Goal: Task Accomplishment & Management: Manage account settings

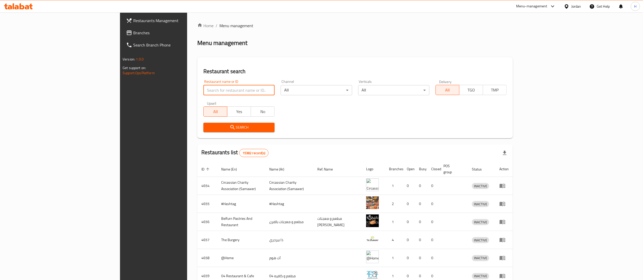
click at [203, 90] on input "search" at bounding box center [238, 90] width 71 height 10
paste input "9614"
type input "9614"
click button "Search" at bounding box center [238, 127] width 71 height 9
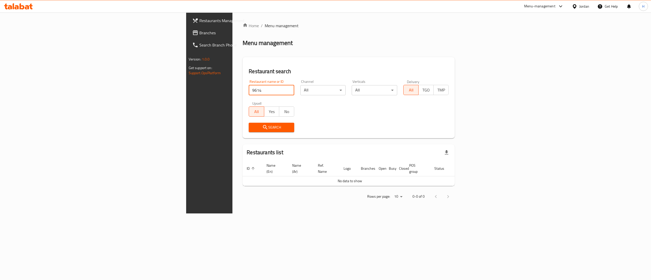
click at [199, 33] on span "Branches" at bounding box center [244, 33] width 91 height 6
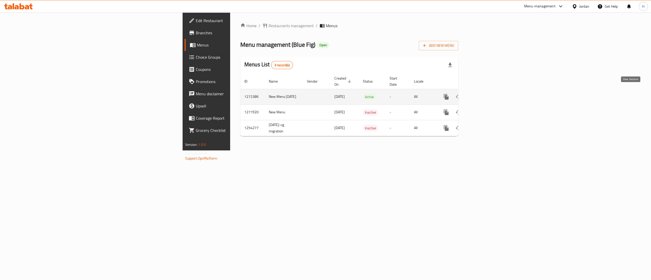
click at [486, 94] on icon "enhanced table" at bounding box center [482, 97] width 6 height 6
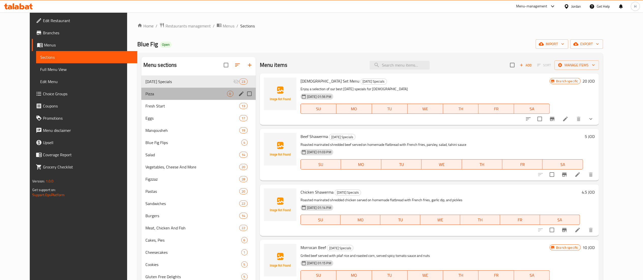
click at [141, 90] on div "Pizza 0" at bounding box center [198, 94] width 114 height 12
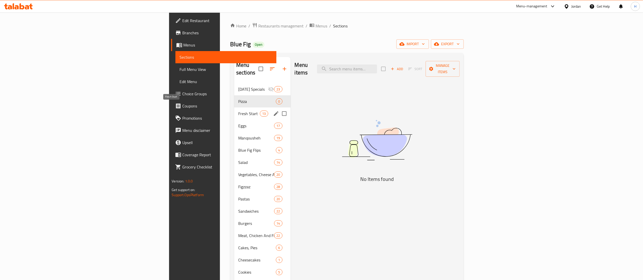
click at [238, 111] on span "Fresh Start" at bounding box center [249, 114] width 22 height 6
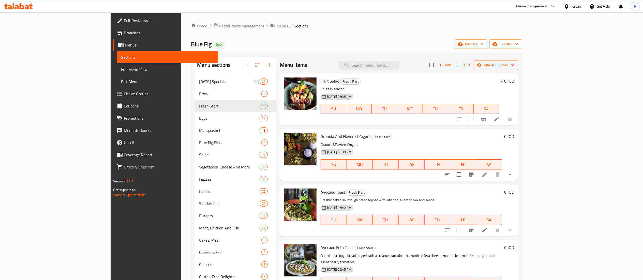
drag, startPoint x: 614, startPoint y: 169, endPoint x: 612, endPoint y: 171, distance: 3.1
click at [516, 171] on button "show more" at bounding box center [510, 174] width 12 height 12
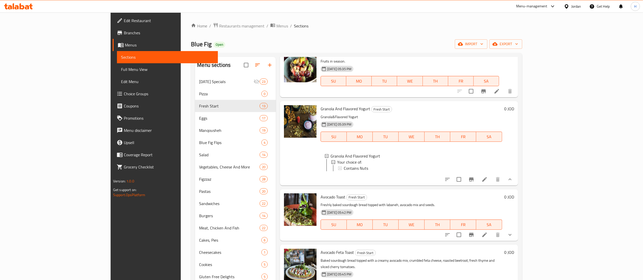
scroll to position [51, 0]
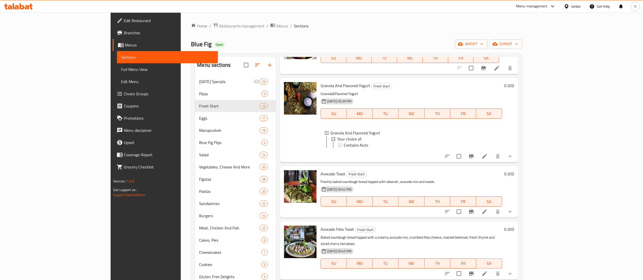
click at [491, 161] on li at bounding box center [484, 156] width 14 height 9
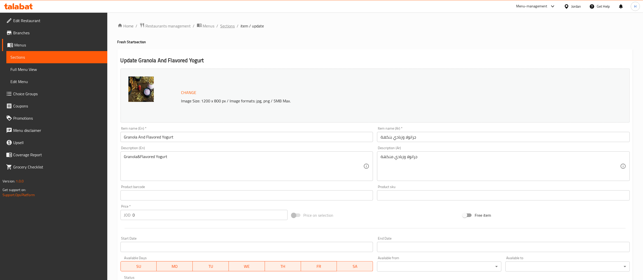
click at [228, 25] on span "Sections" at bounding box center [227, 26] width 14 height 6
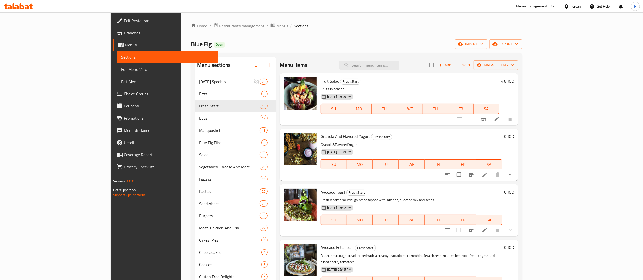
click at [514, 84] on h6 "4.8 JOD" at bounding box center [507, 81] width 13 height 7
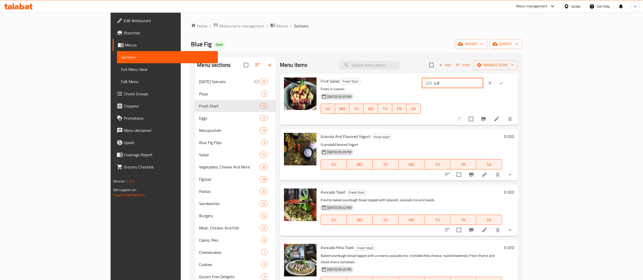
drag, startPoint x: 555, startPoint y: 82, endPoint x: 492, endPoint y: 80, distance: 62.8
click at [492, 80] on div "Fruit Salad Fresh Start Fruits in season. 21-01-2025 05:35 PM SU MO TU WE TH FR…" at bounding box center [416, 99] width 197 height 48
type input "5"
click at [506, 87] on button "ok" at bounding box center [500, 83] width 11 height 11
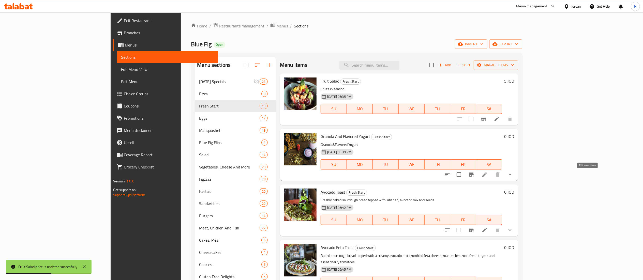
click at [487, 174] on icon at bounding box center [484, 175] width 6 height 6
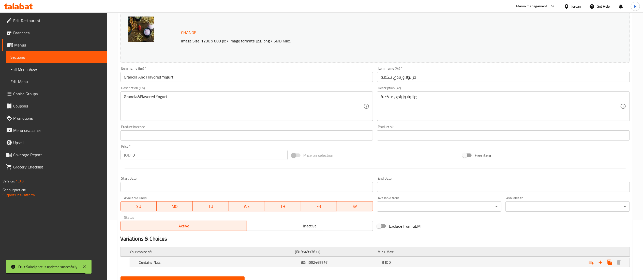
scroll to position [83, 0]
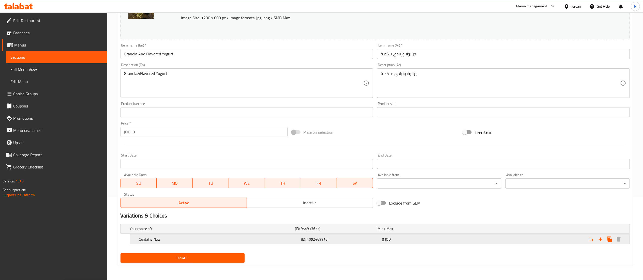
click at [396, 238] on div "5 JOD" at bounding box center [421, 239] width 79 height 5
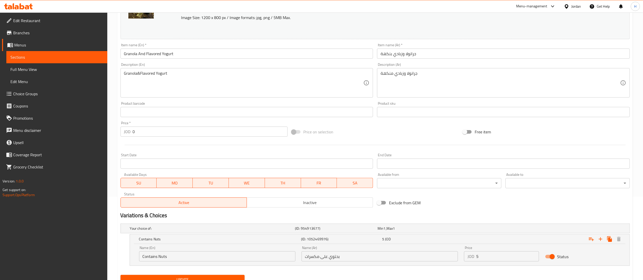
click at [488, 254] on input "5" at bounding box center [507, 256] width 63 height 10
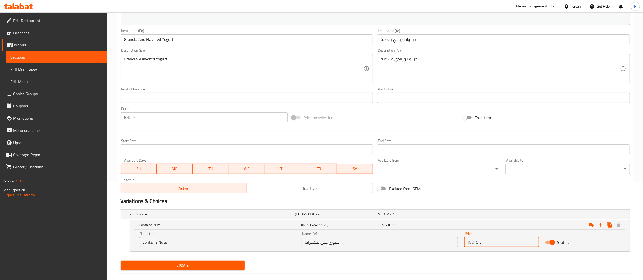
scroll to position [105, 0]
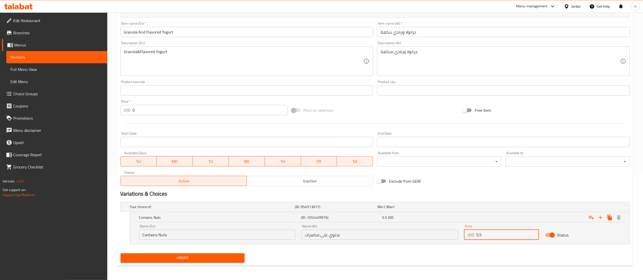
type input "5.5"
click at [152, 258] on span "Update" at bounding box center [183, 258] width 116 height 6
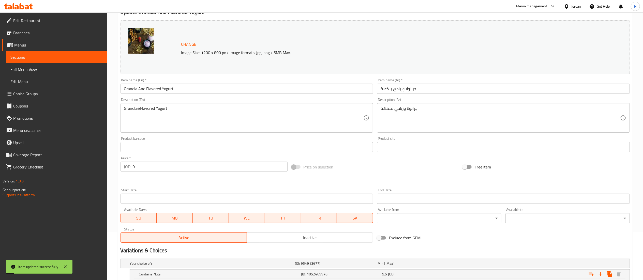
scroll to position [0, 0]
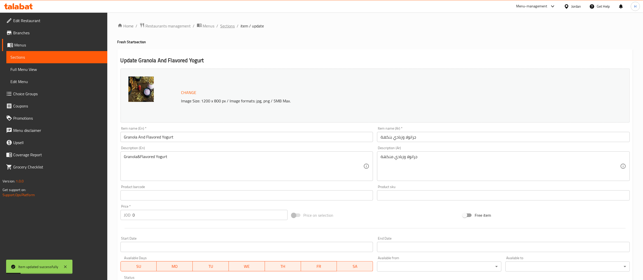
click at [224, 27] on span "Sections" at bounding box center [227, 26] width 14 height 6
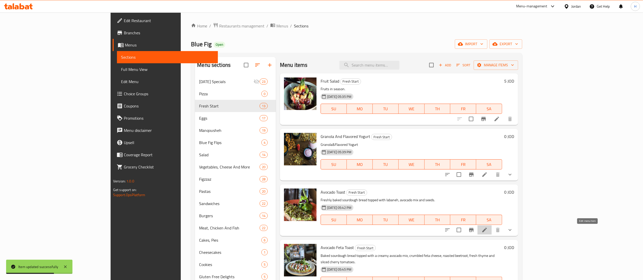
click at [487, 229] on icon at bounding box center [484, 230] width 6 height 6
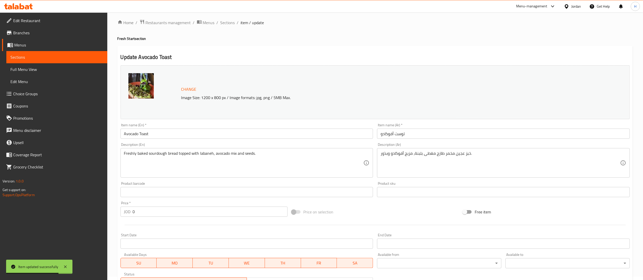
scroll to position [98, 0]
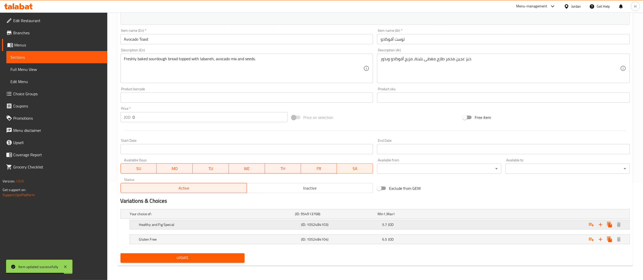
click at [395, 225] on div "5.7 JOD" at bounding box center [421, 224] width 79 height 5
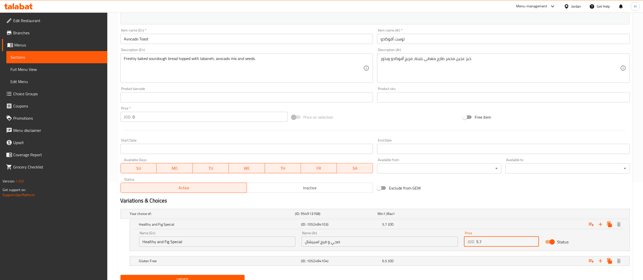
drag, startPoint x: 459, startPoint y: 239, endPoint x: 415, endPoint y: 238, distance: 44.2
click at [415, 238] on div "Name (En) Healthy and Fig Special Name (En) Name (Ar) صحي و فيج اسبيشال Name (A…" at bounding box center [379, 239] width 487 height 22
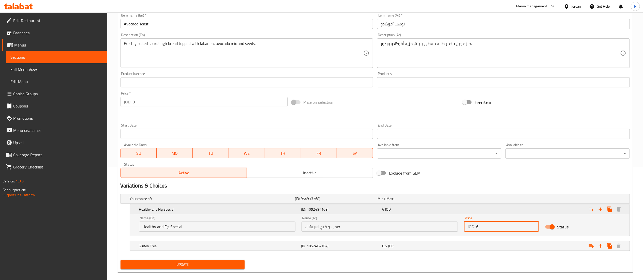
scroll to position [120, 0]
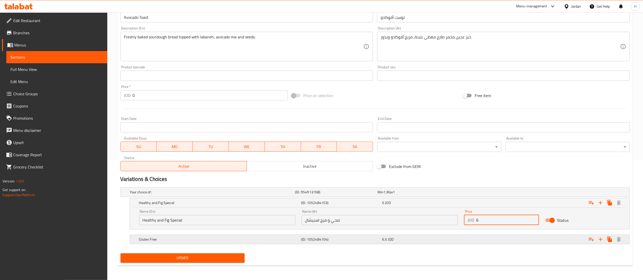
type input "6"
click at [438, 237] on div "6.5 JOD" at bounding box center [421, 239] width 79 height 5
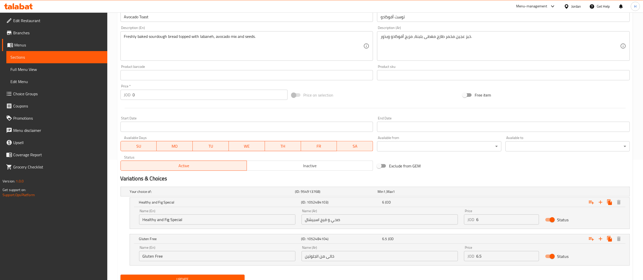
click at [492, 260] on input "6.5" at bounding box center [507, 256] width 63 height 10
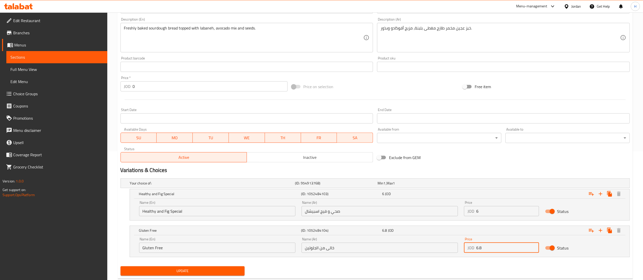
scroll to position [142, 0]
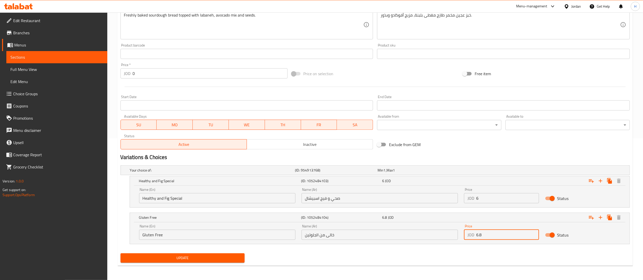
type input "6.8"
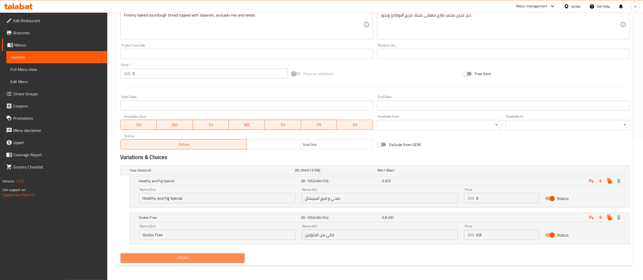
click at [195, 261] on span "Update" at bounding box center [183, 258] width 116 height 6
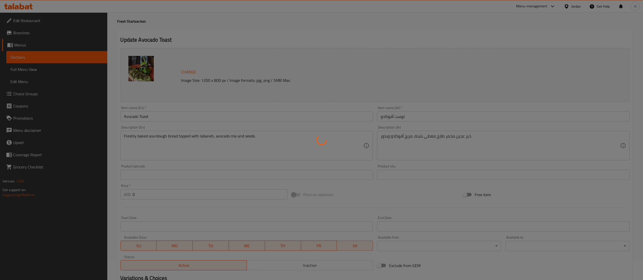
scroll to position [0, 0]
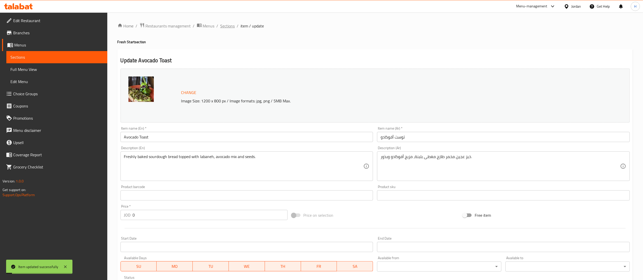
click at [225, 28] on span "Sections" at bounding box center [227, 26] width 14 height 6
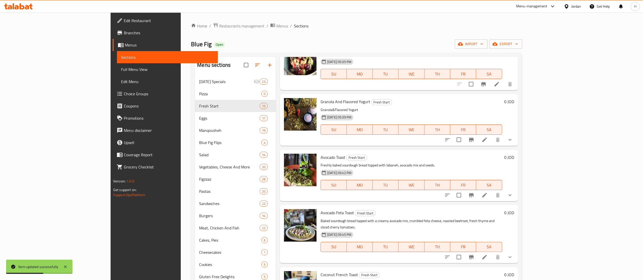
scroll to position [51, 0]
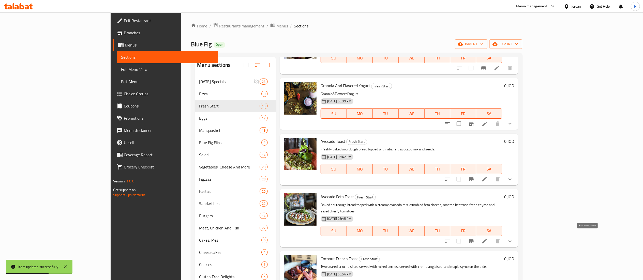
click at [487, 239] on icon at bounding box center [484, 241] width 5 height 5
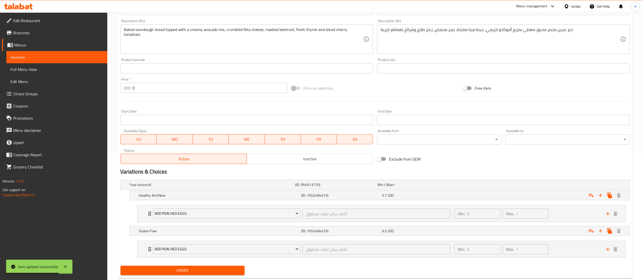
scroll to position [141, 0]
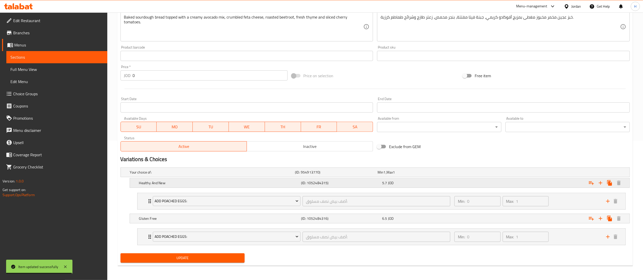
click at [398, 183] on div "5.7 JOD" at bounding box center [421, 182] width 79 height 5
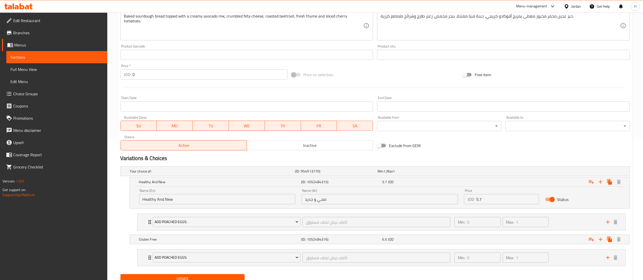
drag, startPoint x: 87, startPoint y: 231, endPoint x: 97, endPoint y: 230, distance: 10.0
click at [87, 231] on div "Edit Restaurant Branches Menus Sections Full Menu View Edit Menu Choice Groups …" at bounding box center [53, 152] width 107 height 280
click at [424, 182] on div "5.7 JOD" at bounding box center [421, 181] width 79 height 5
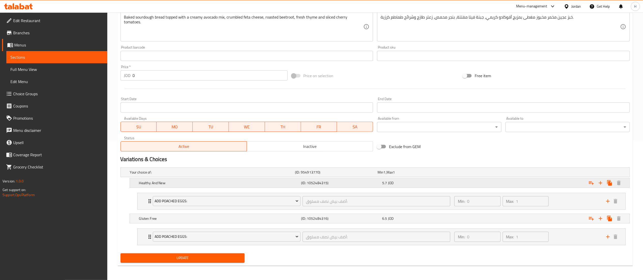
click at [480, 185] on div "Expand" at bounding box center [543, 182] width 162 height 11
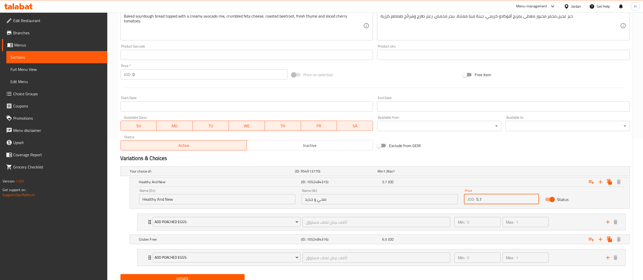
drag, startPoint x: 490, startPoint y: 200, endPoint x: 392, endPoint y: 199, distance: 98.9
click at [393, 199] on div "Name (En) Healthy And New Name (En) Name (Ar) صحي و جديد Name (Ar) Price JOD 5.…" at bounding box center [379, 197] width 487 height 22
type input "6"
click at [426, 240] on div "6.5 JOD" at bounding box center [421, 239] width 79 height 5
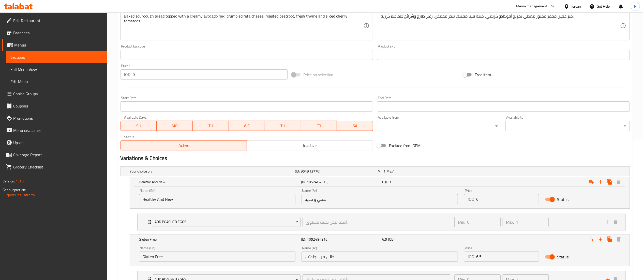
click at [486, 253] on input "6.5" at bounding box center [507, 257] width 63 height 10
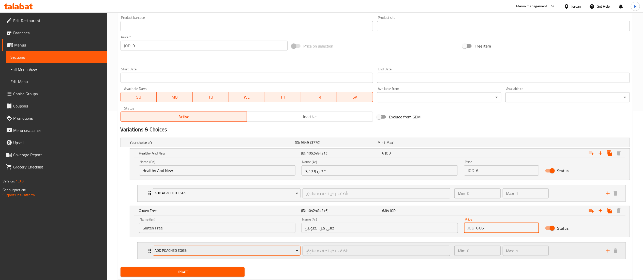
scroll to position [184, 0]
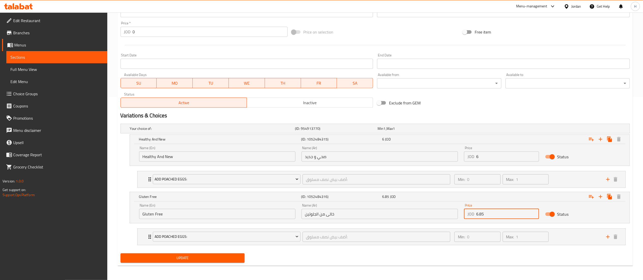
type input "6.85"
click at [179, 256] on span "Update" at bounding box center [183, 258] width 116 height 6
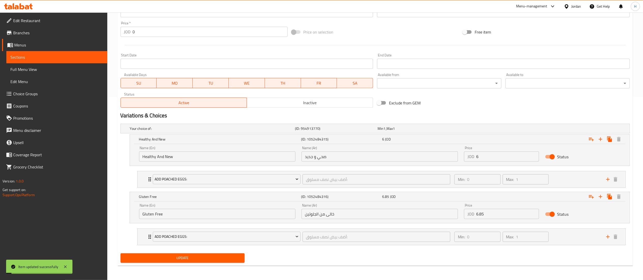
click at [187, 265] on div "Update" at bounding box center [182, 257] width 128 height 13
click at [188, 257] on span "Update" at bounding box center [183, 258] width 116 height 6
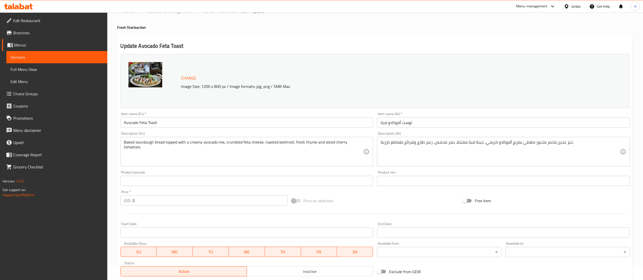
scroll to position [0, 0]
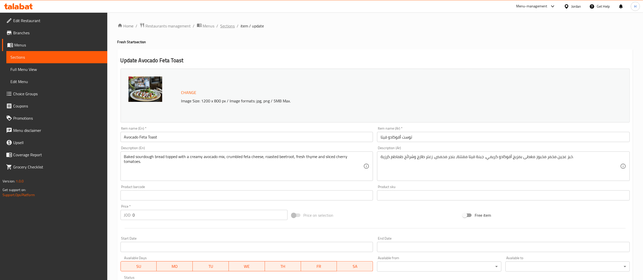
click at [227, 25] on span "Sections" at bounding box center [227, 26] width 14 height 6
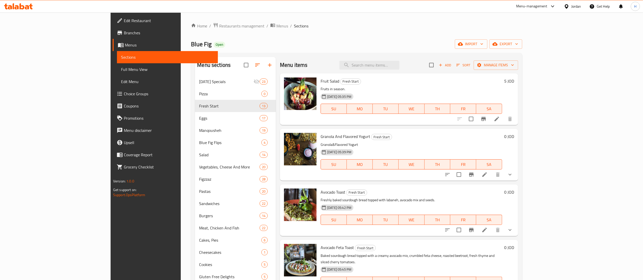
drag, startPoint x: 413, startPoint y: 64, endPoint x: 413, endPoint y: 73, distance: 8.9
click at [399, 65] on input "search" at bounding box center [369, 65] width 60 height 9
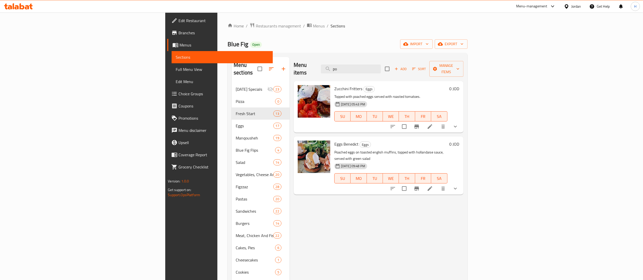
type input "p"
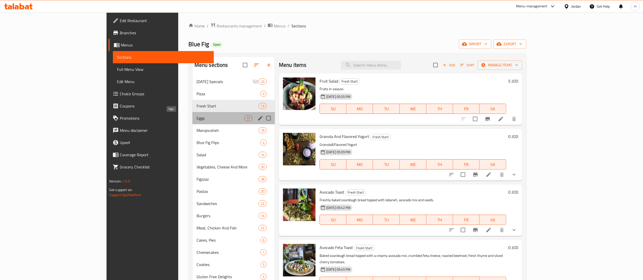
click at [196, 119] on span "Eggs" at bounding box center [220, 118] width 48 height 6
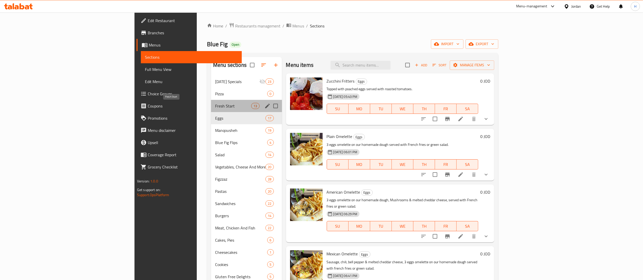
click at [215, 105] on span "Fresh Start" at bounding box center [233, 106] width 36 height 6
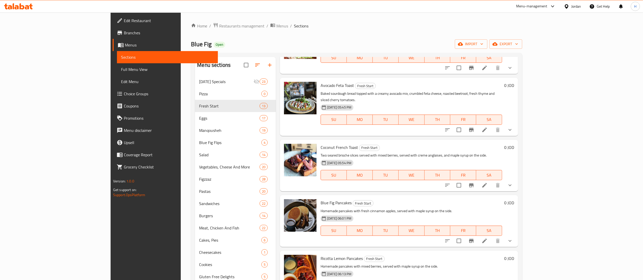
scroll to position [203, 0]
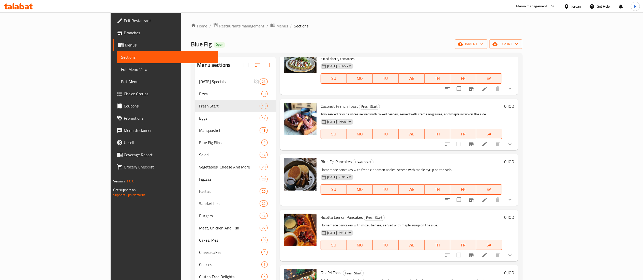
click at [280, 142] on div "Coconut French Toast Fresh Start Two seared brioche slices served with mixed be…" at bounding box center [399, 125] width 238 height 52
click at [487, 142] on icon at bounding box center [484, 144] width 5 height 5
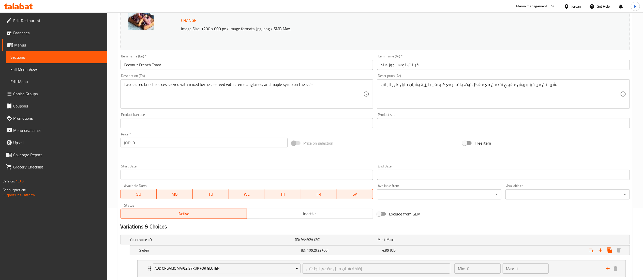
scroll to position [141, 0]
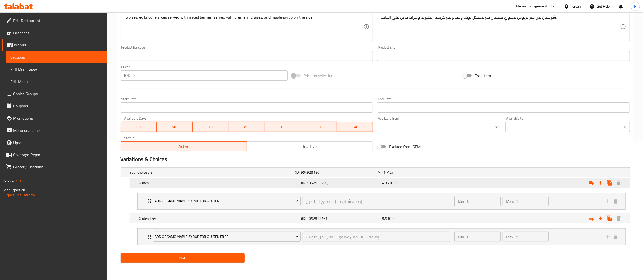
click at [406, 181] on div "4.85 JOD" at bounding box center [421, 182] width 79 height 5
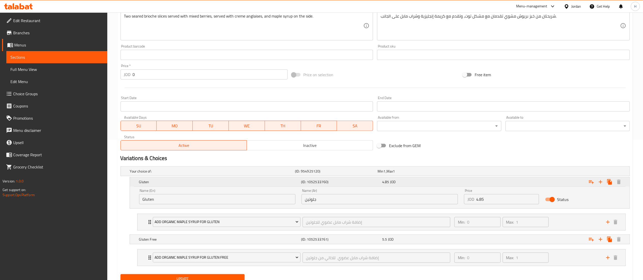
drag, startPoint x: 490, startPoint y: 199, endPoint x: 332, endPoint y: 185, distance: 159.4
click at [332, 185] on div "Gluten (ID: 1052533760) 4.85 JOD Name (En) Gluten Name (En) Name (Ar) جلوتين Na…" at bounding box center [379, 192] width 499 height 31
type input "5.25"
click at [420, 239] on div "5.5 JOD" at bounding box center [421, 239] width 79 height 5
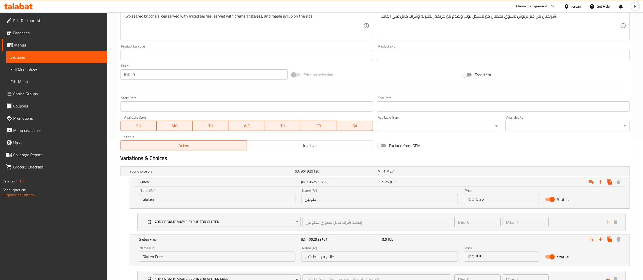
click at [485, 258] on input "5.5" at bounding box center [507, 257] width 63 height 10
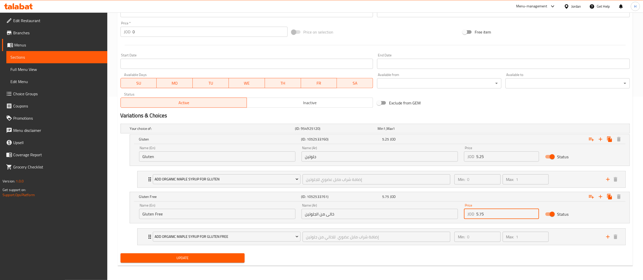
type input "5.75"
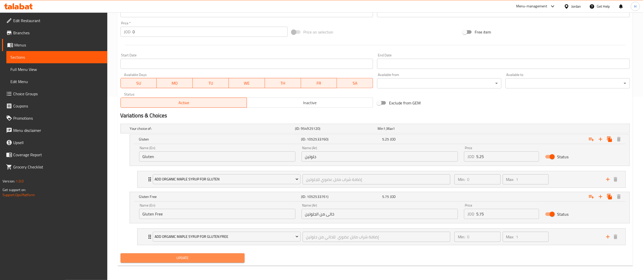
click at [198, 255] on span "Update" at bounding box center [183, 258] width 116 height 6
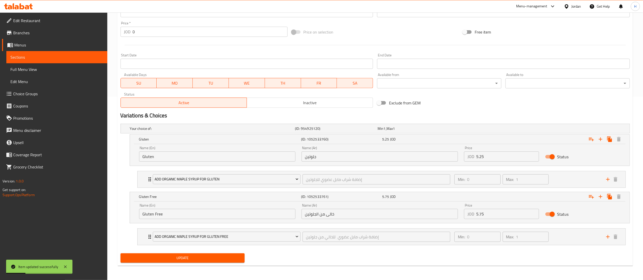
click at [199, 258] on span "Update" at bounding box center [183, 258] width 116 height 6
click at [571, 238] on div "Min: 0 ​ Max: 1 ​" at bounding box center [527, 237] width 152 height 16
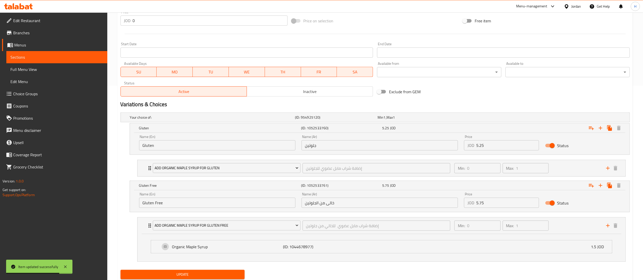
scroll to position [212, 0]
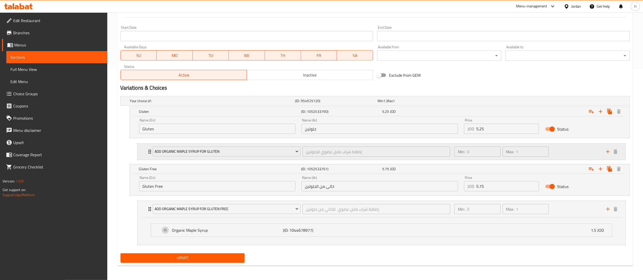
click at [564, 153] on div "Min: 0 ​ Max: 1 ​" at bounding box center [527, 152] width 152 height 16
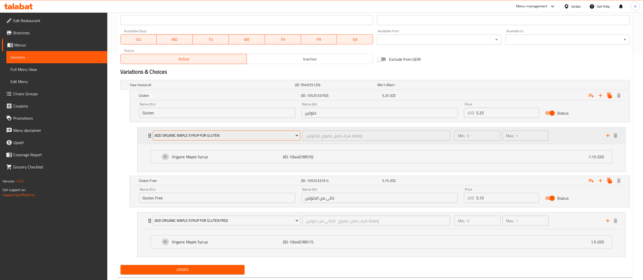
scroll to position [240, 0]
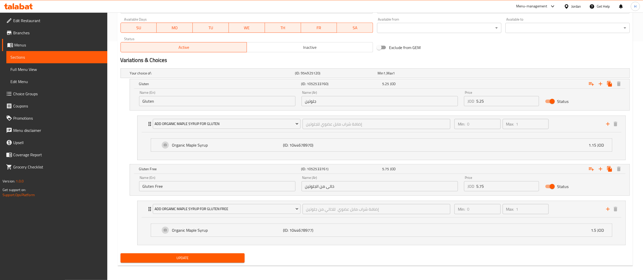
click at [208, 256] on span "Update" at bounding box center [183, 258] width 116 height 6
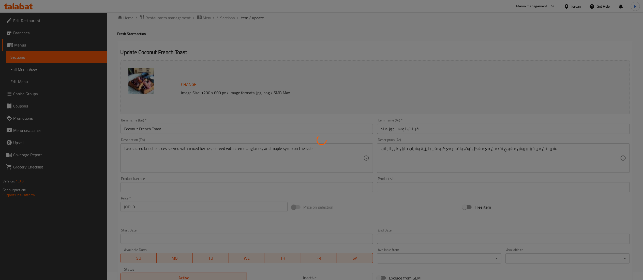
scroll to position [0, 0]
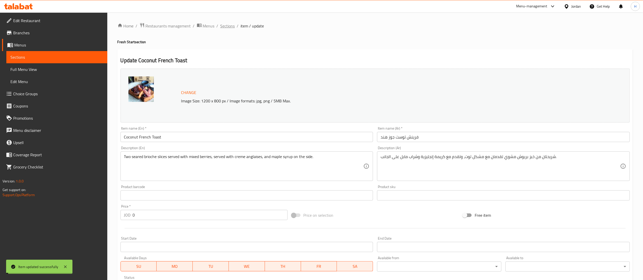
click at [230, 25] on span "Sections" at bounding box center [227, 26] width 14 height 6
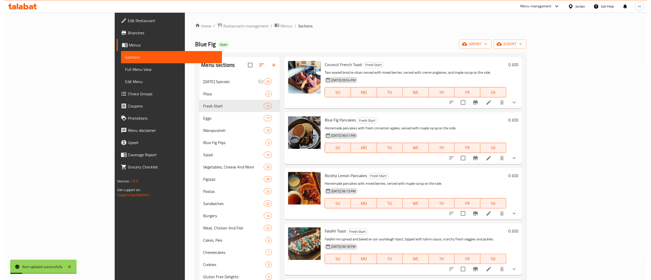
scroll to position [254, 0]
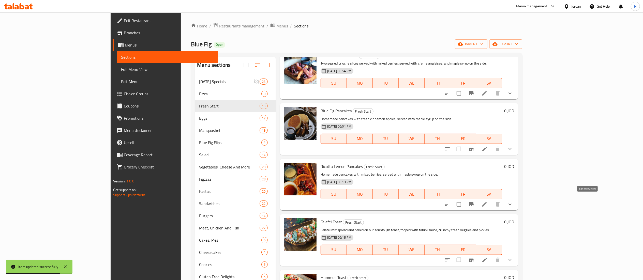
click at [487, 202] on icon at bounding box center [484, 204] width 5 height 5
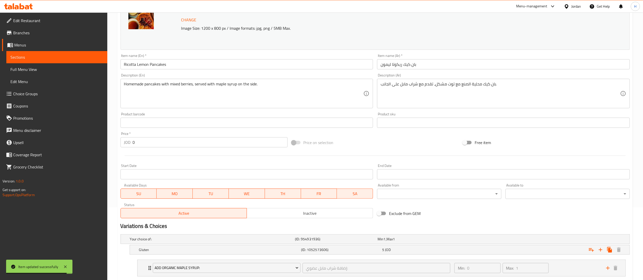
scroll to position [105, 0]
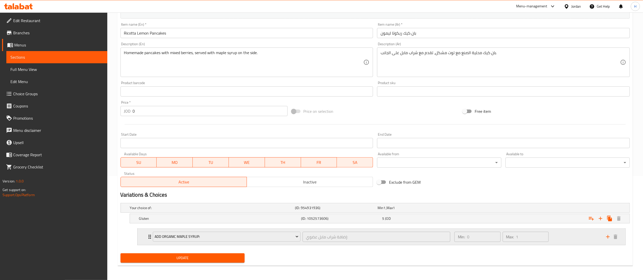
click at [570, 238] on div "Min: 0 ​ Max: 1 ​" at bounding box center [527, 237] width 152 height 16
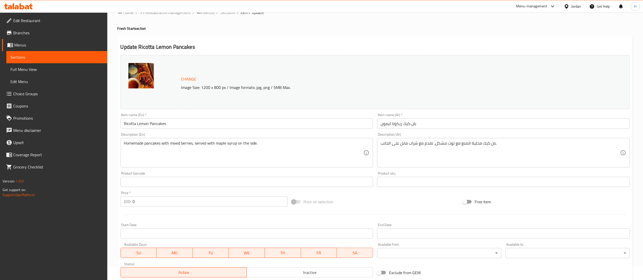
scroll to position [0, 0]
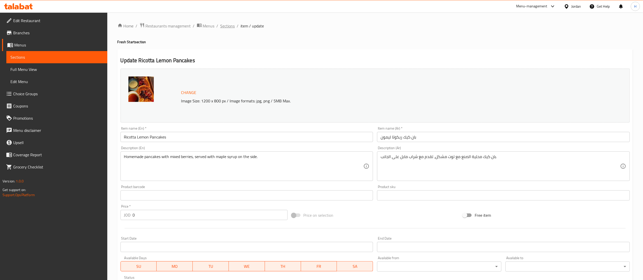
click at [224, 27] on span "Sections" at bounding box center [227, 26] width 14 height 6
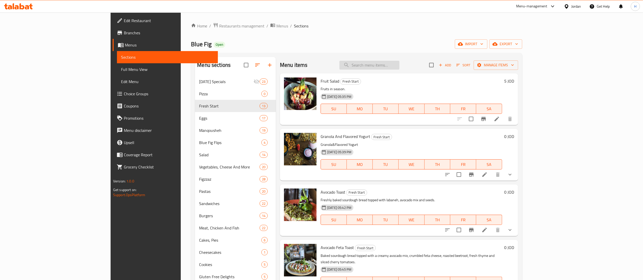
click at [399, 64] on input "search" at bounding box center [369, 65] width 60 height 9
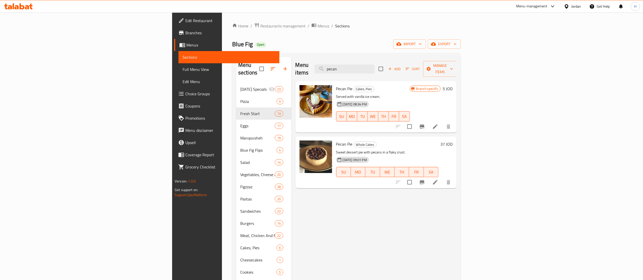
type input "pecan"
click at [424, 125] on icon "Branch-specific-item" at bounding box center [422, 127] width 5 height 4
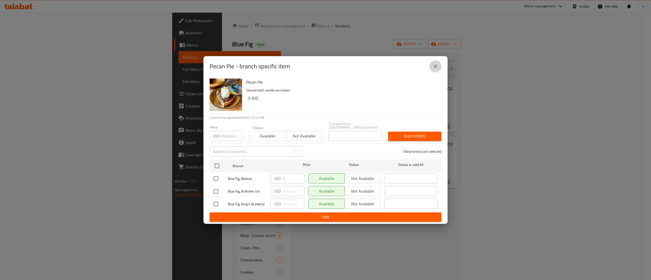
click at [432, 69] on icon "close" at bounding box center [435, 66] width 6 height 6
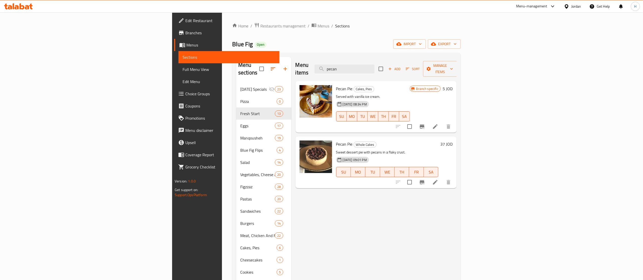
drag, startPoint x: 421, startPoint y: 65, endPoint x: 267, endPoint y: 63, distance: 154.0
click at [295, 63] on div "Menu items pecan Add Sort Manage items" at bounding box center [375, 69] width 161 height 24
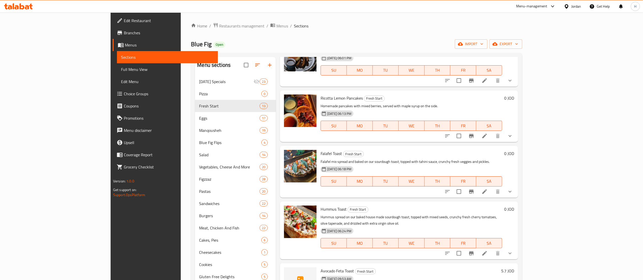
scroll to position [330, 0]
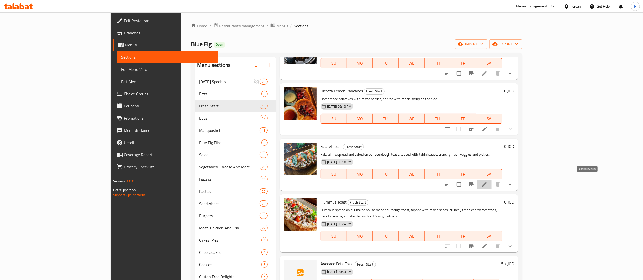
click at [487, 181] on icon at bounding box center [484, 184] width 6 height 6
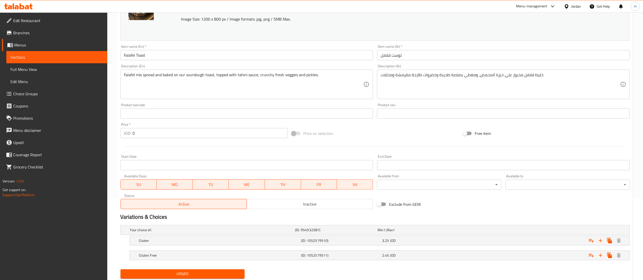
scroll to position [98, 0]
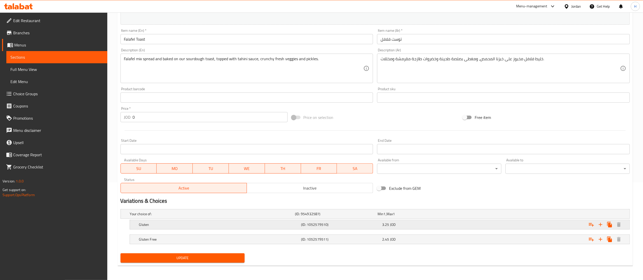
click at [419, 225] on div "3.25 JOD" at bounding box center [421, 224] width 79 height 5
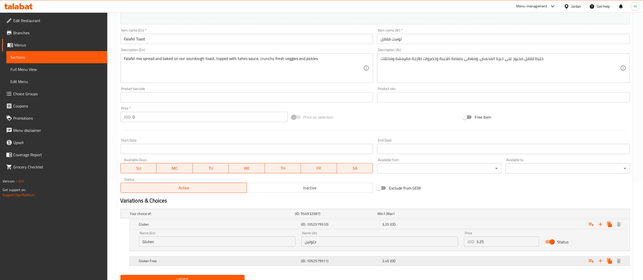
click at [427, 258] on div "2.45 JOD" at bounding box center [421, 260] width 81 height 7
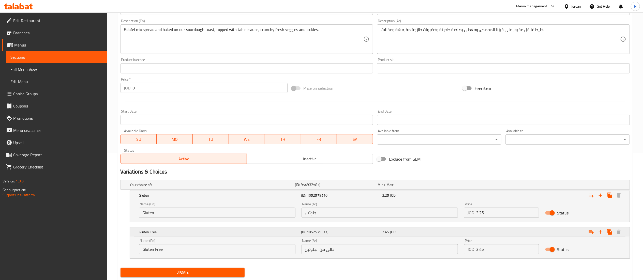
scroll to position [142, 0]
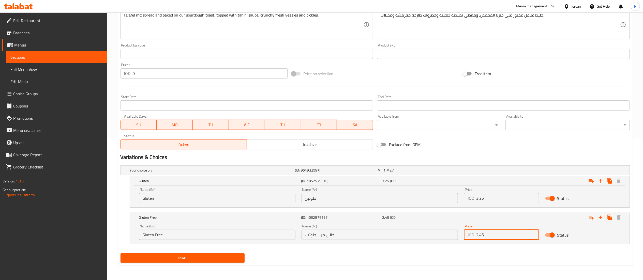
drag, startPoint x: 492, startPoint y: 237, endPoint x: 400, endPoint y: 226, distance: 93.1
click at [400, 226] on div "Name (En) Gluten Free Name (En) Name (Ar) خالى من الجلوتين Name (Ar) Price JOD …" at bounding box center [379, 232] width 487 height 22
type input "3"
drag, startPoint x: 492, startPoint y: 199, endPoint x: 416, endPoint y: 191, distance: 76.4
click at [416, 191] on div "Name (En) Gluten Name (En) Name (Ar) جلوتين Name (Ar) Price JOD 3.25 Price Stat…" at bounding box center [379, 196] width 487 height 22
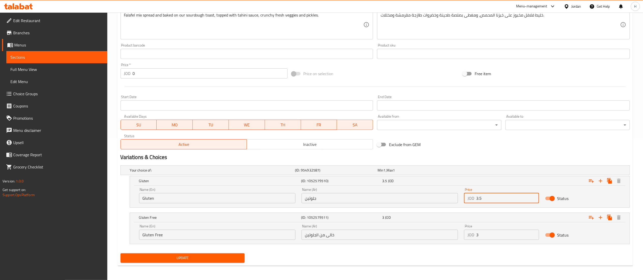
type input "3.5"
drag, startPoint x: 203, startPoint y: 252, endPoint x: 201, endPoint y: 259, distance: 7.9
click at [203, 253] on div "Update" at bounding box center [182, 257] width 128 height 13
click at [201, 260] on span "Update" at bounding box center [183, 258] width 116 height 6
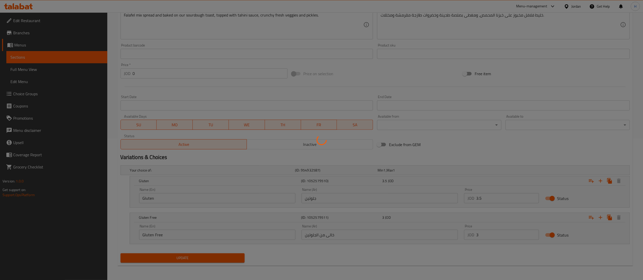
scroll to position [0, 0]
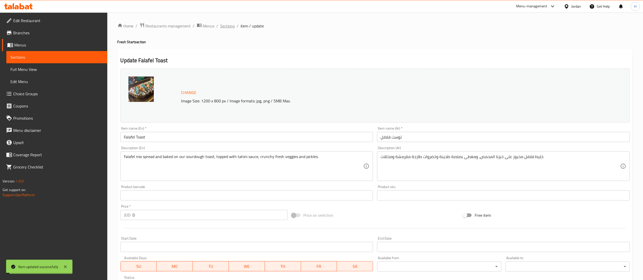
click at [227, 27] on span "Sections" at bounding box center [227, 26] width 14 height 6
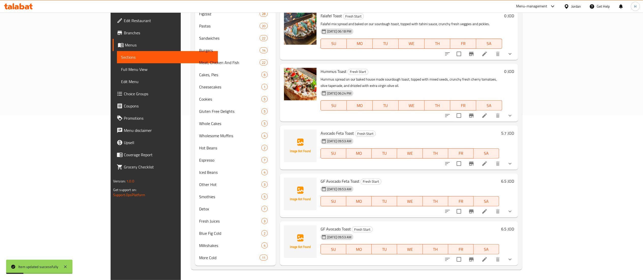
scroll to position [279, 0]
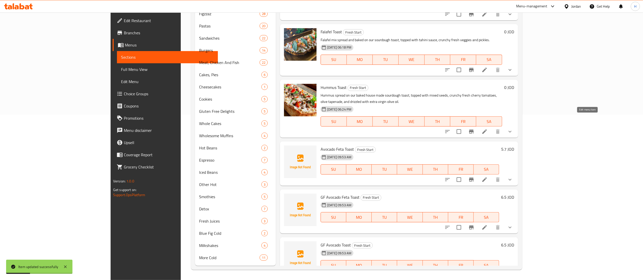
click at [487, 129] on icon at bounding box center [484, 132] width 6 height 6
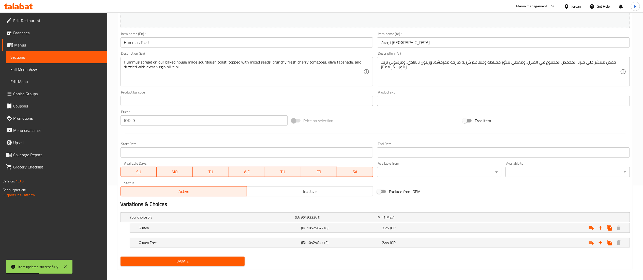
scroll to position [98, 0]
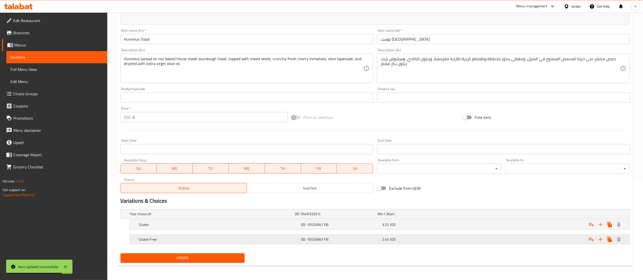
click at [403, 238] on div "2.45 JOD" at bounding box center [421, 239] width 79 height 5
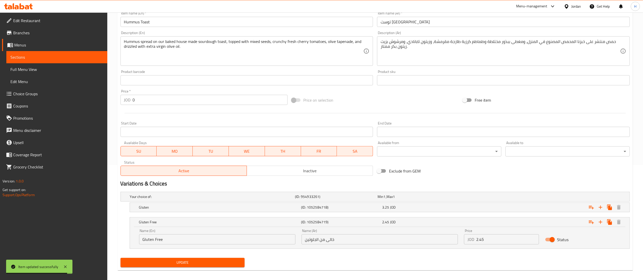
scroll to position [120, 0]
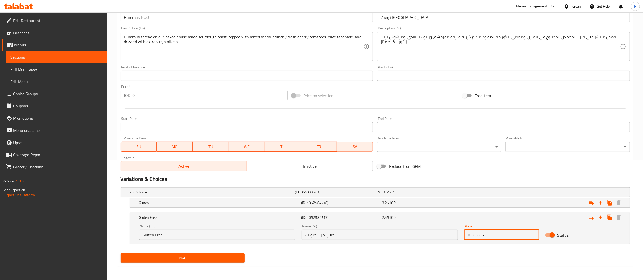
drag, startPoint x: 494, startPoint y: 236, endPoint x: 396, endPoint y: 228, distance: 98.4
click at [396, 228] on div "Name (En) Gluten Free Name (En) Name (Ar) خالى من الجلوتين Name (Ar) Price JOD …" at bounding box center [379, 232] width 487 height 22
type input "3"
click at [414, 203] on div "3.25 JOD" at bounding box center [421, 202] width 79 height 5
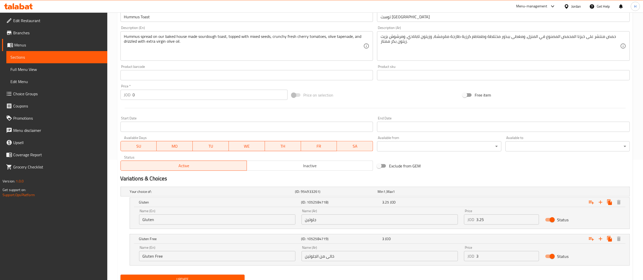
click at [483, 222] on input "3.25" at bounding box center [507, 219] width 63 height 10
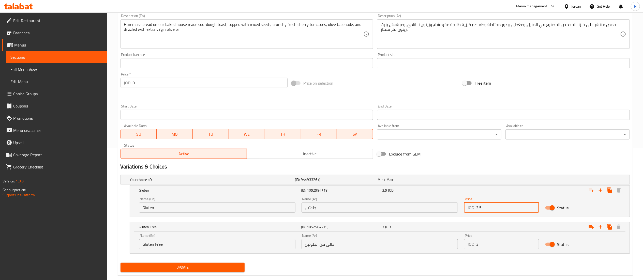
scroll to position [142, 0]
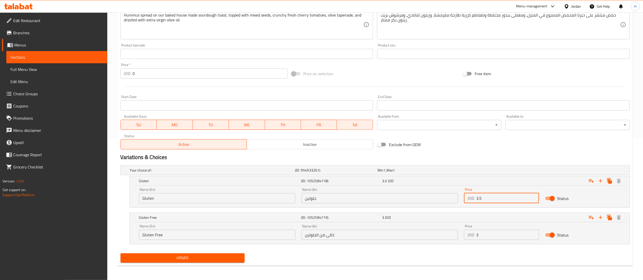
type input "3.5"
click at [192, 260] on span "Update" at bounding box center [183, 258] width 116 height 6
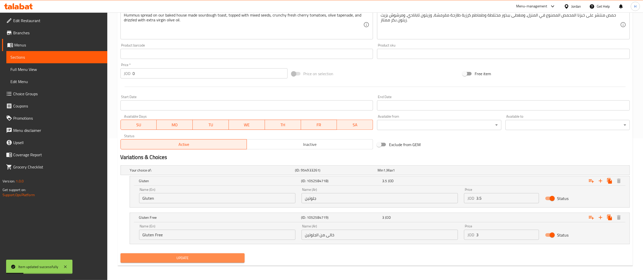
click at [163, 262] on button "Update" at bounding box center [182, 257] width 124 height 9
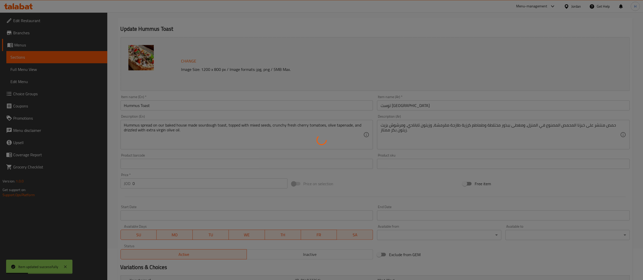
scroll to position [0, 0]
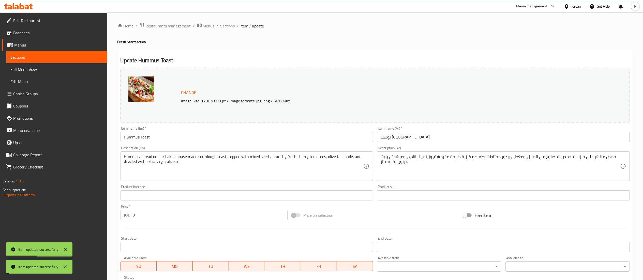
click at [227, 25] on span "Sections" at bounding box center [227, 26] width 14 height 6
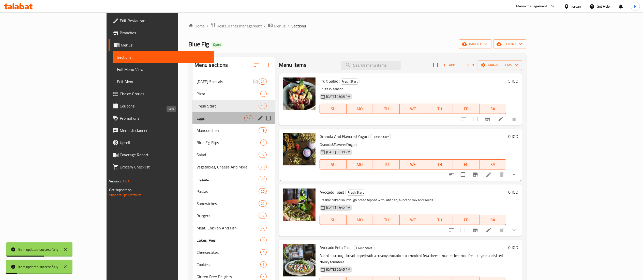
click at [196, 117] on span "Eggs" at bounding box center [220, 118] width 48 height 6
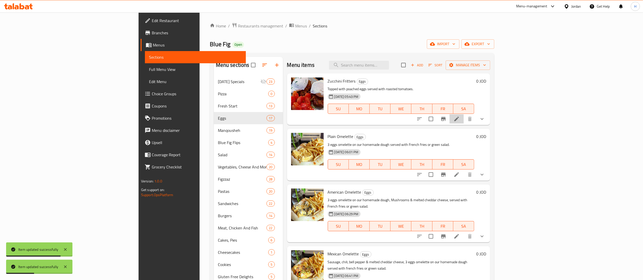
click at [463, 119] on li at bounding box center [456, 118] width 14 height 9
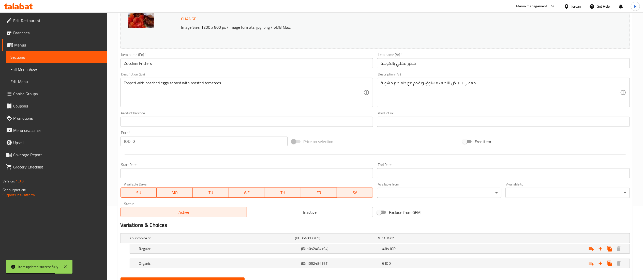
scroll to position [98, 0]
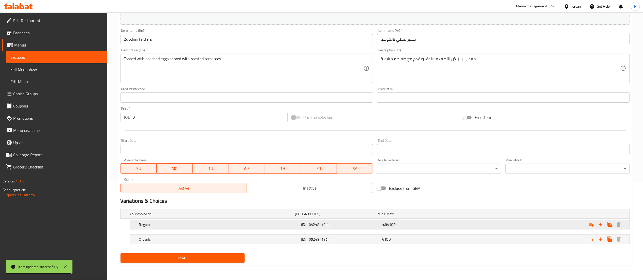
click at [405, 223] on div "4.85 JOD" at bounding box center [421, 224] width 79 height 5
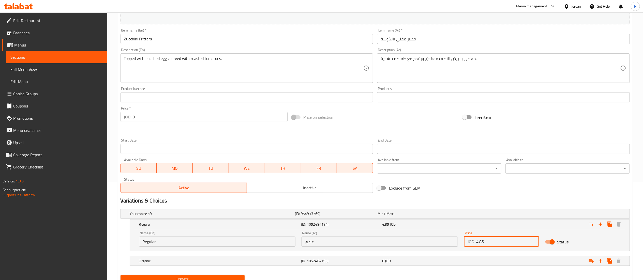
drag, startPoint x: 495, startPoint y: 243, endPoint x: 407, endPoint y: 243, distance: 88.4
click at [407, 243] on div "Name (En) Regular Name (En) Name (Ar) عادي Name (Ar) Price JOD 4.85 Price Status" at bounding box center [379, 239] width 487 height 22
type input "5"
click at [441, 258] on div "6 JOD" at bounding box center [421, 260] width 81 height 7
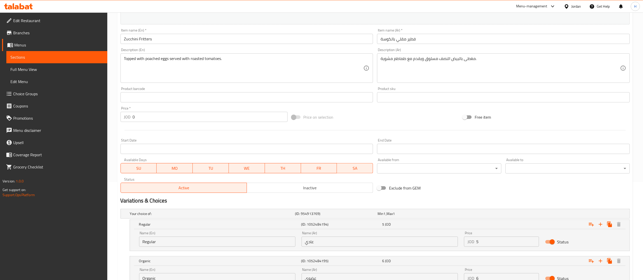
click at [497, 272] on div "Price JOD 6 Price" at bounding box center [501, 276] width 75 height 16
click at [496, 277] on input "6" at bounding box center [507, 278] width 63 height 10
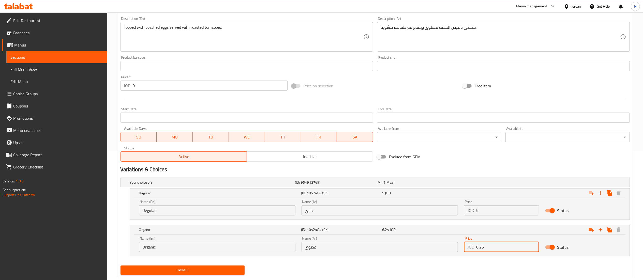
scroll to position [142, 0]
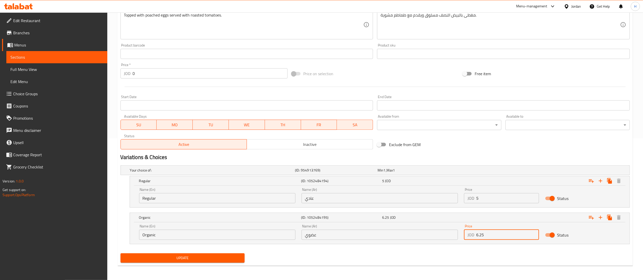
type input "6.25"
click at [222, 262] on button "Update" at bounding box center [182, 257] width 124 height 9
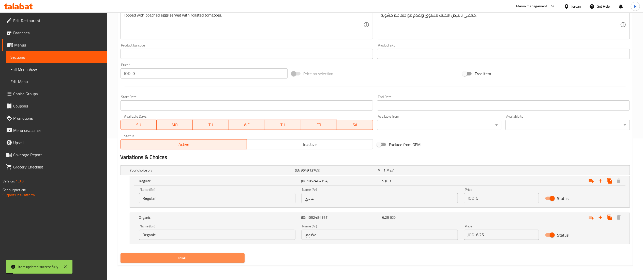
click at [207, 258] on span "Update" at bounding box center [183, 258] width 116 height 6
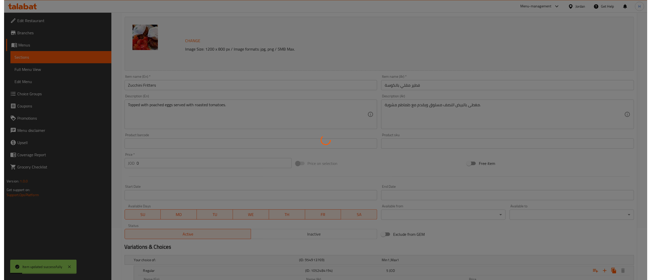
scroll to position [0, 0]
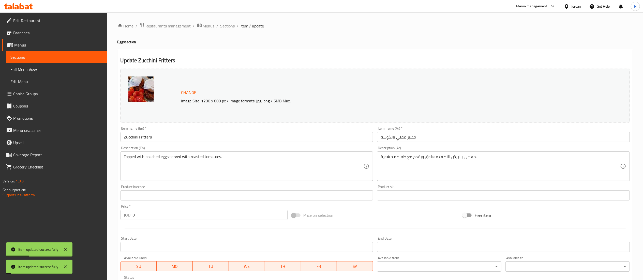
drag, startPoint x: 228, startPoint y: 25, endPoint x: 235, endPoint y: 32, distance: 9.4
click at [228, 25] on span "Sections" at bounding box center [227, 26] width 14 height 6
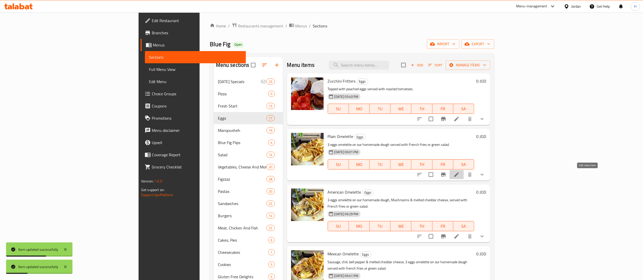
click at [459, 176] on icon at bounding box center [456, 175] width 6 height 6
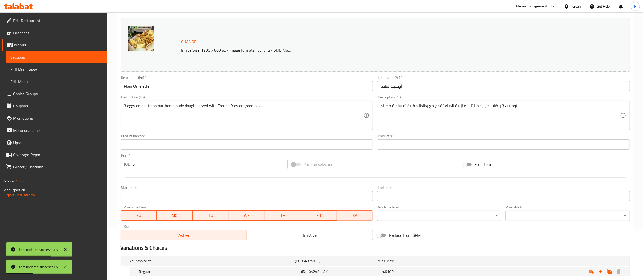
scroll to position [183, 0]
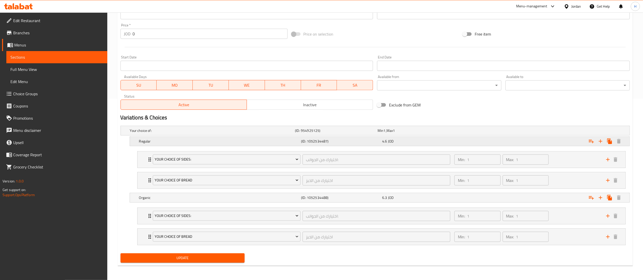
click at [533, 138] on div "Expand" at bounding box center [543, 141] width 162 height 11
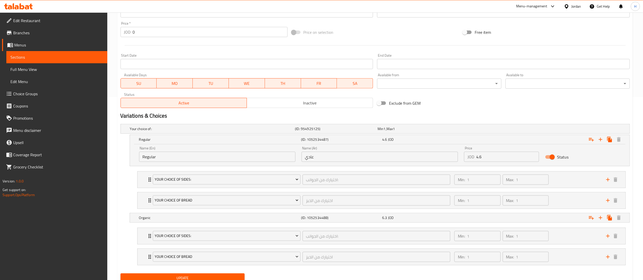
click at [498, 158] on input "4.6" at bounding box center [507, 157] width 63 height 10
type input "4.75"
click at [396, 219] on div "6.3 JOD" at bounding box center [421, 217] width 79 height 5
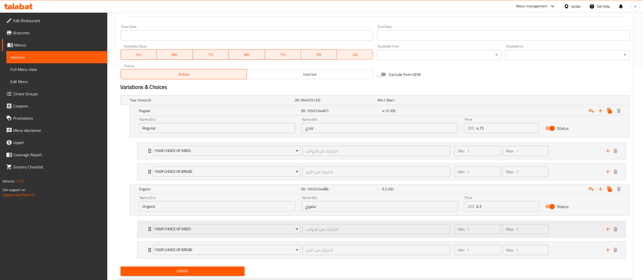
scroll to position [227, 0]
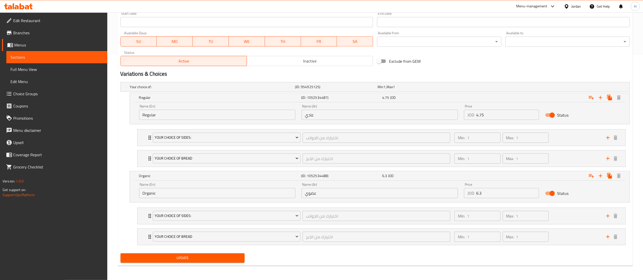
click at [496, 196] on input "6.3" at bounding box center [507, 193] width 63 height 10
type input "6"
type input "6.5"
click at [148, 253] on div "Update" at bounding box center [182, 257] width 128 height 13
click at [146, 259] on span "Update" at bounding box center [183, 258] width 116 height 6
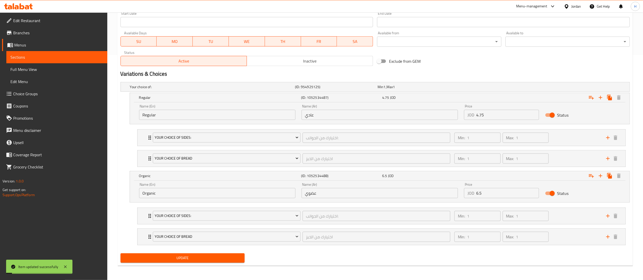
click at [193, 252] on div "Update" at bounding box center [182, 257] width 128 height 13
click at [181, 261] on span "Update" at bounding box center [183, 258] width 116 height 6
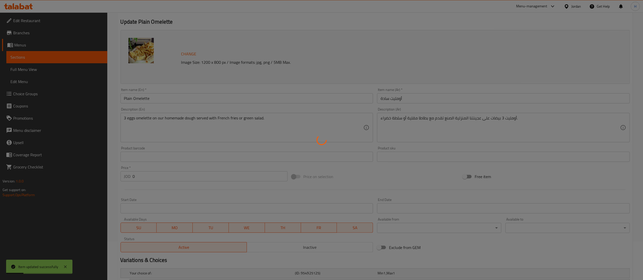
scroll to position [0, 0]
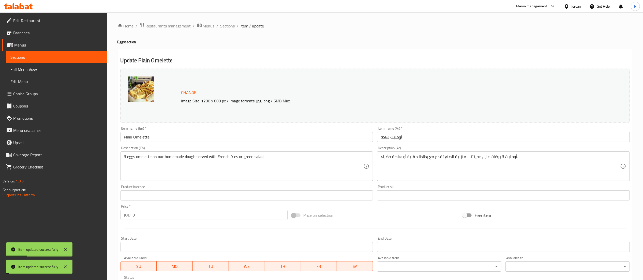
click at [230, 27] on span "Sections" at bounding box center [227, 26] width 14 height 6
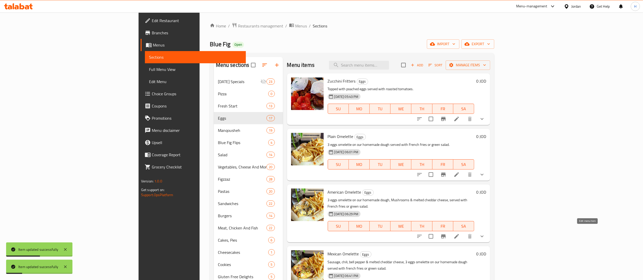
click at [459, 234] on icon at bounding box center [456, 236] width 5 height 5
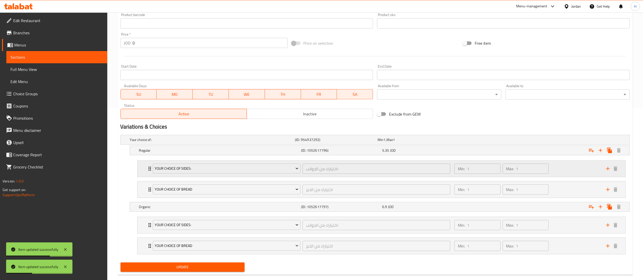
scroll to position [183, 0]
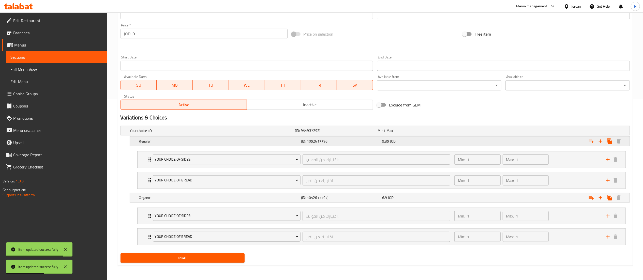
click at [402, 141] on div "5.35 JOD" at bounding box center [421, 141] width 79 height 5
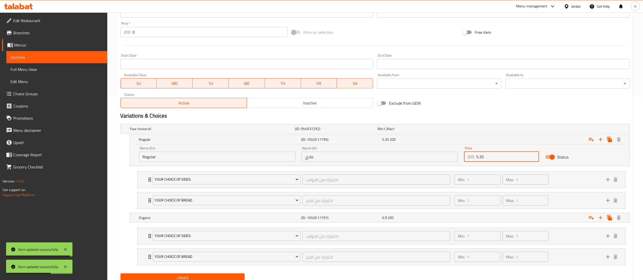
click at [485, 159] on input "5.35" at bounding box center [507, 157] width 63 height 10
type input "5.5"
click at [427, 223] on div "Organic (ID: 1052617797) 6.9 JOD" at bounding box center [381, 217] width 486 height 11
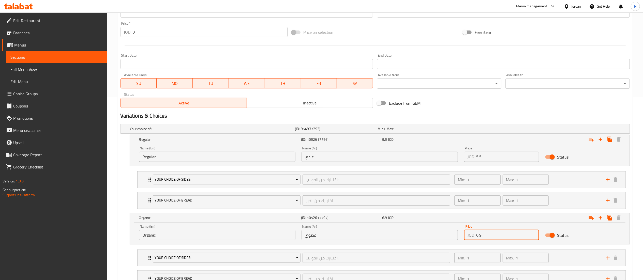
click at [452, 230] on div "Name (En) Organic Name (En) Name (Ar) عضوي Name (Ar) Price JOD 6.9 Price Status" at bounding box center [379, 233] width 487 height 22
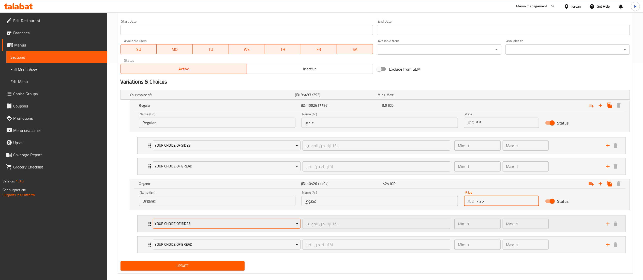
scroll to position [227, 0]
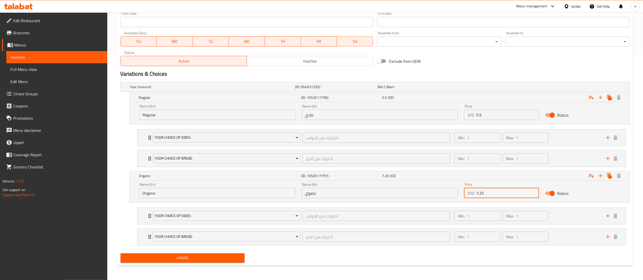
type input "7.25"
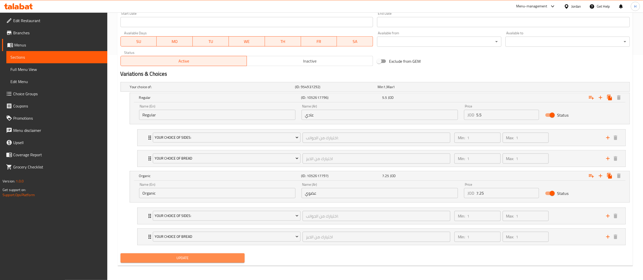
click at [189, 257] on span "Update" at bounding box center [183, 258] width 116 height 6
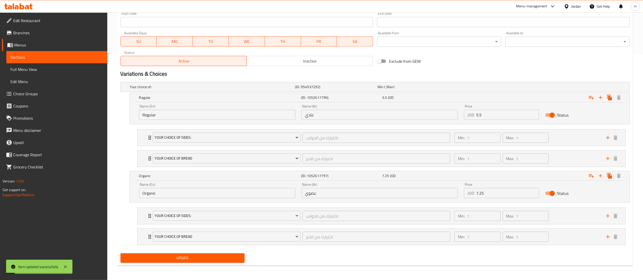
click at [202, 252] on div "Update" at bounding box center [182, 257] width 128 height 13
click at [204, 254] on button "Update" at bounding box center [182, 257] width 124 height 9
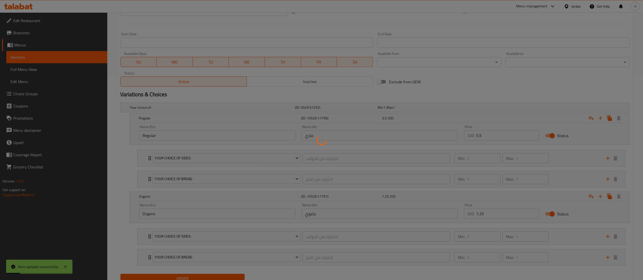
scroll to position [0, 0]
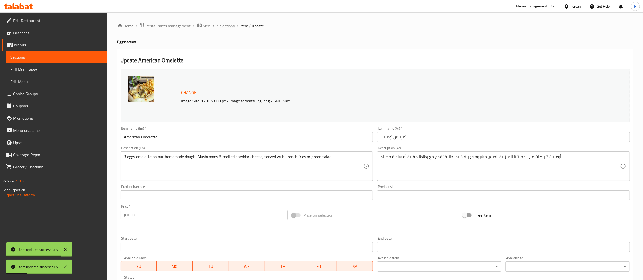
click at [225, 25] on span "Sections" at bounding box center [227, 26] width 14 height 6
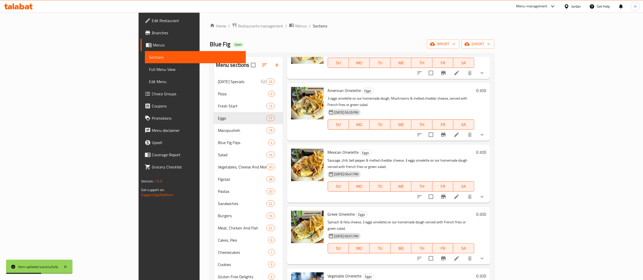
scroll to position [152, 0]
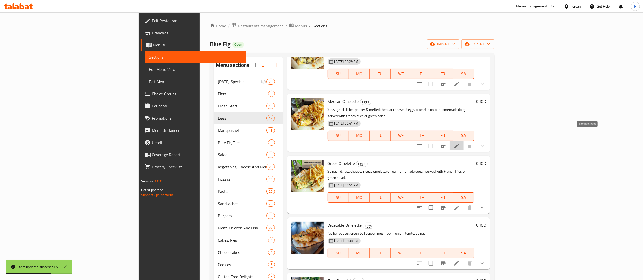
click at [459, 144] on icon at bounding box center [456, 146] width 5 height 5
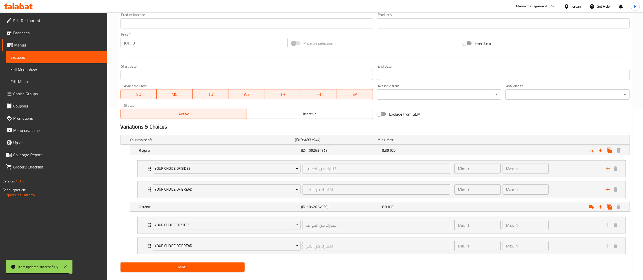
scroll to position [183, 0]
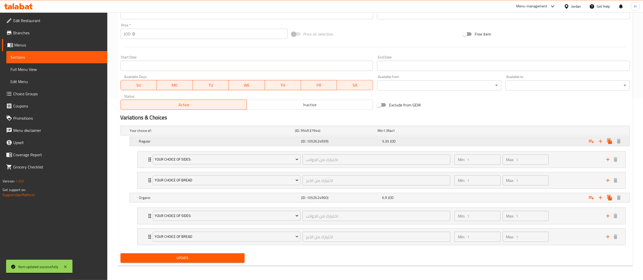
click at [398, 140] on div "5.35 JOD" at bounding box center [421, 141] width 79 height 5
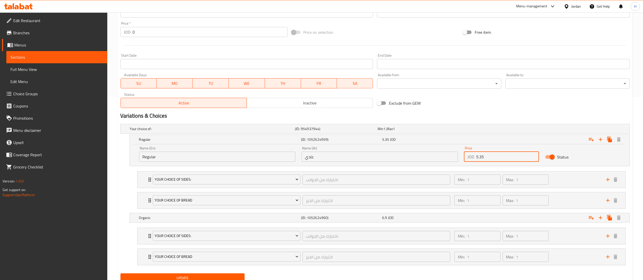
click at [493, 153] on input "5.35" at bounding box center [507, 157] width 63 height 10
type input "5.5"
click at [432, 220] on div "6.9 JOD" at bounding box center [421, 217] width 79 height 5
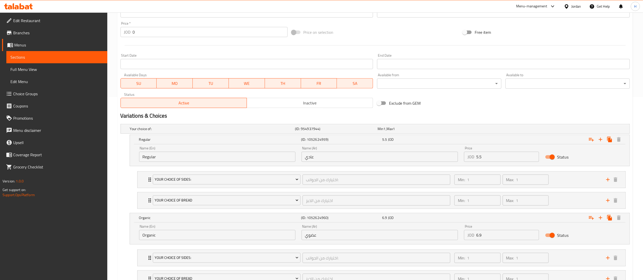
drag, startPoint x: 488, startPoint y: 237, endPoint x: 410, endPoint y: 230, distance: 78.5
click at [410, 230] on div "Name (En) Organic Name (En) Name (Ar) عضوي Name (Ar) Price JOD 6.9 Price Status" at bounding box center [379, 233] width 487 height 22
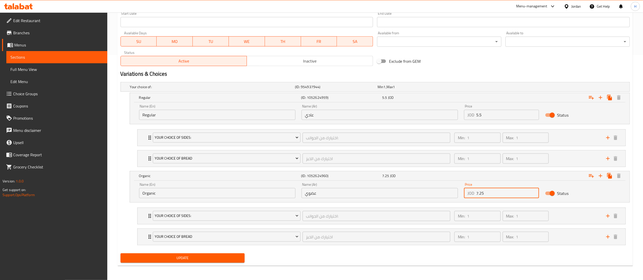
scroll to position [227, 0]
type input "7.25"
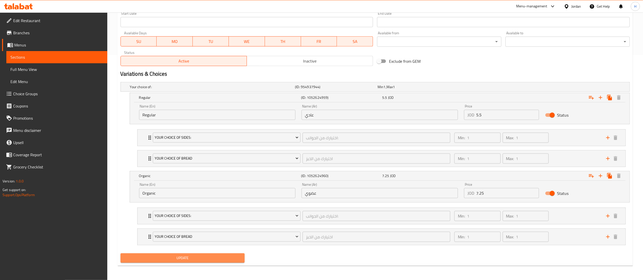
click at [213, 256] on span "Update" at bounding box center [183, 258] width 116 height 6
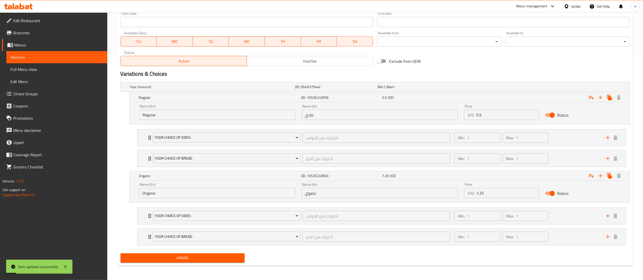
click at [202, 259] on span "Update" at bounding box center [183, 258] width 116 height 6
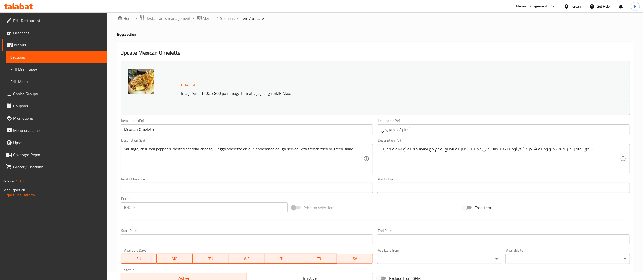
scroll to position [0, 0]
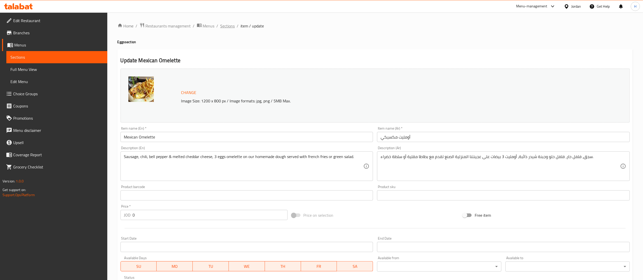
click at [230, 27] on span "Sections" at bounding box center [227, 26] width 14 height 6
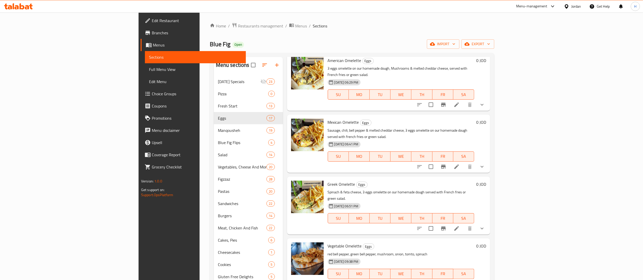
scroll to position [152, 0]
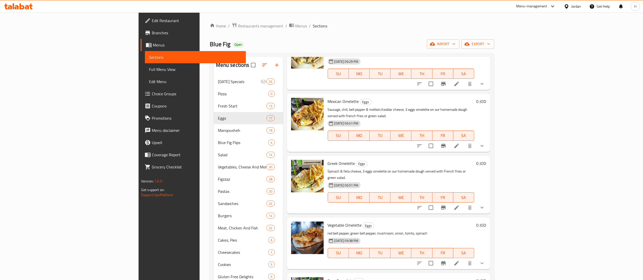
click at [463, 203] on li at bounding box center [456, 207] width 14 height 9
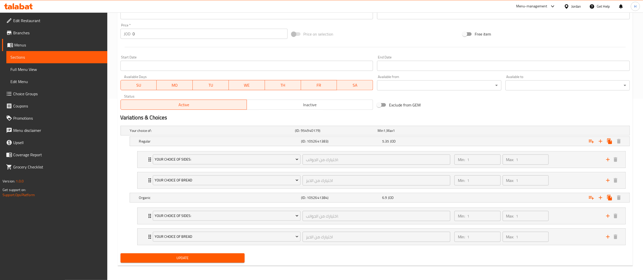
scroll to position [183, 0]
click at [439, 139] on div "5.35 JOD" at bounding box center [421, 141] width 79 height 5
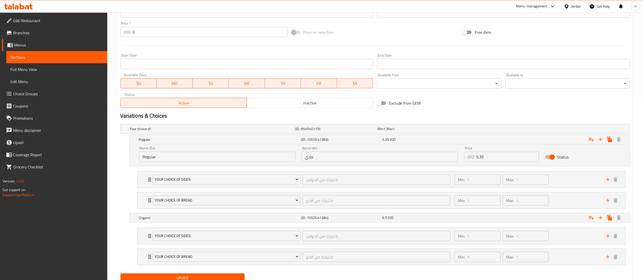
click at [486, 157] on input "5.35" at bounding box center [507, 157] width 63 height 10
type input "5.5"
click at [452, 221] on div "6.9 JOD" at bounding box center [421, 217] width 81 height 7
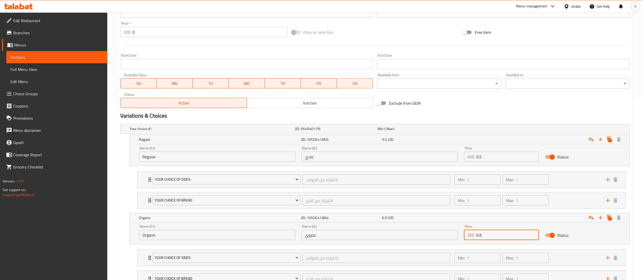
drag, startPoint x: 496, startPoint y: 235, endPoint x: 407, endPoint y: 228, distance: 89.9
click at [407, 228] on div "Name (En) Organic Name (En) Name (Ar) عضوي Name (Ar) Price JOD 6.9 Price Status" at bounding box center [379, 233] width 487 height 22
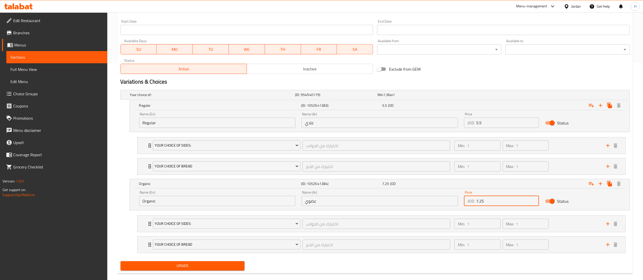
scroll to position [227, 0]
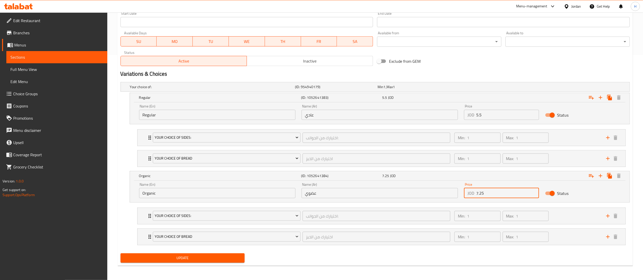
type input "7.25"
click at [210, 257] on span "Update" at bounding box center [183, 258] width 116 height 6
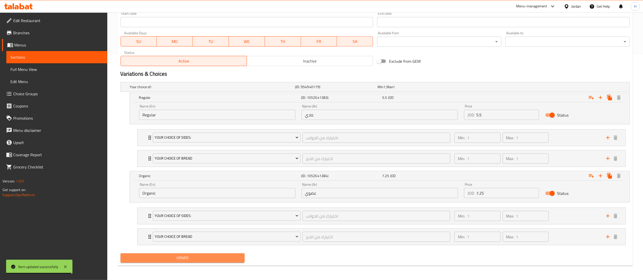
click at [203, 259] on span "Update" at bounding box center [183, 258] width 116 height 6
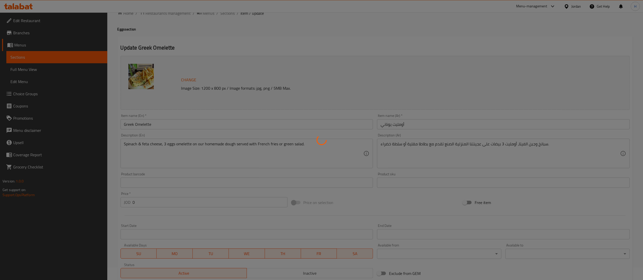
scroll to position [0, 0]
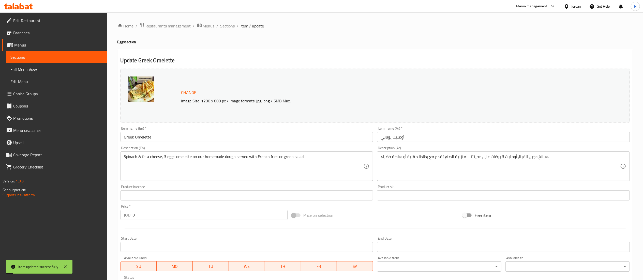
click at [221, 24] on span "Sections" at bounding box center [227, 26] width 14 height 6
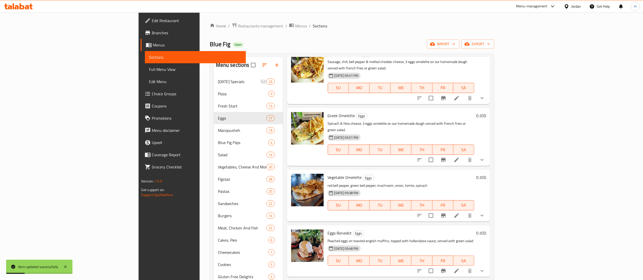
scroll to position [203, 0]
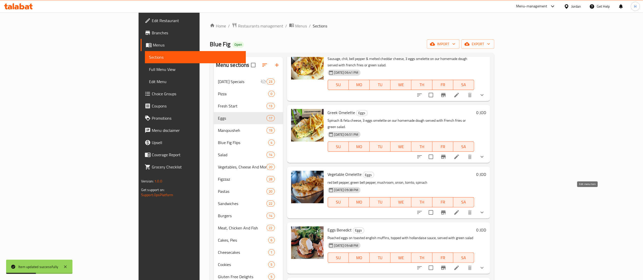
click at [459, 209] on icon at bounding box center [456, 212] width 6 height 6
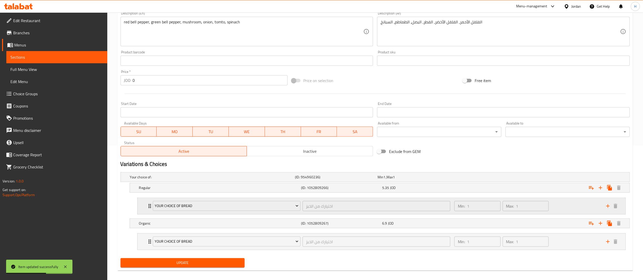
scroll to position [141, 0]
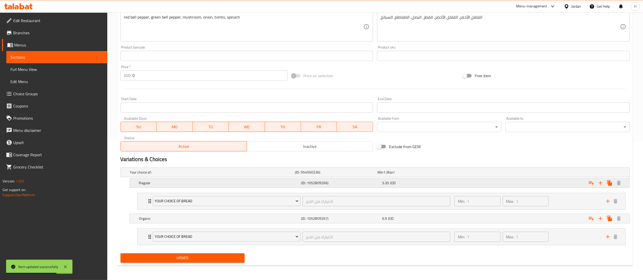
click at [414, 184] on div "5.35 JOD" at bounding box center [421, 182] width 79 height 5
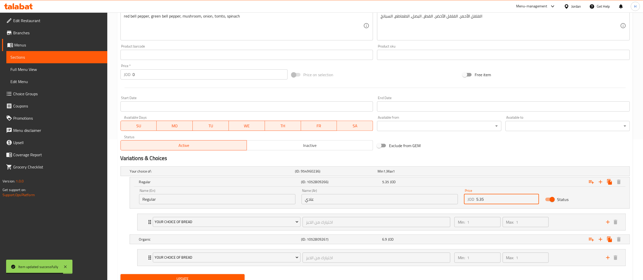
click at [487, 201] on input "5.35" at bounding box center [507, 199] width 63 height 10
type input "5.5"
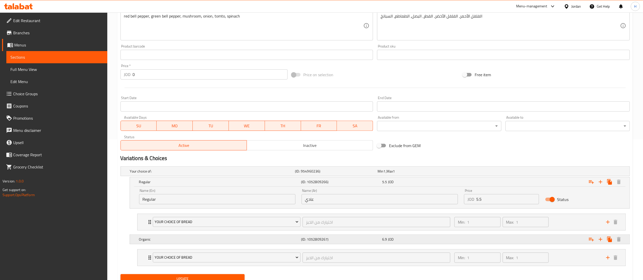
drag, startPoint x: 469, startPoint y: 242, endPoint x: 480, endPoint y: 245, distance: 11.8
click at [469, 241] on div "Expand" at bounding box center [543, 239] width 162 height 11
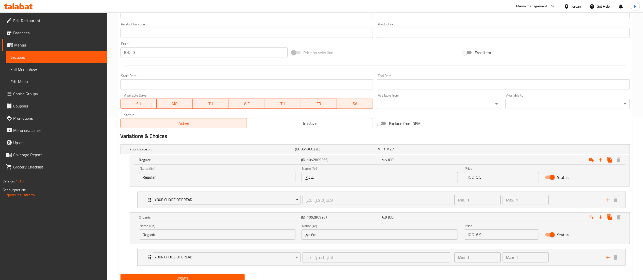
scroll to position [184, 0]
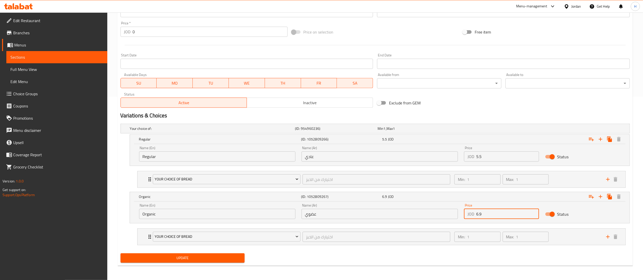
drag, startPoint x: 493, startPoint y: 219, endPoint x: 441, endPoint y: 211, distance: 53.3
click at [441, 211] on div "Name (En) Organic Name (En) Name (Ar) عضوي Name (Ar) Price JOD 6.9 Price Status" at bounding box center [379, 211] width 487 height 22
type input "7.25"
click at [154, 255] on button "Update" at bounding box center [182, 257] width 124 height 9
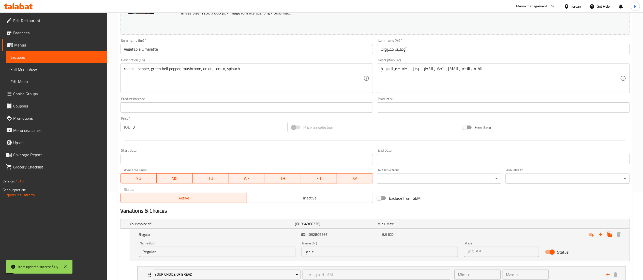
scroll to position [0, 0]
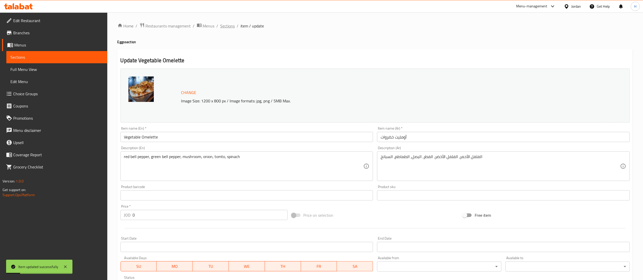
click at [227, 23] on span "Sections" at bounding box center [227, 26] width 14 height 6
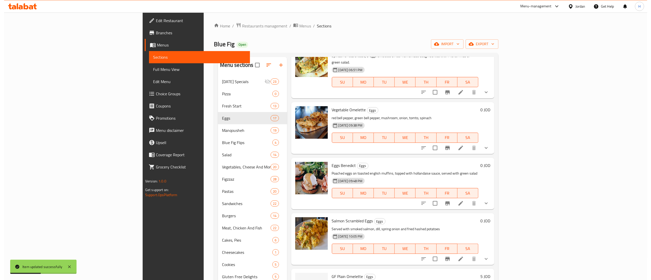
scroll to position [254, 0]
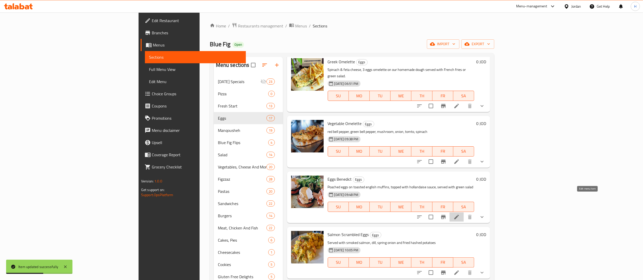
click at [459, 214] on icon at bounding box center [456, 217] width 6 height 6
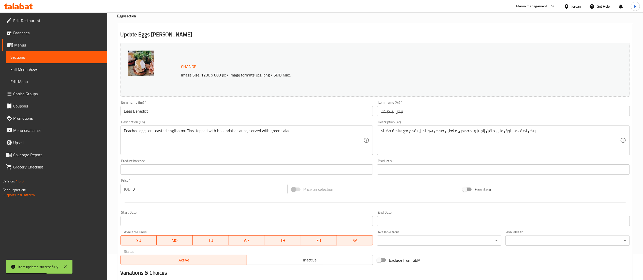
scroll to position [141, 0]
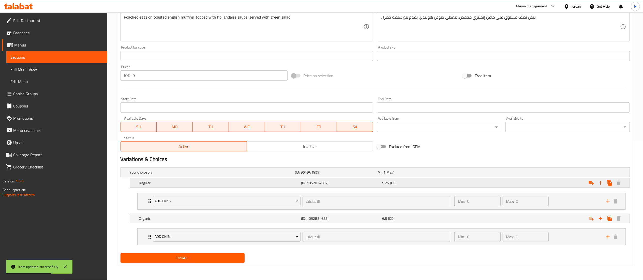
click at [425, 184] on div "5.25 JOD" at bounding box center [421, 182] width 79 height 5
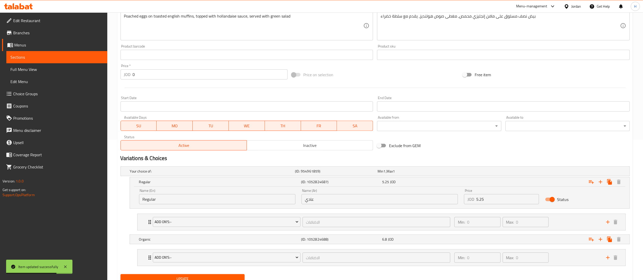
click at [481, 202] on input "5.25" at bounding box center [507, 199] width 63 height 10
type input "5.5"
click at [408, 239] on div "6.8 JOD" at bounding box center [421, 239] width 79 height 5
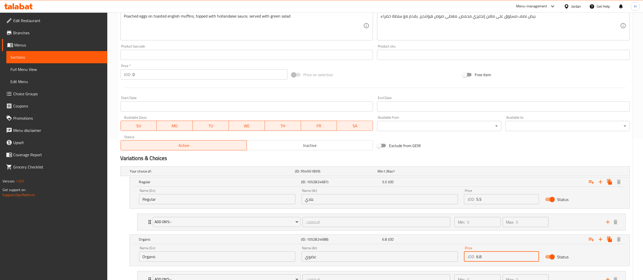
click at [495, 257] on input "6.8" at bounding box center [507, 257] width 63 height 10
type input "6.95"
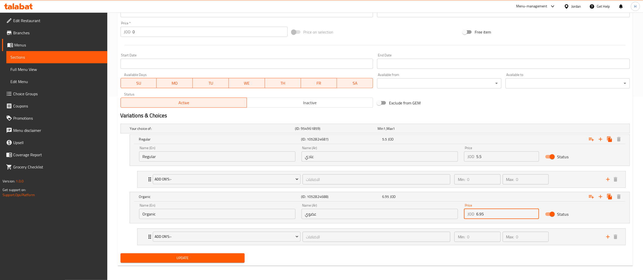
click at [201, 257] on span "Update" at bounding box center [183, 258] width 116 height 6
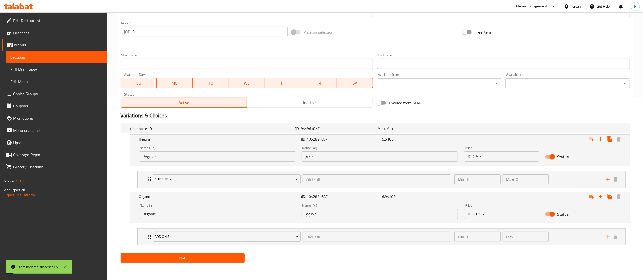
click at [214, 260] on span "Update" at bounding box center [183, 258] width 116 height 6
click at [577, 236] on div "Min: 0 ​ Max: 0 ​" at bounding box center [527, 237] width 152 height 16
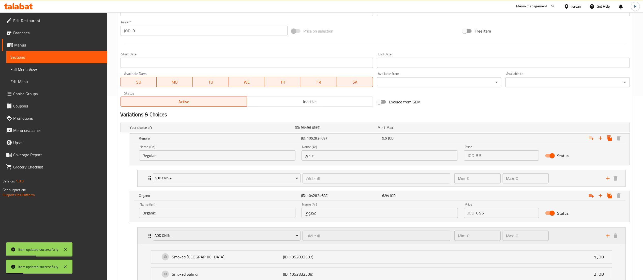
scroll to position [230, 0]
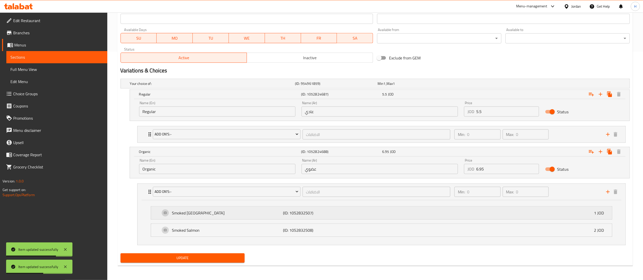
click at [515, 217] on div "Smoked Turkey (ID: 1052832507) 1 JOD" at bounding box center [382, 213] width 445 height 13
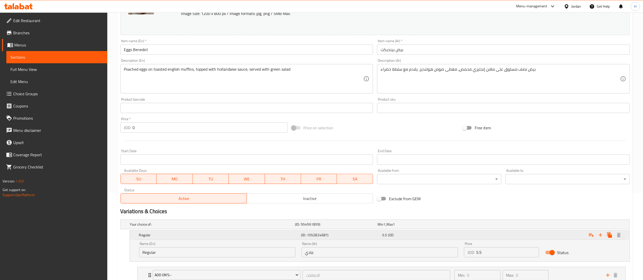
scroll to position [0, 0]
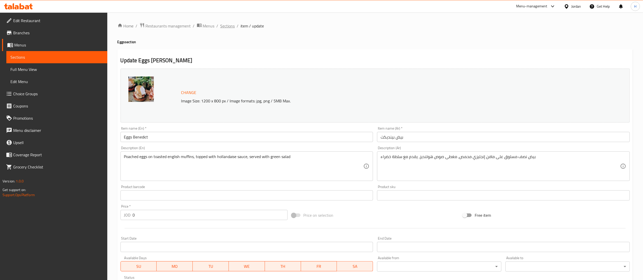
click at [225, 26] on span "Sections" at bounding box center [227, 26] width 14 height 6
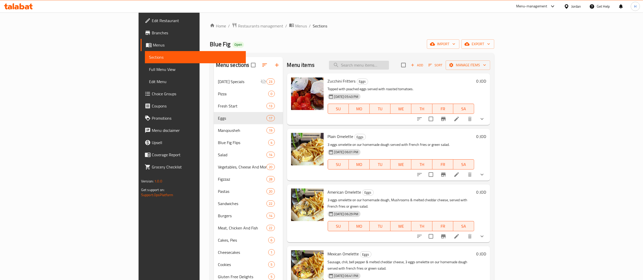
click at [402, 64] on div "Menu items Add Sort Manage items" at bounding box center [388, 65] width 203 height 17
click at [389, 67] on input "search" at bounding box center [359, 65] width 60 height 9
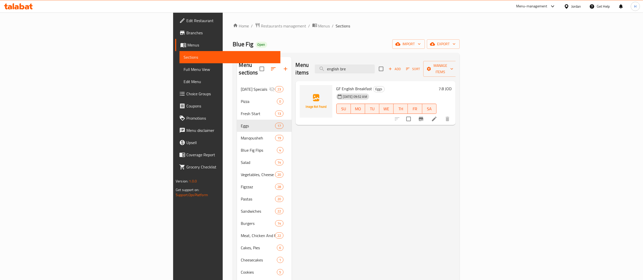
type input "english bre"
drag, startPoint x: 415, startPoint y: 64, endPoint x: 346, endPoint y: 65, distance: 69.1
click at [346, 65] on div "Menu items english bre Add Sort Manage items" at bounding box center [376, 69] width 160 height 24
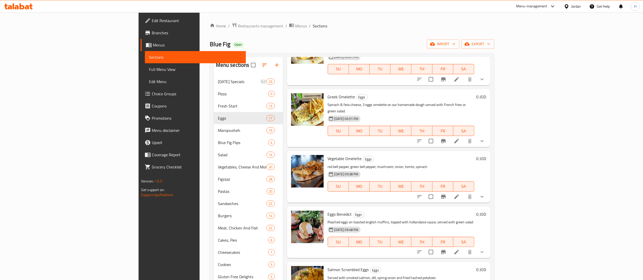
scroll to position [203, 0]
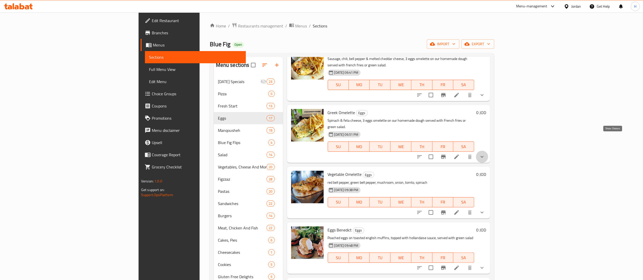
click at [485, 154] on icon "show more" at bounding box center [482, 157] width 6 height 6
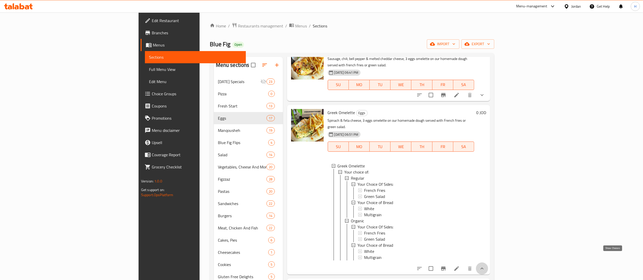
click at [485, 266] on icon "show more" at bounding box center [482, 269] width 6 height 6
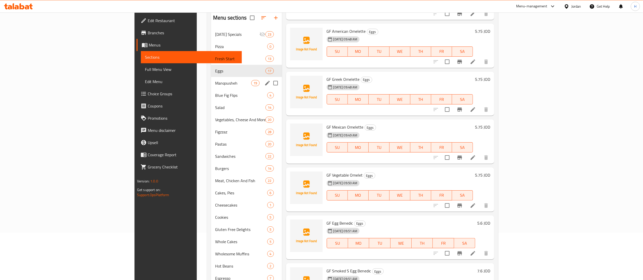
scroll to position [13, 0]
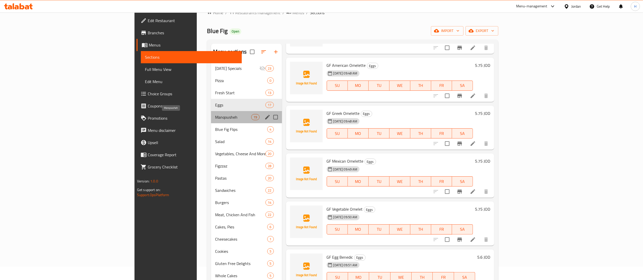
click at [215, 116] on span "Manqousheh" at bounding box center [233, 117] width 36 height 6
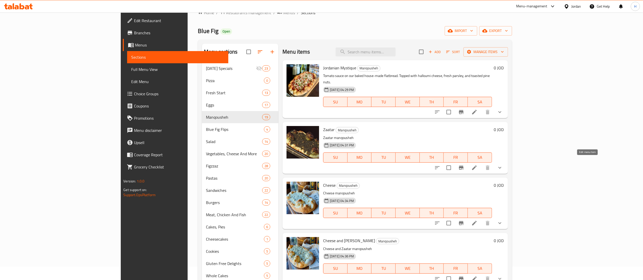
click at [477, 165] on icon at bounding box center [474, 168] width 6 height 6
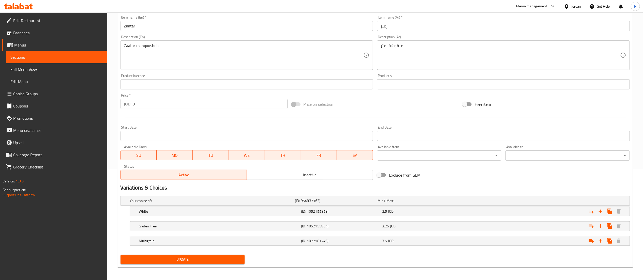
scroll to position [113, 0]
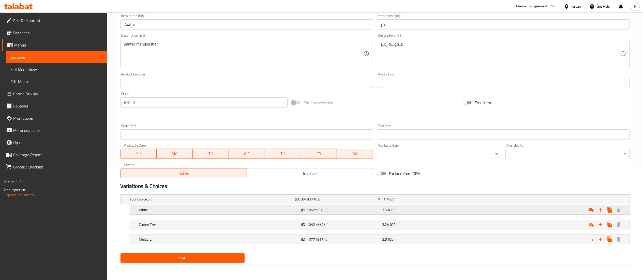
click at [432, 212] on div "3.5 JOD" at bounding box center [421, 209] width 79 height 5
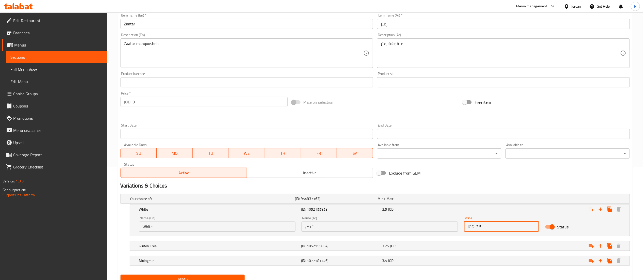
click at [496, 224] on input "3.5" at bounding box center [507, 227] width 63 height 10
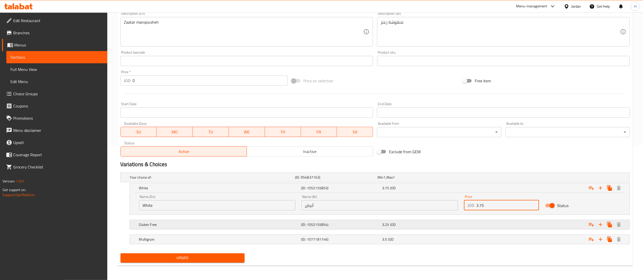
type input "3.75"
click at [442, 228] on div "Gluten Free (ID: 1052155854) 3.25 JOD" at bounding box center [381, 224] width 486 height 11
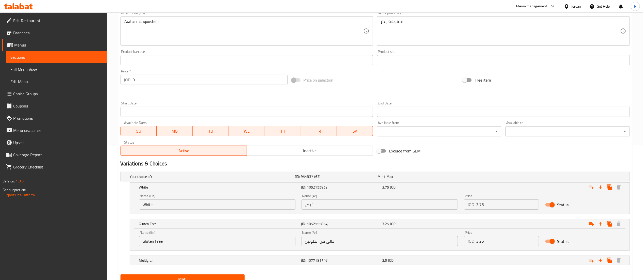
click at [487, 239] on input "3.25" at bounding box center [507, 241] width 63 height 10
type input "3.5"
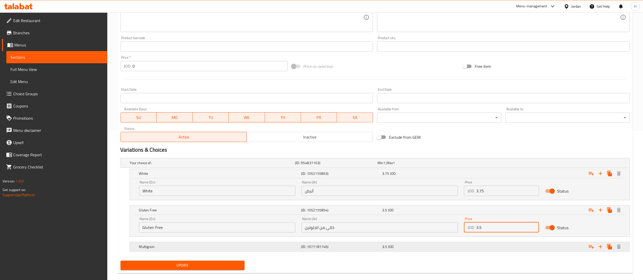
scroll to position [157, 0]
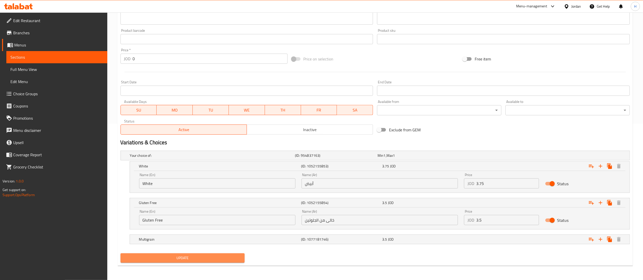
click at [203, 255] on span "Update" at bounding box center [183, 258] width 116 height 6
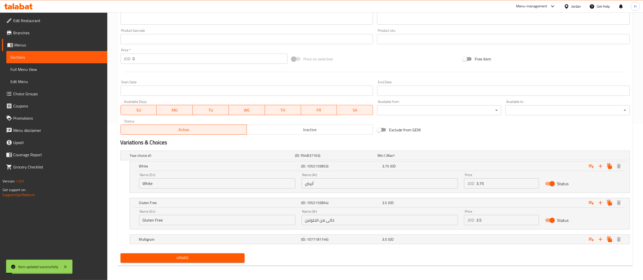
click at [203, 260] on span "Update" at bounding box center [183, 258] width 116 height 6
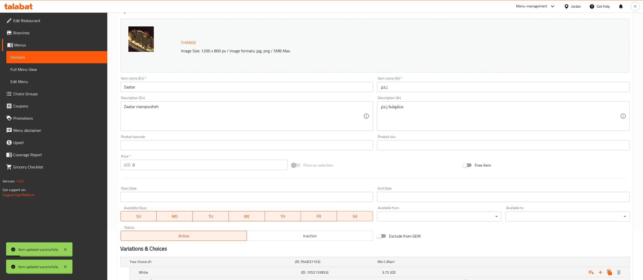
scroll to position [0, 0]
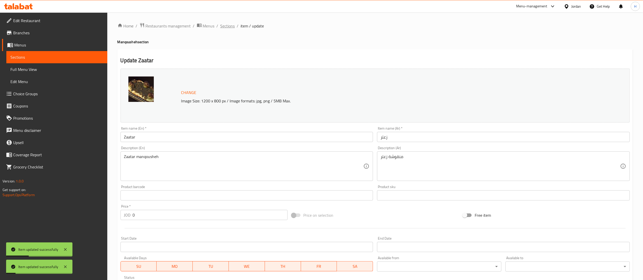
click at [222, 28] on span "Sections" at bounding box center [227, 26] width 14 height 6
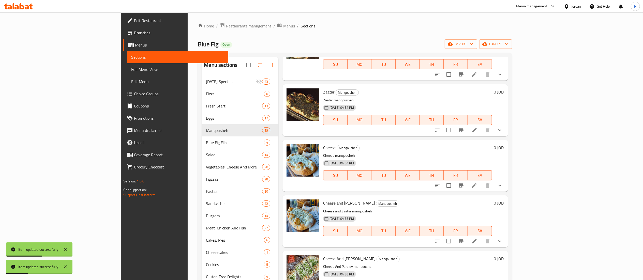
scroll to position [102, 0]
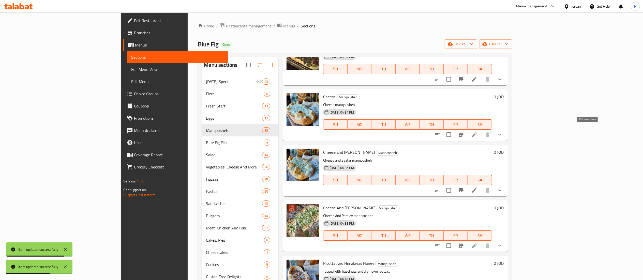
click at [477, 132] on icon at bounding box center [474, 135] width 6 height 6
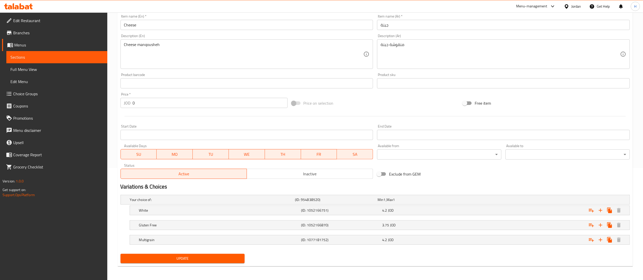
scroll to position [113, 0]
click at [373, 210] on h5 "(ID: 1052166751)" at bounding box center [340, 209] width 79 height 5
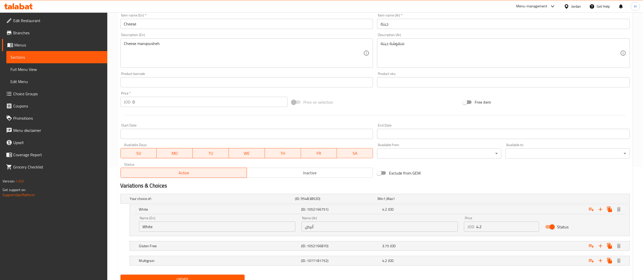
click at [496, 232] on input "4.2" at bounding box center [507, 227] width 63 height 10
type input "4.5"
click at [418, 245] on div "3.75 JOD" at bounding box center [421, 245] width 79 height 5
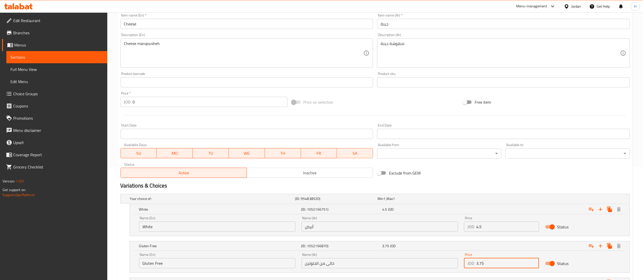
drag, startPoint x: 496, startPoint y: 259, endPoint x: 439, endPoint y: 258, distance: 57.7
click at [439, 258] on div "Name (En) Gluten Free Name (En) Name (Ar) خالى من الجلوتين Name (Ar) Price JOD …" at bounding box center [379, 261] width 487 height 22
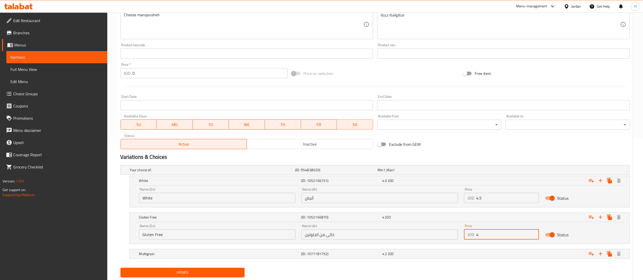
scroll to position [157, 0]
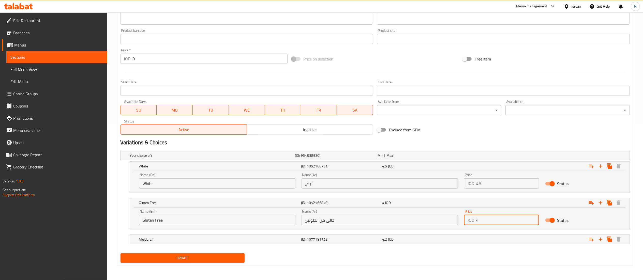
type input "4"
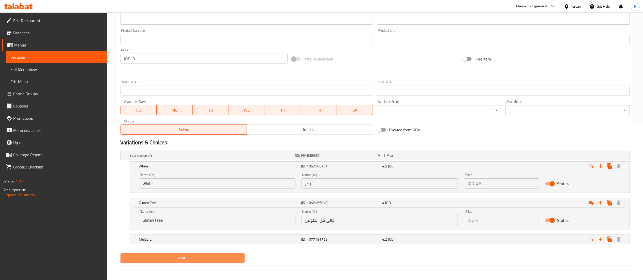
click at [228, 261] on span "Update" at bounding box center [183, 258] width 116 height 6
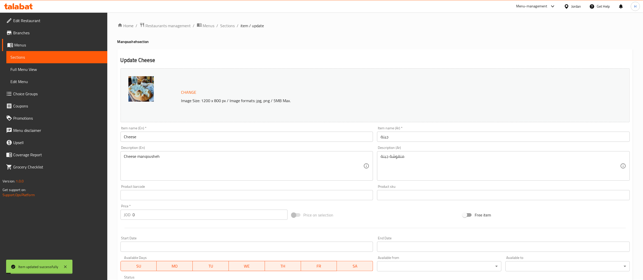
scroll to position [0, 0]
click at [228, 24] on span "Sections" at bounding box center [227, 26] width 14 height 6
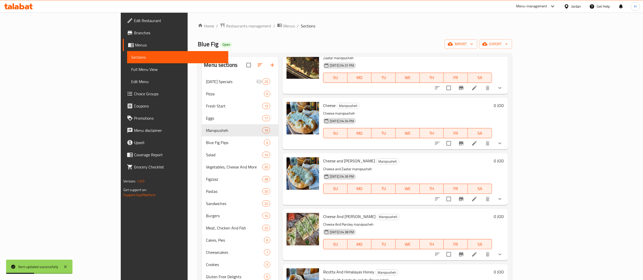
scroll to position [152, 0]
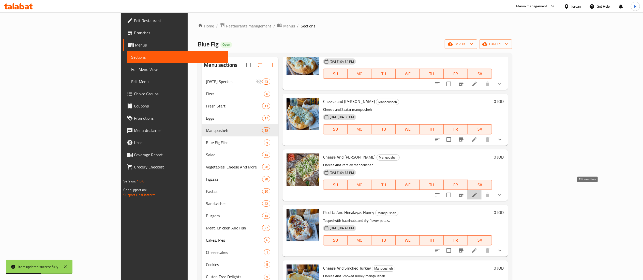
click at [477, 192] on icon at bounding box center [474, 195] width 6 height 6
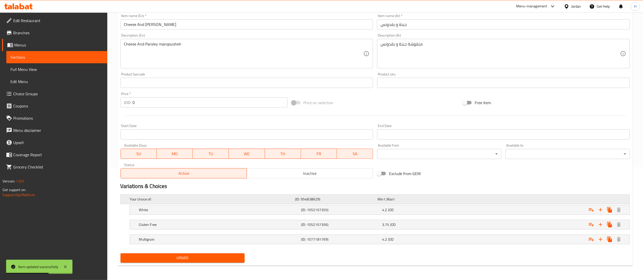
scroll to position [113, 0]
click at [413, 215] on div "White (ID: 1052167355) 4.2 JOD" at bounding box center [381, 209] width 486 height 11
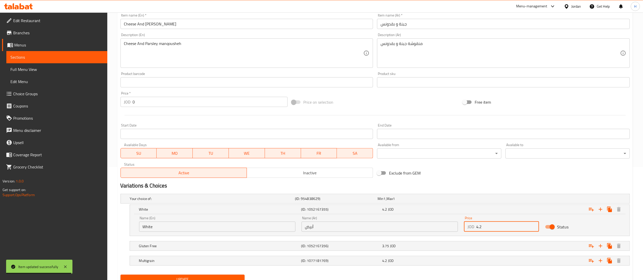
click at [498, 225] on input "4.2" at bounding box center [507, 227] width 63 height 10
type input "4.5"
click at [436, 244] on div "3.75 JOD" at bounding box center [421, 245] width 79 height 5
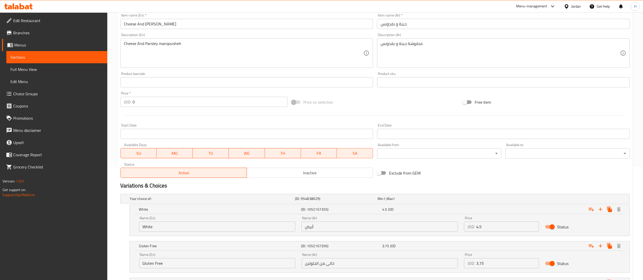
click at [490, 263] on input "3.75" at bounding box center [507, 263] width 63 height 10
type input "3"
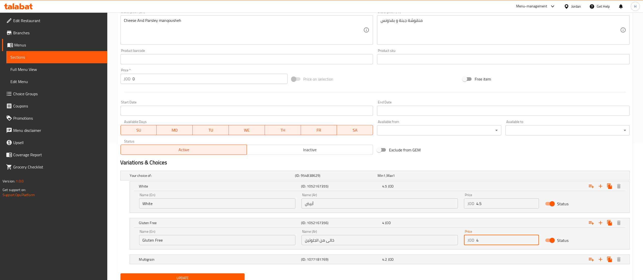
scroll to position [157, 0]
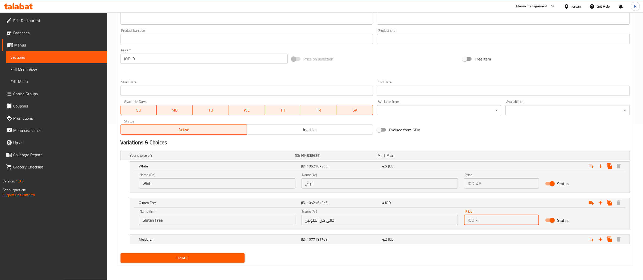
type input "4"
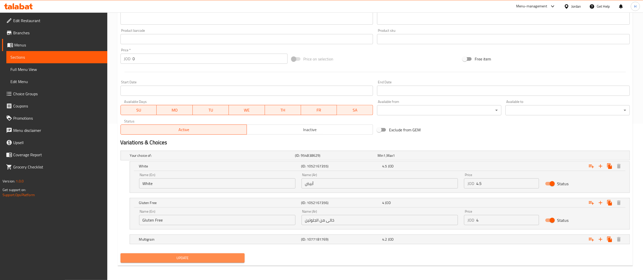
click at [217, 258] on span "Update" at bounding box center [183, 258] width 116 height 6
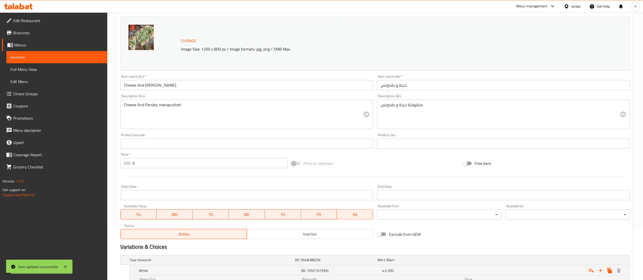
scroll to position [0, 0]
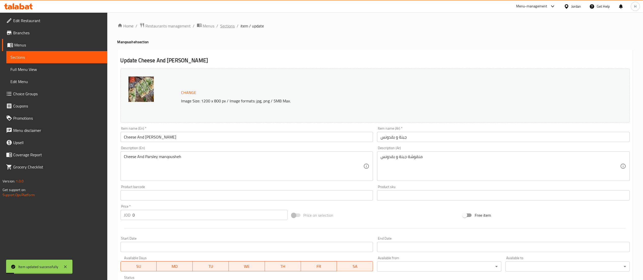
click at [227, 28] on span "Sections" at bounding box center [227, 26] width 14 height 6
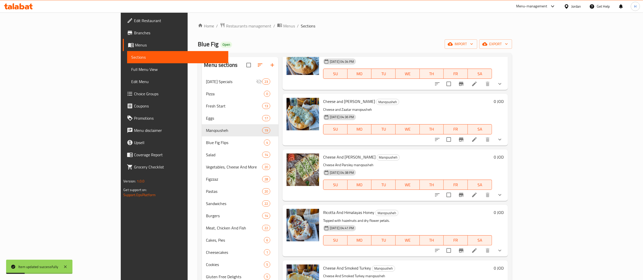
scroll to position [203, 0]
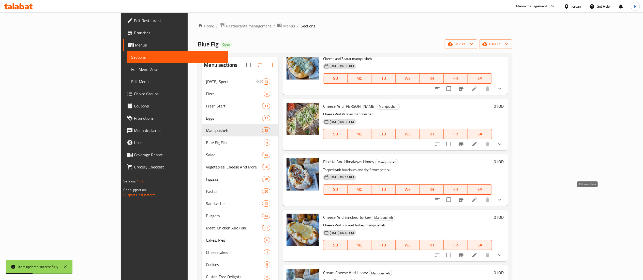
click at [476, 197] on icon at bounding box center [474, 199] width 5 height 5
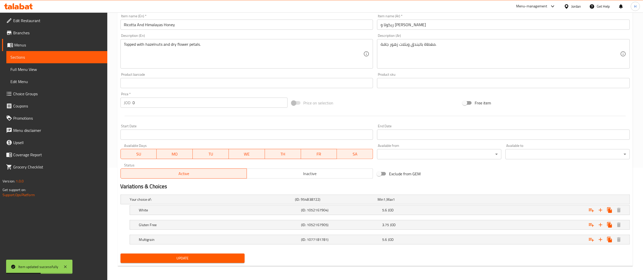
scroll to position [113, 0]
click at [400, 225] on div "3.75 JOD" at bounding box center [421, 224] width 79 height 5
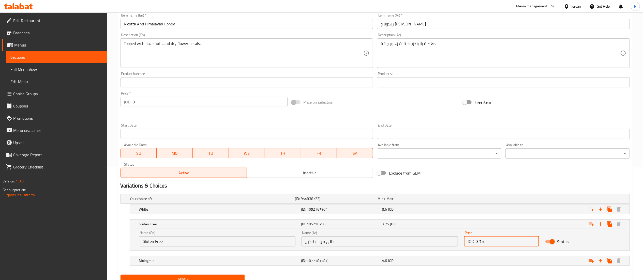
drag, startPoint x: 499, startPoint y: 241, endPoint x: 441, endPoint y: 236, distance: 57.6
click at [441, 236] on div "Name (En) Gluten Free Name (En) Name (Ar) خالى من الجلوتين Name (Ar) Price JOD …" at bounding box center [379, 239] width 487 height 22
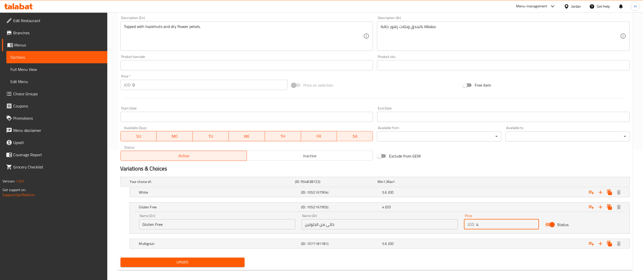
scroll to position [135, 0]
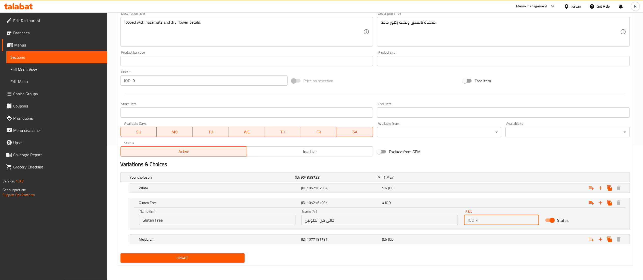
type input "4"
click at [176, 256] on span "Update" at bounding box center [183, 258] width 116 height 6
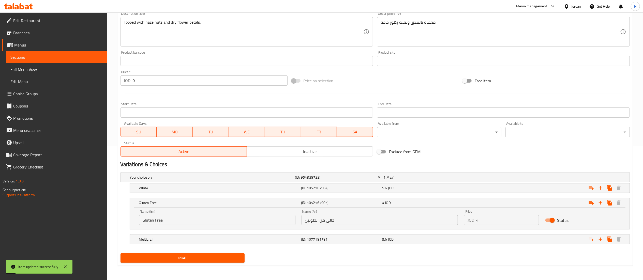
click at [176, 254] on div "Update" at bounding box center [182, 257] width 128 height 13
click at [175, 258] on span "Update" at bounding box center [183, 258] width 116 height 6
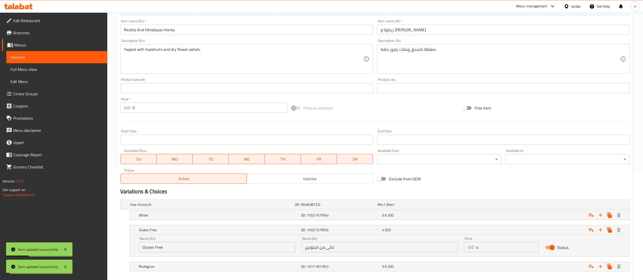
scroll to position [0, 0]
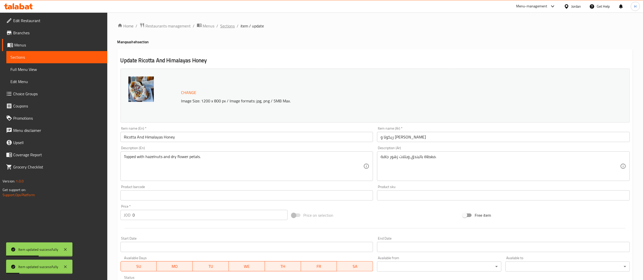
click at [227, 26] on span "Sections" at bounding box center [227, 26] width 14 height 6
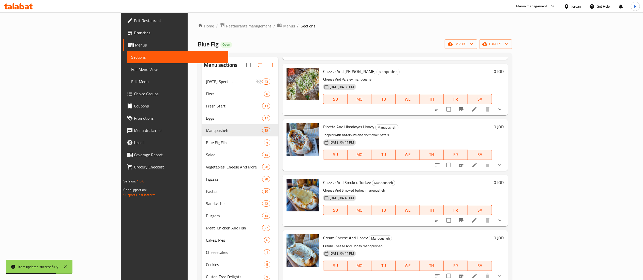
scroll to position [254, 0]
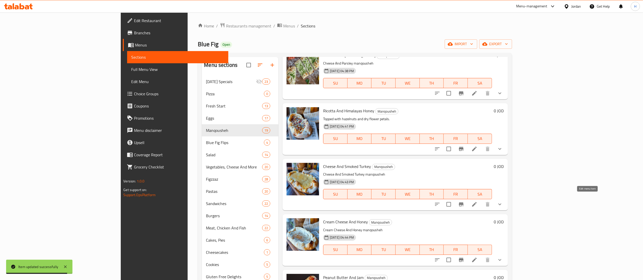
click at [477, 201] on icon at bounding box center [474, 204] width 6 height 6
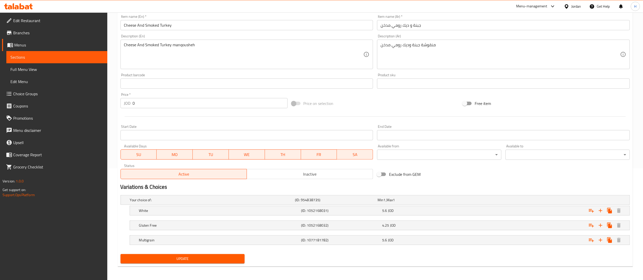
scroll to position [113, 0]
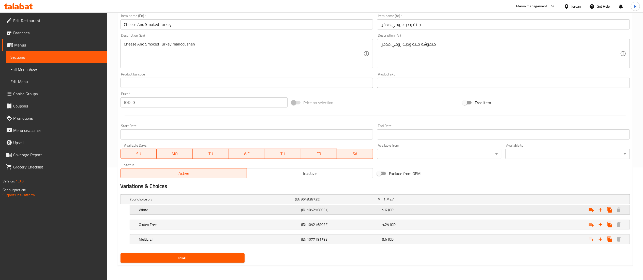
click at [404, 210] on div "5.6 JOD" at bounding box center [421, 209] width 79 height 5
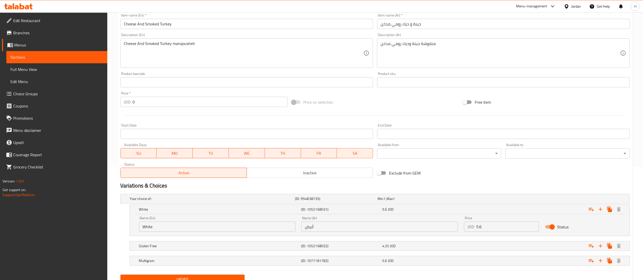
click at [497, 231] on input "5.6" at bounding box center [507, 227] width 63 height 10
type input "5.75"
click at [459, 246] on div "4.25 JOD" at bounding box center [421, 245] width 79 height 5
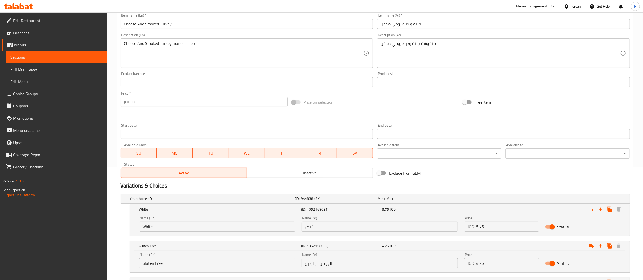
click at [490, 265] on input "4.25" at bounding box center [507, 263] width 63 height 10
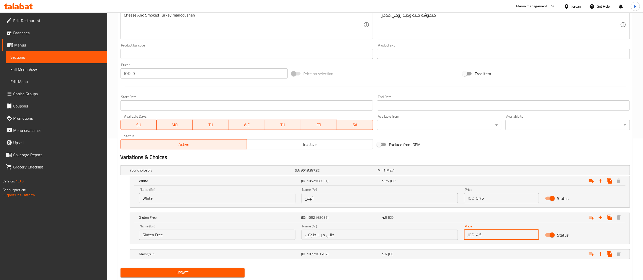
scroll to position [157, 0]
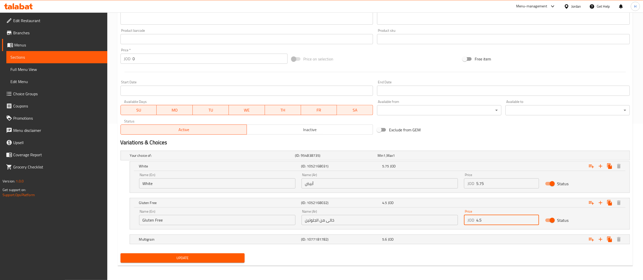
type input "4.5"
click at [223, 263] on button "Update" at bounding box center [182, 257] width 124 height 9
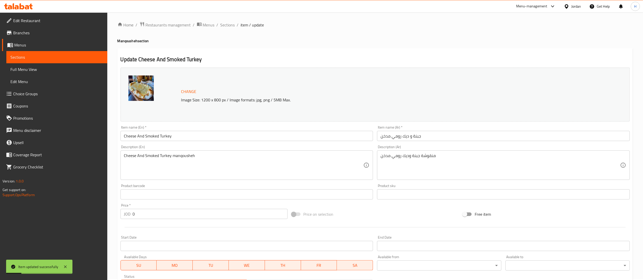
scroll to position [0, 0]
click at [229, 25] on span "Sections" at bounding box center [227, 26] width 14 height 6
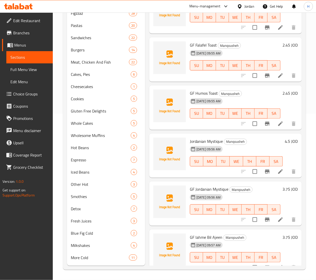
scroll to position [707, 0]
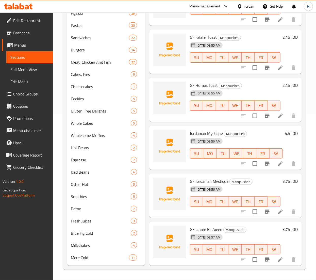
click at [283, 225] on h6 "3.75 JOD" at bounding box center [290, 228] width 15 height 7
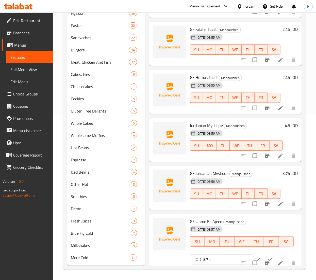
scroll to position [719, 0]
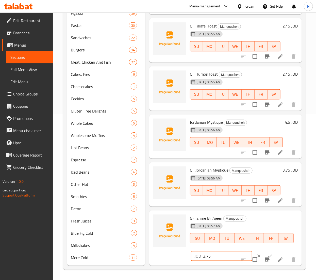
click at [209, 251] on input "3.75" at bounding box center [227, 256] width 49 height 10
type input "3.25"
click at [265, 250] on button "ok" at bounding box center [270, 255] width 11 height 11
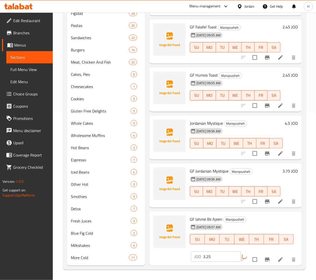
scroll to position [707, 0]
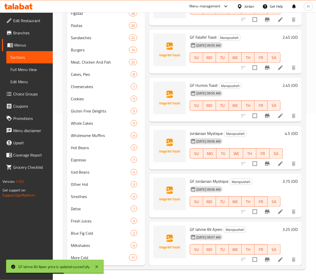
click at [283, 177] on h6 "3.75 JOD" at bounding box center [290, 180] width 15 height 7
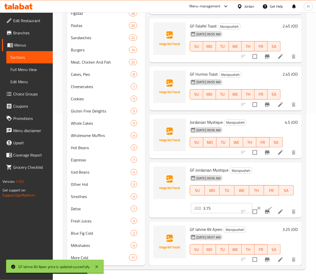
click at [208, 203] on input "3.75" at bounding box center [227, 208] width 49 height 10
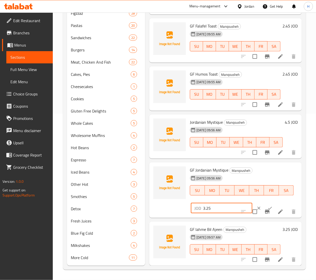
type input "3.25"
click at [265, 202] on button "ok" at bounding box center [270, 207] width 11 height 11
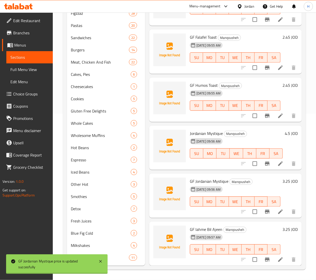
click at [283, 225] on h6 "3.25 JOD" at bounding box center [290, 228] width 15 height 7
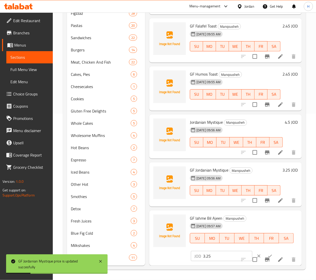
click at [210, 251] on input "3.25" at bounding box center [227, 256] width 49 height 10
type input "3.75"
click at [268, 253] on icon "ok" at bounding box center [270, 255] width 5 height 5
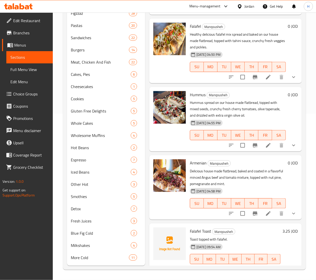
scroll to position [352, 0]
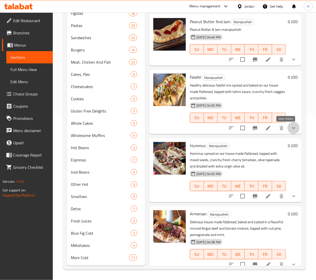
click at [291, 128] on icon "show more" at bounding box center [294, 128] width 6 height 6
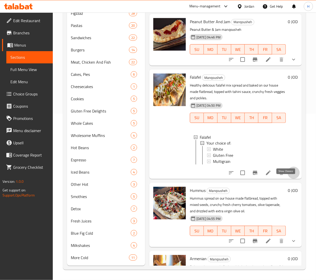
click at [291, 176] on icon "show more" at bounding box center [294, 172] width 6 height 6
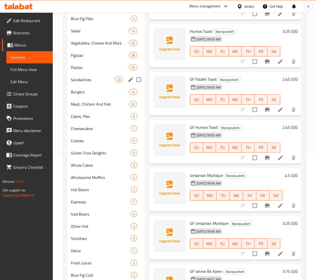
scroll to position [65, 0]
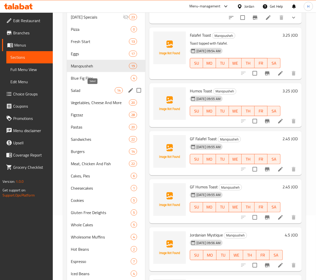
click at [87, 91] on span "Salad" at bounding box center [93, 90] width 44 height 6
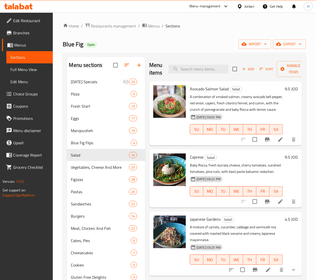
click at [285, 88] on h6 "9.5 JOD" at bounding box center [291, 88] width 13 height 7
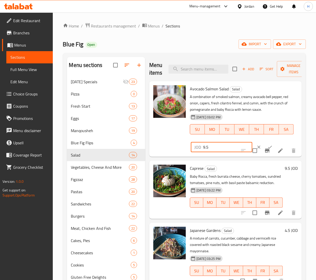
drag, startPoint x: 152, startPoint y: 147, endPoint x: 107, endPoint y: 147, distance: 44.7
click at [119, 147] on div "Menu sections Ramadan Specials 23 Pizza 0 Fresh Start 13 Eggs 17 Manqousheh 19 …" at bounding box center [184, 244] width 235 height 374
type input "10"
click at [268, 146] on icon "ok" at bounding box center [270, 146] width 5 height 5
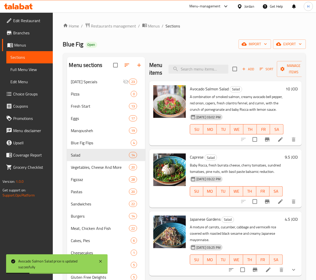
click at [285, 160] on h6 "9.5 JOD" at bounding box center [291, 156] width 13 height 7
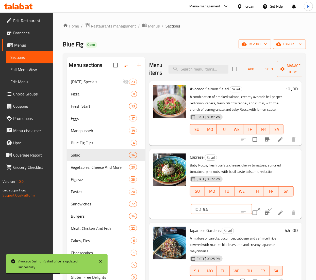
drag, startPoint x: 211, startPoint y: 213, endPoint x: 155, endPoint y: 214, distance: 56.2
click at [155, 214] on div "Caprese Salad Baby Rocca, fresh burrata cheese, cherry tomatoes, sundried tomat…" at bounding box center [225, 183] width 149 height 65
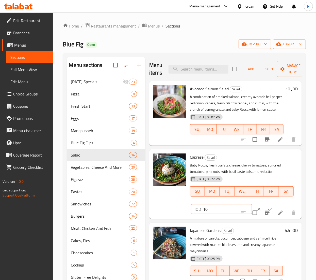
type input "10"
click at [269, 210] on icon "ok" at bounding box center [271, 208] width 4 height 3
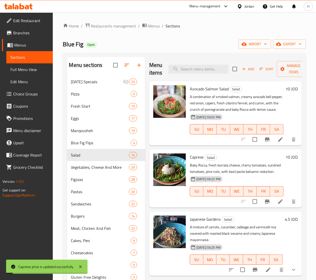
scroll to position [51, 0]
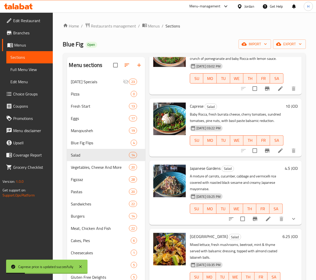
click at [285, 172] on h6 "4.5 JOD" at bounding box center [291, 167] width 13 height 7
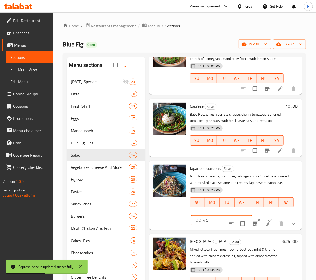
click at [210, 225] on input "4.5" at bounding box center [227, 220] width 49 height 10
type input "4.75"
click at [268, 222] on icon "ok" at bounding box center [270, 219] width 5 height 5
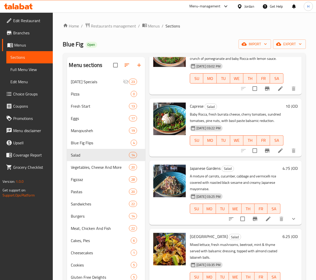
scroll to position [102, 0]
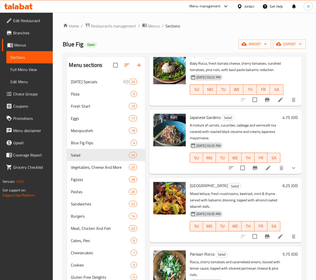
click at [283, 189] on h6 "6.25 JOD" at bounding box center [290, 185] width 15 height 7
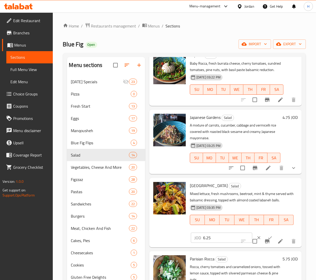
click at [209, 242] on input "6.25" at bounding box center [227, 237] width 49 height 10
type input "6.5"
click at [269, 239] on icon "ok" at bounding box center [271, 237] width 4 height 3
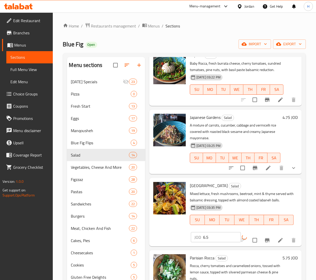
scroll to position [152, 0]
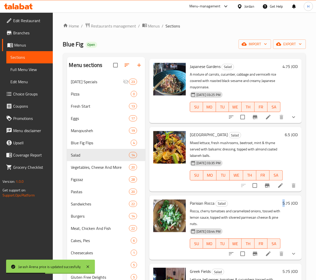
click at [283, 206] on h6 "5.75 JOD" at bounding box center [290, 202] width 15 height 7
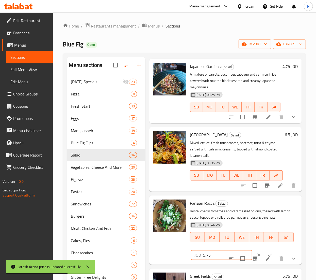
drag, startPoint x: 211, startPoint y: 273, endPoint x: 179, endPoint y: 274, distance: 31.8
click at [179, 262] on div "Parisian Rocca Salad Rocca, cherry tomatoes and caramelized onions, tossed with…" at bounding box center [225, 229] width 149 height 65
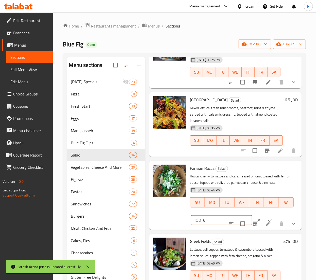
scroll to position [203, 0]
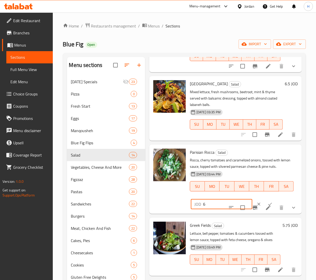
type input "6"
click at [269, 205] on icon "ok" at bounding box center [271, 204] width 4 height 3
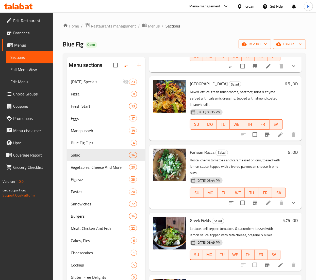
click at [283, 224] on h6 "5.75 JOD" at bounding box center [290, 219] width 15 height 7
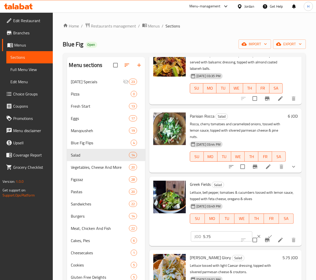
scroll to position [254, 0]
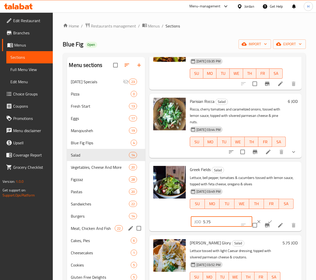
drag, startPoint x: 164, startPoint y: 234, endPoint x: 120, endPoint y: 233, distance: 43.2
click at [120, 233] on div "Menu sections Ramadan Specials 23 Pizza 0 Fresh Start 13 Eggs 17 Manqousheh 19 …" at bounding box center [184, 244] width 235 height 374
type input "6"
click at [265, 227] on button "ok" at bounding box center [270, 221] width 11 height 11
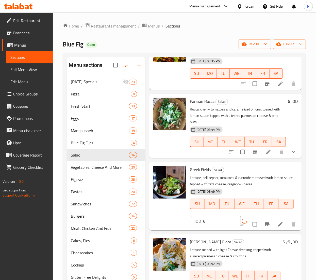
scroll to position [305, 0]
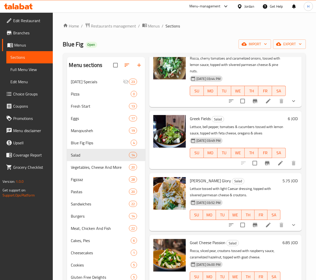
click at [283, 184] on h6 "5.75 JOD" at bounding box center [290, 180] width 15 height 7
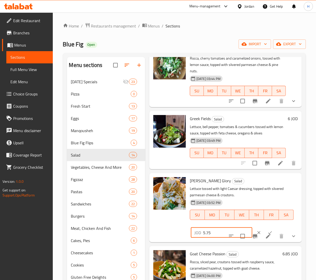
drag, startPoint x: 213, startPoint y: 244, endPoint x: 166, endPoint y: 248, distance: 46.7
click at [162, 240] on div "Caesar's Glory Salad Lettuce tossed with light Caesar dressing, topped with sli…" at bounding box center [225, 207] width 149 height 65
type input "6"
click at [268, 235] on icon "ok" at bounding box center [270, 232] width 5 height 5
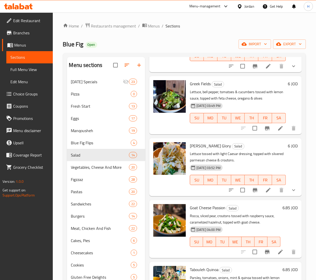
scroll to position [356, 0]
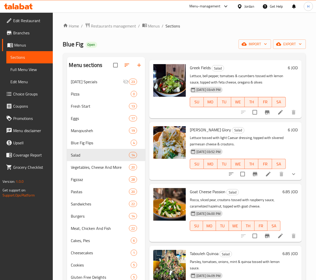
click at [283, 195] on h6 "6.85 JOD" at bounding box center [290, 191] width 15 height 7
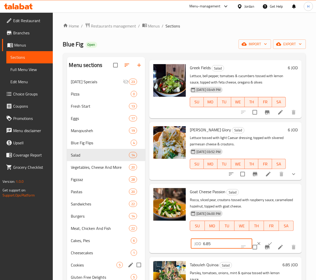
drag, startPoint x: 216, startPoint y: 257, endPoint x: 117, endPoint y: 260, distance: 98.4
click at [117, 260] on div "Menu sections Ramadan Specials 23 Pizza 0 Fresh Start 13 Eggs 17 Manqousheh 19 …" at bounding box center [184, 244] width 235 height 374
type input "7.25"
click at [268, 246] on icon "ok" at bounding box center [270, 243] width 5 height 5
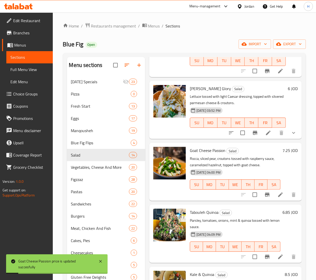
scroll to position [407, 0]
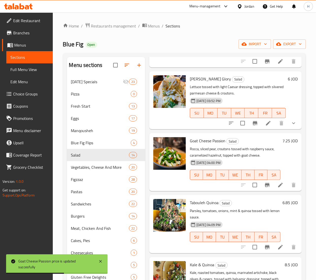
click at [283, 206] on h6 "6.85 JOD" at bounding box center [290, 202] width 15 height 7
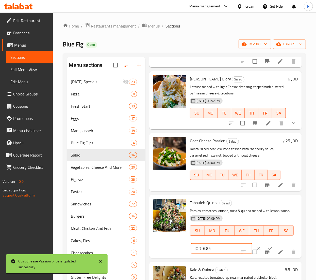
drag, startPoint x: 214, startPoint y: 268, endPoint x: 106, endPoint y: 265, distance: 107.5
click at [106, 265] on body "Goat Cheese Passion price is updated succesfully ​ Menu-management Jordan Get H…" at bounding box center [158, 145] width 316 height 267
type input "7"
click at [265, 254] on button "ok" at bounding box center [270, 247] width 11 height 11
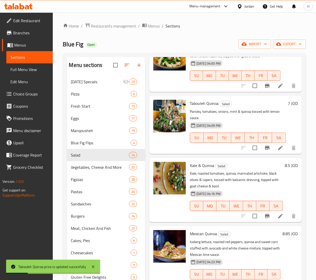
scroll to position [508, 0]
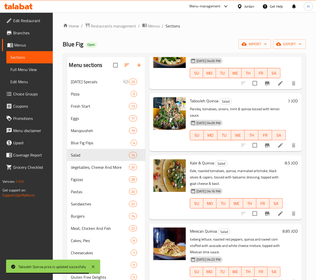
click at [285, 166] on h6 "8.5 JOD" at bounding box center [291, 162] width 13 height 7
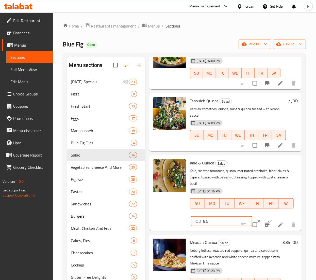
click at [220, 226] on input "8.5" at bounding box center [227, 221] width 49 height 10
type input "8.9"
click at [265, 226] on button "ok" at bounding box center [270, 220] width 11 height 11
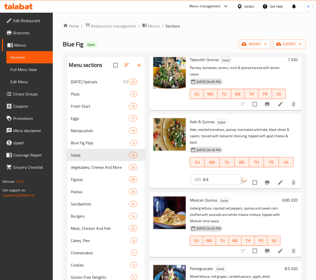
scroll to position [559, 0]
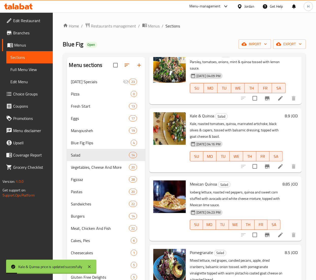
click at [283, 187] on h6 "8.85 JOD" at bounding box center [290, 183] width 15 height 7
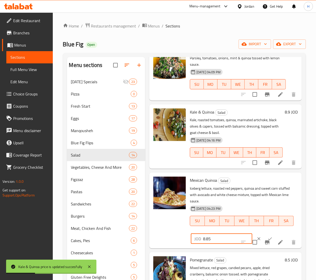
drag, startPoint x: 211, startPoint y: 253, endPoint x: 177, endPoint y: 253, distance: 34.1
click at [177, 246] on div "Mexican Quinoa Salad Iceberg lettuce, roasted red peppers, quinoa and sweet cor…" at bounding box center [225, 209] width 149 height 71
type input "9"
click at [268, 241] on icon "ok" at bounding box center [270, 238] width 5 height 5
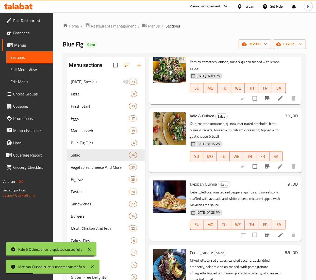
scroll to position [576, 0]
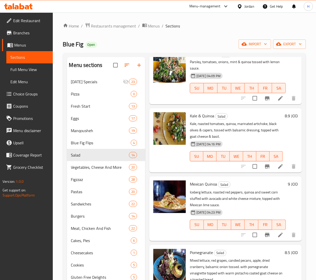
click at [285, 249] on h6 "8.5 JOD" at bounding box center [291, 252] width 13 height 7
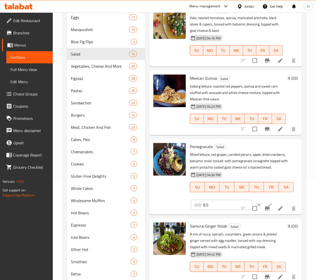
scroll to position [102, 0]
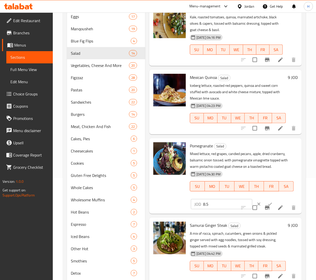
drag, startPoint x: 215, startPoint y: 197, endPoint x: 165, endPoint y: 198, distance: 50.6
click at [165, 198] on div "Pomegranate Salad Mixed lettuce, red grapes, candied pecans, apple, dried cranb…" at bounding box center [225, 175] width 149 height 71
type input "9"
click at [268, 201] on icon "ok" at bounding box center [270, 203] width 5 height 5
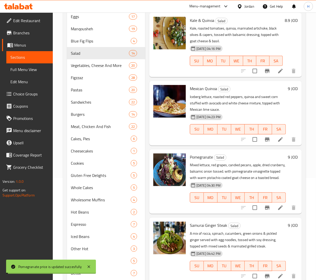
scroll to position [576, 0]
drag, startPoint x: 284, startPoint y: 219, endPoint x: 274, endPoint y: 219, distance: 9.2
click at [288, 221] on h6 "9 JOD" at bounding box center [293, 224] width 10 height 7
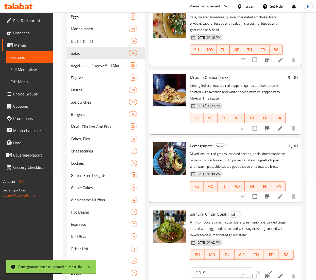
click at [214, 267] on input "9" at bounding box center [227, 272] width 49 height 10
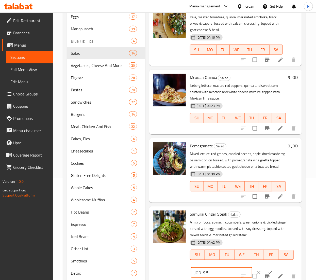
type input "9.5"
click at [268, 270] on icon "ok" at bounding box center [270, 272] width 5 height 5
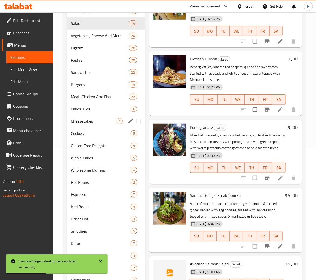
scroll to position [65, 0]
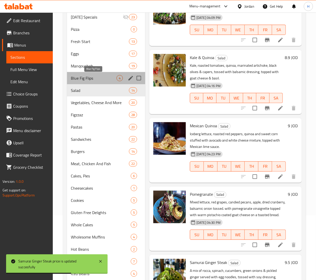
click at [83, 78] on span "Blue Fig Flips" at bounding box center [93, 78] width 45 height 6
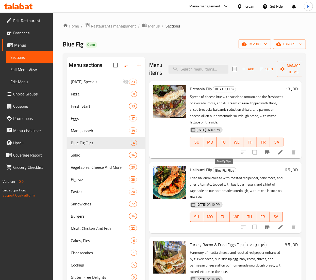
scroll to position [51, 0]
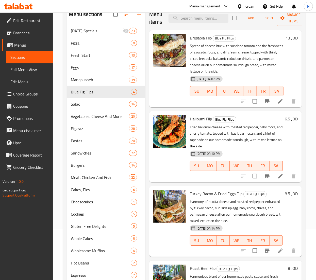
click at [289, 39] on h6 "13 JOD" at bounding box center [292, 37] width 12 height 7
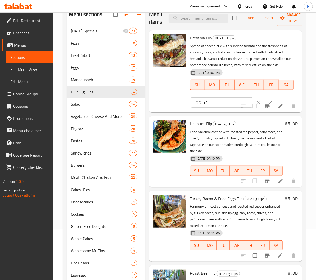
click at [213, 99] on input "13" at bounding box center [227, 102] width 49 height 10
type input "13.5"
click at [265, 100] on button "ok" at bounding box center [270, 102] width 11 height 11
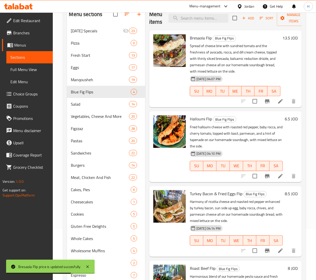
click at [288, 120] on h6 "6.5 JOD" at bounding box center [291, 118] width 13 height 7
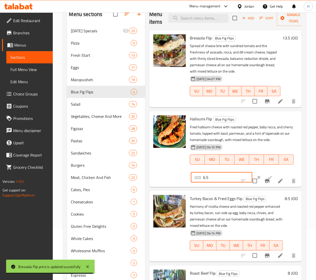
click at [212, 176] on input "6.5" at bounding box center [227, 177] width 49 height 10
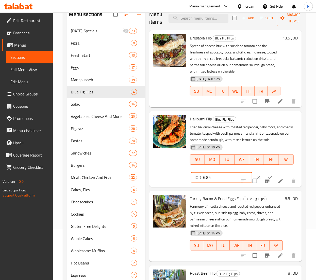
type input "6.85"
click at [268, 176] on icon "ok" at bounding box center [270, 177] width 5 height 5
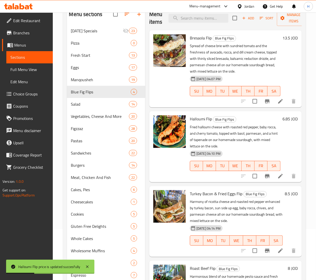
click at [288, 196] on h6 "8.5 JOD" at bounding box center [291, 193] width 13 height 7
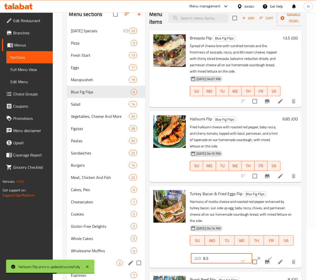
drag, startPoint x: 212, startPoint y: 259, endPoint x: 111, endPoint y: 259, distance: 101.1
click at [111, 259] on div "Menu sections Ramadan Specials 23 Pizza 0 Fresh Start 13 Eggs 17 Manqousheh 19 …" at bounding box center [184, 193] width 235 height 374
type input "9"
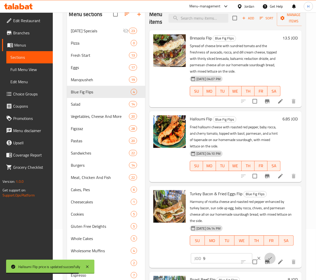
click at [268, 256] on icon "ok" at bounding box center [270, 257] width 5 height 5
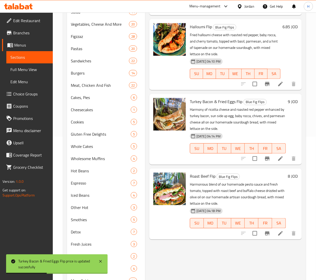
scroll to position [152, 0]
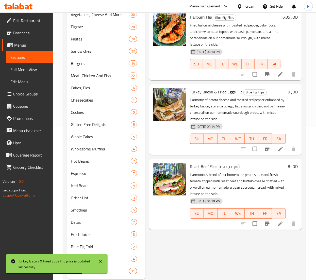
click at [290, 166] on h6 "8 JOD" at bounding box center [293, 166] width 10 height 7
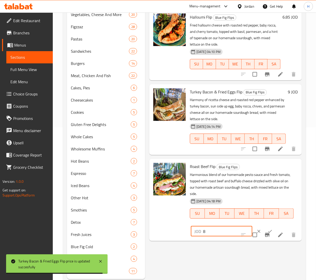
click at [223, 228] on input "8" at bounding box center [227, 231] width 49 height 10
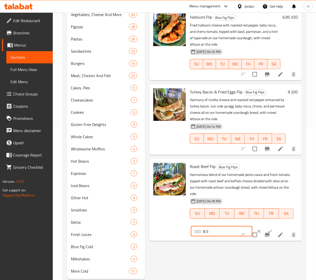
type input "8.5"
click at [268, 229] on icon "ok" at bounding box center [270, 230] width 5 height 5
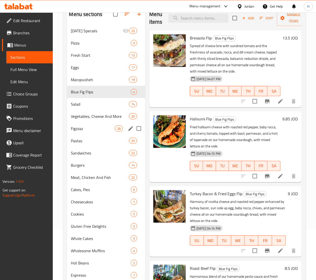
scroll to position [0, 0]
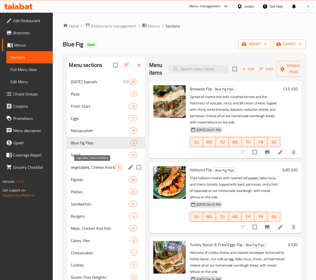
click at [89, 167] on span "Vegetables, Cheese And More" at bounding box center [93, 167] width 44 height 6
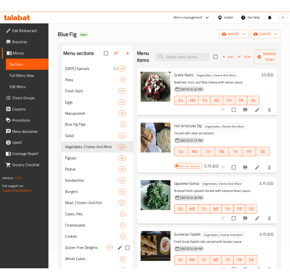
scroll to position [14, 0]
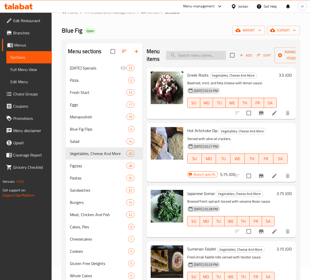
click at [184, 52] on input "search" at bounding box center [196, 55] width 60 height 9
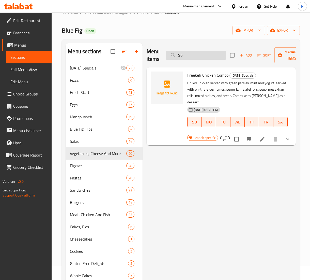
type input "S"
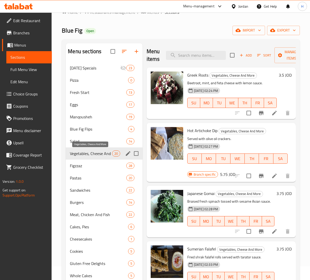
click at [84, 153] on span "Vegetables, Cheese And More" at bounding box center [91, 153] width 42 height 6
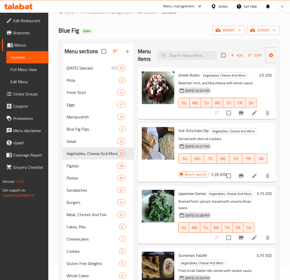
click at [259, 74] on h6 "3.5 JOD" at bounding box center [265, 74] width 13 height 7
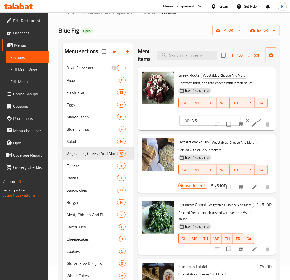
click at [199, 120] on input "3.5" at bounding box center [216, 120] width 49 height 10
type input "3.75"
click at [253, 115] on button "ok" at bounding box center [258, 120] width 11 height 11
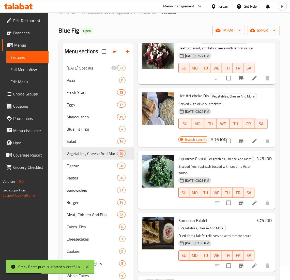
scroll to position [51, 0]
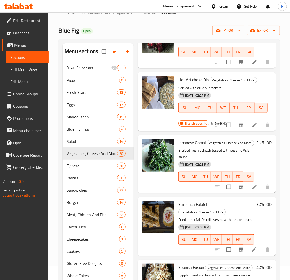
click at [152, 191] on div at bounding box center [158, 164] width 37 height 54
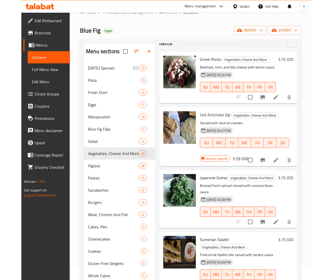
scroll to position [0, 0]
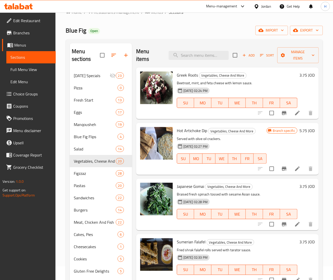
click at [281, 167] on icon "Branch-specific-item" at bounding box center [284, 168] width 6 height 6
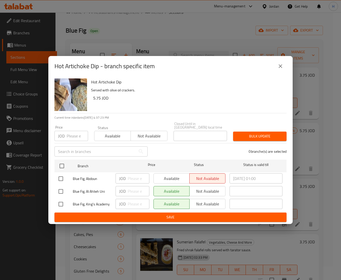
click at [281, 68] on icon "close" at bounding box center [280, 66] width 6 height 6
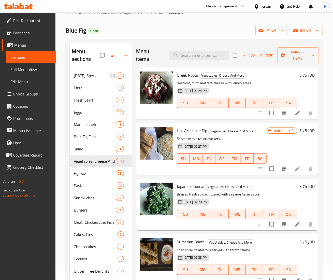
click at [299, 133] on h6 "5.75 JOD" at bounding box center [306, 130] width 15 height 7
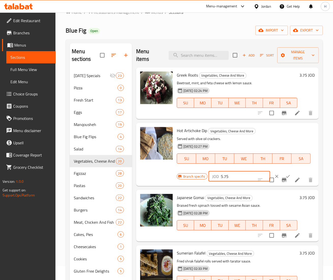
drag, startPoint x: 231, startPoint y: 179, endPoint x: 174, endPoint y: 178, distance: 56.9
click at [174, 178] on div "Hot Artichoke Dip Vegetables, Cheese And More Served with olive oil crackers. 2…" at bounding box center [227, 154] width 178 height 59
type input "6.25"
click at [282, 172] on button "ok" at bounding box center [287, 176] width 11 height 11
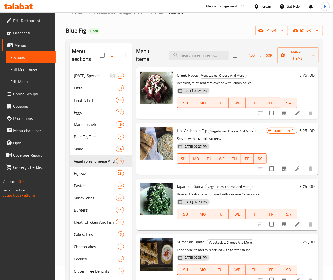
click at [299, 188] on h6 "3.75 JOD" at bounding box center [306, 185] width 15 height 7
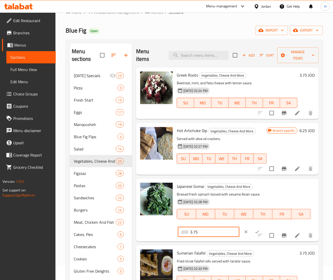
drag, startPoint x: 208, startPoint y: 233, endPoint x: 54, endPoint y: 234, distance: 153.2
click at [54, 234] on div "Edit Restaurant Branches Menus Sections Full Menu View Edit Menu Choice Groups …" at bounding box center [166, 219] width 333 height 441
type input "4.5"
click at [254, 230] on icon "ok" at bounding box center [256, 231] width 5 height 5
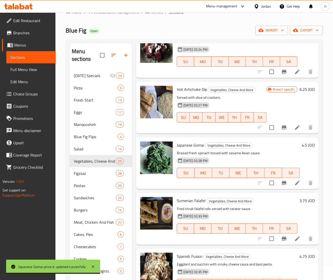
scroll to position [51, 0]
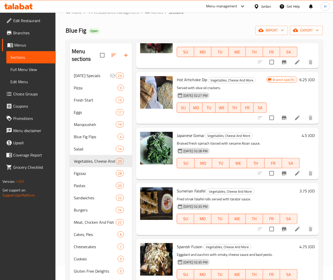
click at [299, 190] on h6 "3.75 JOD" at bounding box center [306, 190] width 15 height 7
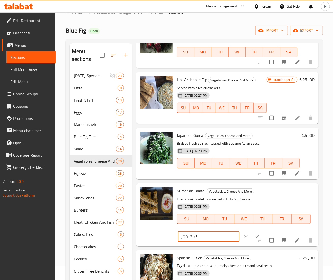
drag, startPoint x: 204, startPoint y: 234, endPoint x: 156, endPoint y: 232, distance: 48.8
click at [156, 232] on div "Sumerian Falafel Vegetables, Cheese And More Fried shrak falafel rolls served w…" at bounding box center [227, 214] width 178 height 59
type input "4"
click at [254, 234] on icon "ok" at bounding box center [256, 236] width 5 height 5
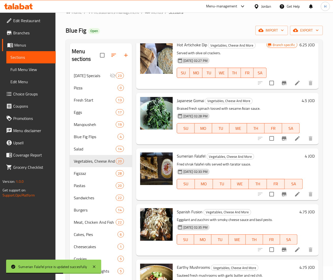
scroll to position [102, 0]
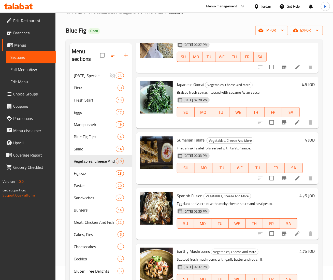
click at [299, 196] on h6 "4.75 JOD" at bounding box center [306, 195] width 15 height 7
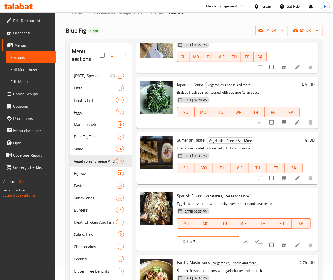
drag, startPoint x: 207, startPoint y: 241, endPoint x: 135, endPoint y: 236, distance: 72.3
click at [135, 236] on div "Menu items Add Sort Manage items Greek Roots Vegetables, Cheese And More Beetro…" at bounding box center [225, 234] width 187 height 382
type input "5"
click at [251, 238] on button "ok" at bounding box center [256, 240] width 11 height 11
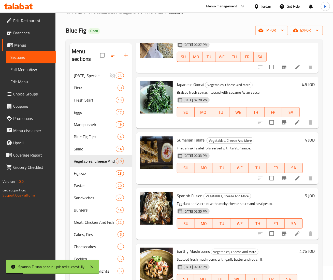
scroll to position [152, 0]
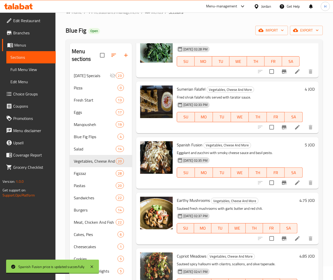
click at [299, 199] on h6 "4.75 JOD" at bounding box center [306, 199] width 15 height 7
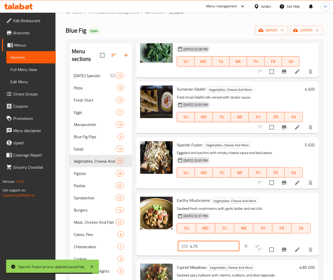
click at [211, 246] on input "4.75" at bounding box center [214, 246] width 49 height 10
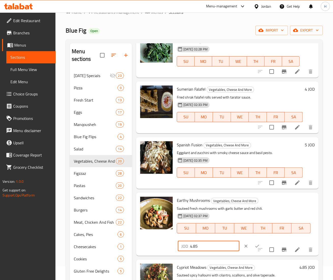
type input "4.85"
click at [251, 243] on button "ok" at bounding box center [256, 245] width 11 height 11
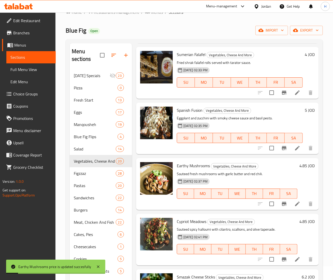
scroll to position [203, 0]
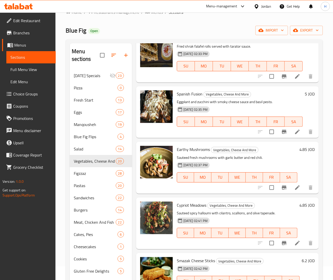
click at [299, 204] on h6 "4.85 JOD" at bounding box center [306, 204] width 15 height 7
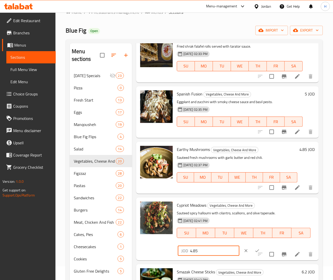
drag, startPoint x: 201, startPoint y: 252, endPoint x: 125, endPoint y: 252, distance: 76.2
click at [108, 252] on div "Menu sections Ramadan Specials 23 Pizza 0 Fresh Start 13 Eggs 17 Manqousheh 19 …" at bounding box center [194, 234] width 249 height 382
type input "5"
click at [254, 249] on icon "ok" at bounding box center [256, 250] width 5 height 5
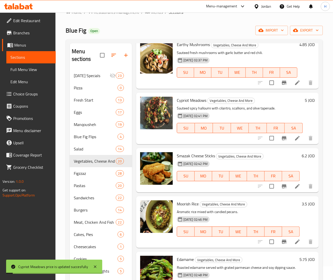
scroll to position [356, 0]
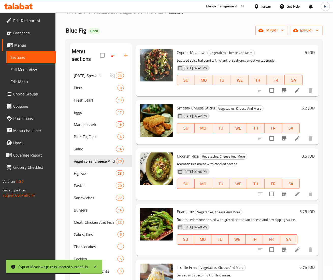
click at [301, 109] on h6 "6.2 JOD" at bounding box center [307, 107] width 13 height 7
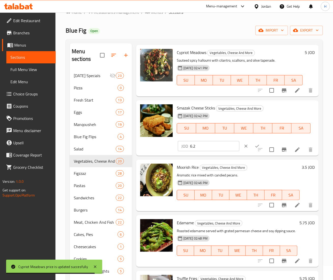
click at [212, 149] on input "6.2" at bounding box center [214, 146] width 49 height 10
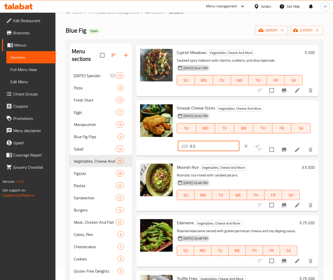
type input "6.5"
click at [251, 142] on button "ok" at bounding box center [256, 145] width 11 height 11
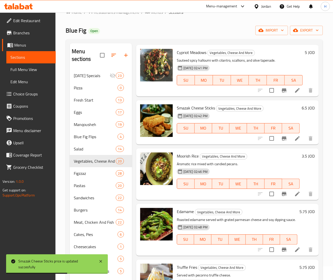
click at [301, 157] on h6 "3.5 JOD" at bounding box center [307, 155] width 13 height 7
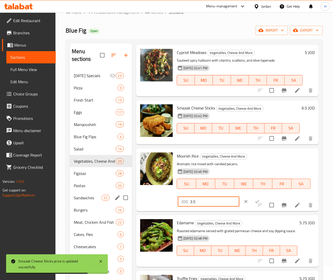
drag, startPoint x: 144, startPoint y: 199, endPoint x: 123, endPoint y: 199, distance: 20.1
click at [123, 199] on div "Menu sections Ramadan Specials 23 Pizza 0 Fresh Start 13 Eggs 17 Manqousheh 19 …" at bounding box center [194, 234] width 249 height 382
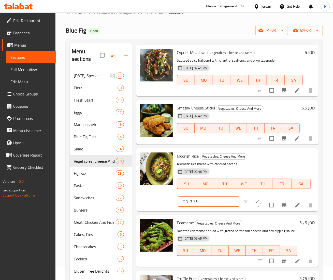
type input "3.75"
click at [254, 201] on icon "ok" at bounding box center [256, 201] width 5 height 5
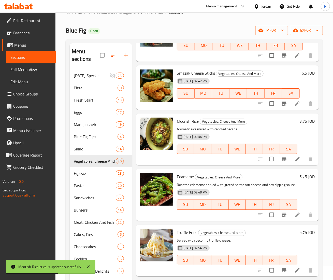
scroll to position [407, 0]
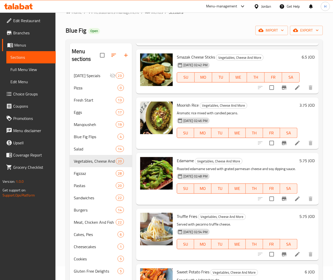
click at [299, 163] on h6 "5.75 JOD" at bounding box center [306, 160] width 15 height 7
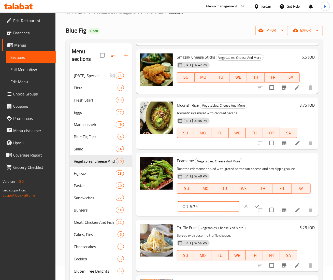
click at [120, 202] on div "Menu sections Ramadan Specials 23 Pizza 0 Fresh Start 13 Eggs 17 Manqousheh 19 …" at bounding box center [194, 234] width 249 height 382
type input "6.25"
click at [254, 205] on icon "ok" at bounding box center [256, 206] width 5 height 5
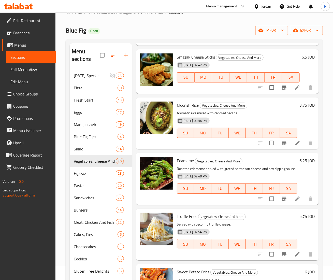
click at [299, 220] on h6 "5.75 JOD" at bounding box center [306, 215] width 15 height 7
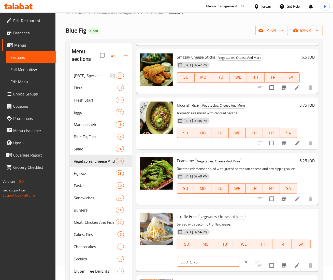
drag, startPoint x: 203, startPoint y: 267, endPoint x: 117, endPoint y: 262, distance: 86.3
click at [117, 263] on div "Menu sections Ramadan Specials 23 Pizza 0 Fresh Start 13 Eggs 17 Manqousheh 19 …" at bounding box center [194, 234] width 249 height 382
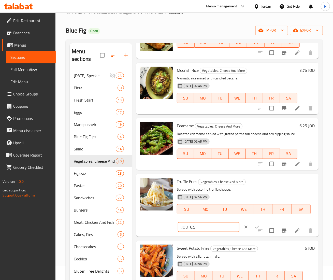
scroll to position [457, 0]
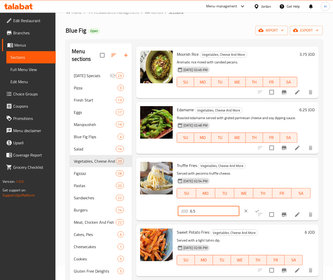
type input "6.5"
click at [254, 213] on icon "ok" at bounding box center [256, 210] width 5 height 5
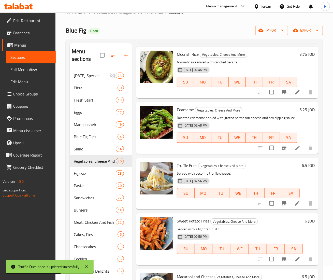
click at [304, 224] on h6 "6 JOD" at bounding box center [309, 220] width 10 height 7
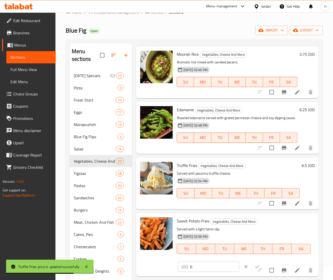
click at [197, 271] on input "6" at bounding box center [214, 266] width 49 height 10
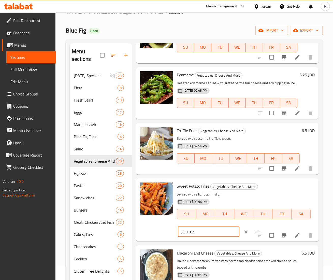
scroll to position [508, 0]
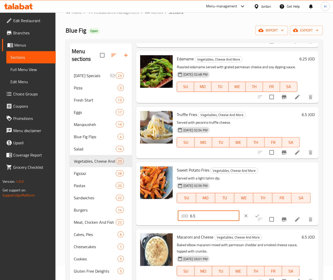
type input "6.5"
click at [254, 218] on icon "ok" at bounding box center [256, 215] width 5 height 5
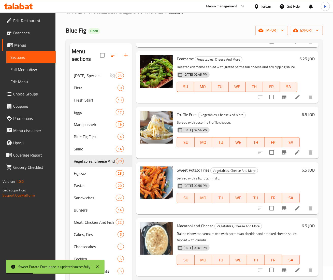
scroll to position [559, 0]
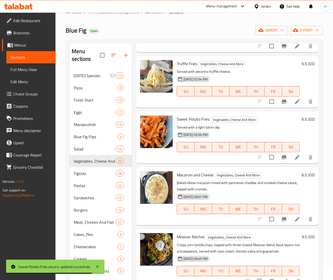
click at [301, 178] on h6 "6.5 JOD" at bounding box center [307, 174] width 13 height 7
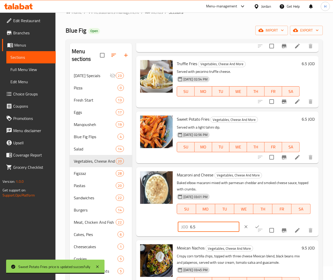
click at [205, 231] on input "6.5" at bounding box center [214, 226] width 49 height 10
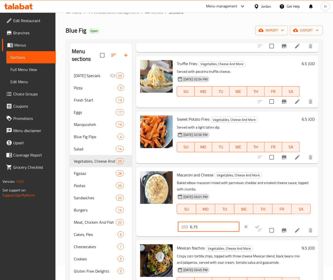
type input "6.75"
click at [251, 229] on button "ok" at bounding box center [256, 226] width 11 height 11
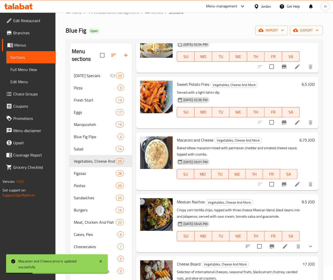
scroll to position [610, 0]
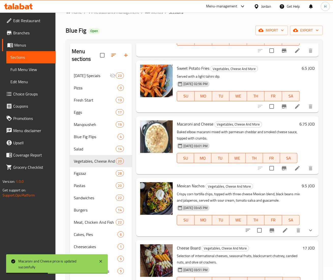
click at [301, 189] on h6 "9.5 JOD" at bounding box center [307, 185] width 13 height 7
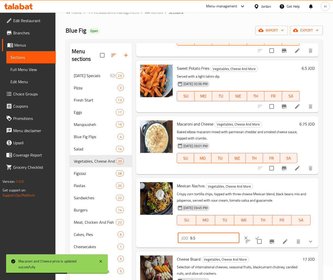
drag, startPoint x: 204, startPoint y: 243, endPoint x: 108, endPoint y: 241, distance: 95.6
click at [108, 241] on div "Menu sections Ramadan Specials 23 Pizza 0 Fresh Start 13 Eggs 17 Manqousheh 19 …" at bounding box center [194, 234] width 249 height 382
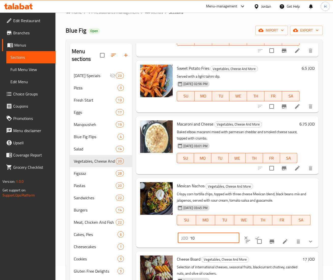
type input "10"
click at [254, 242] on input "checkbox" at bounding box center [259, 241] width 11 height 11
click at [254, 246] on input "checkbox" at bounding box center [259, 241] width 11 height 11
checkbox input "false"
click at [251, 239] on button "ok" at bounding box center [256, 237] width 11 height 11
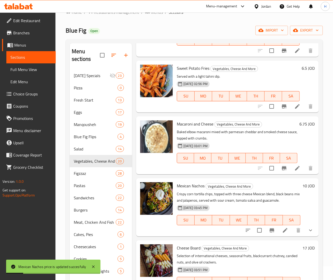
scroll to position [661, 0]
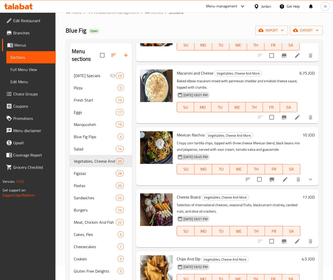
click at [302, 200] on h6 "17 JOD" at bounding box center [308, 196] width 12 height 7
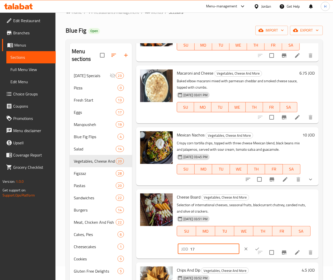
click at [202, 254] on input "17" at bounding box center [214, 248] width 49 height 10
type input "18"
click at [254, 251] on icon "ok" at bounding box center [256, 248] width 5 height 5
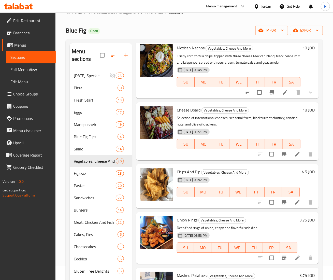
scroll to position [762, 0]
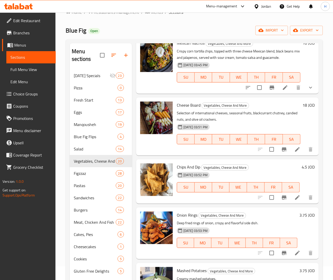
click at [301, 168] on h6 "4.5 JOD" at bounding box center [307, 166] width 13 height 7
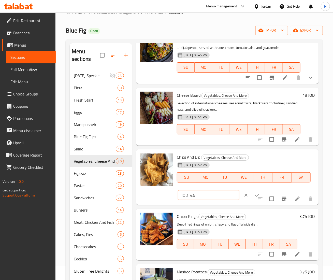
click at [206, 200] on input "4.5" at bounding box center [214, 195] width 49 height 10
type input "4.75"
click at [251, 200] on button "ok" at bounding box center [256, 194] width 11 height 11
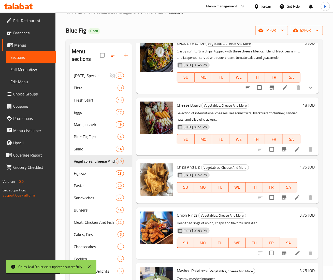
click at [297, 225] on div "3.75 JOD" at bounding box center [305, 232] width 17 height 43
click at [299, 218] on h6 "3.75 JOD" at bounding box center [306, 214] width 15 height 7
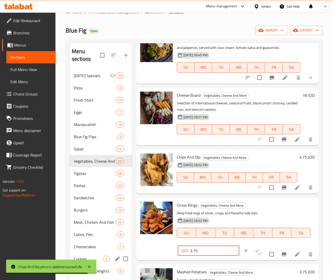
drag, startPoint x: 207, startPoint y: 261, endPoint x: 129, endPoint y: 261, distance: 77.2
click at [117, 261] on div "Menu sections Ramadan Specials 23 Pizza 0 Fresh Start 13 Eggs 17 Manqousheh 19 …" at bounding box center [194, 234] width 249 height 382
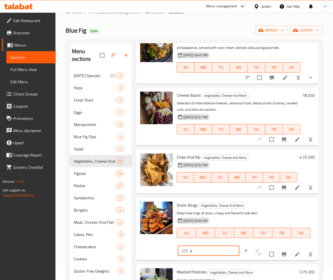
type input "4"
click at [254, 253] on icon "ok" at bounding box center [256, 250] width 5 height 5
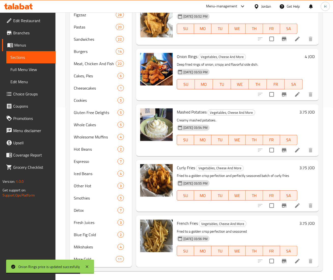
scroll to position [174, 0]
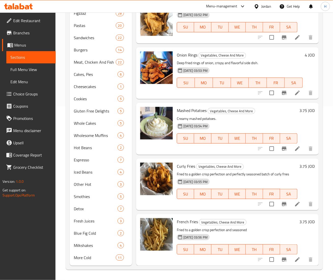
click at [299, 109] on h6 "3.75 JOD" at bounding box center [306, 110] width 15 height 7
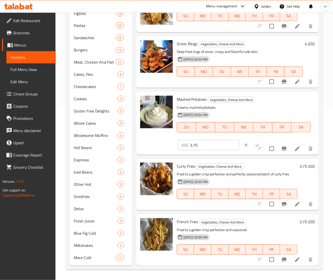
drag, startPoint x: 190, startPoint y: 155, endPoint x: 109, endPoint y: 154, distance: 80.6
click at [107, 155] on div "Menu sections Ramadan Specials 23 Pizza 0 Fresh Start 13 Eggs 17 Manqousheh 19 …" at bounding box center [194, 74] width 249 height 382
type input "4"
click at [254, 147] on icon "ok" at bounding box center [256, 144] width 5 height 5
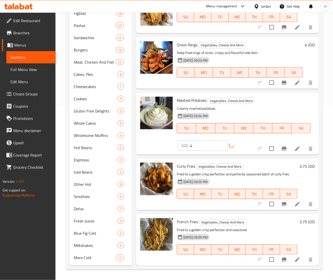
click at [297, 176] on div "3.75 JOD" at bounding box center [305, 183] width 17 height 43
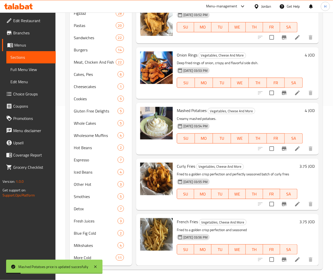
click at [299, 166] on h6 "3.75 JOD" at bounding box center [306, 165] width 15 height 7
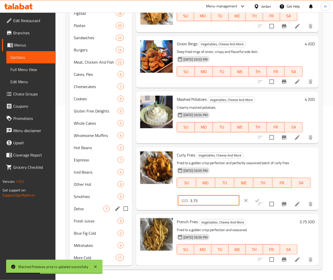
drag, startPoint x: 200, startPoint y: 210, endPoint x: 203, endPoint y: 195, distance: 15.4
click at [124, 210] on div "Menu sections Ramadan Specials 23 Pizza 0 Fresh Start 13 Eggs 17 Manqousheh 19 …" at bounding box center [194, 74] width 249 height 382
type input "4"
click at [254, 203] on icon "ok" at bounding box center [256, 200] width 5 height 5
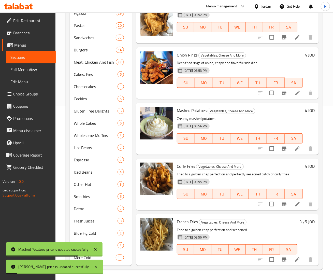
click at [299, 224] on h6 "3.75 JOD" at bounding box center [306, 221] width 15 height 7
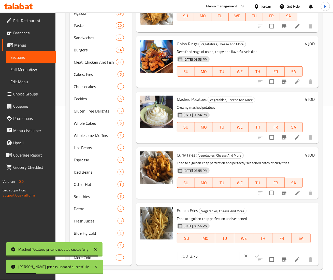
scroll to position [777, 0]
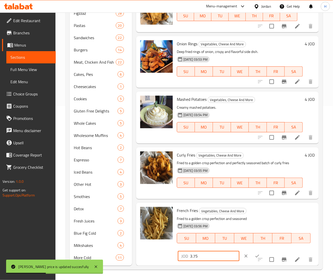
click at [115, 258] on div "Menu sections Ramadan Specials 23 Pizza 0 Fresh Start 13 Eggs 17 Manqousheh 19 …" at bounding box center [194, 74] width 249 height 382
type input "4"
click at [251, 252] on button "ok" at bounding box center [256, 255] width 11 height 11
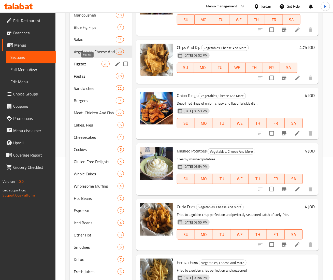
scroll to position [765, 0]
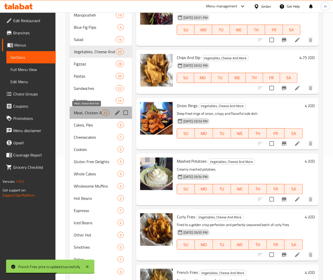
click at [85, 115] on span "Meat, Chicken And Fish" at bounding box center [87, 113] width 27 height 6
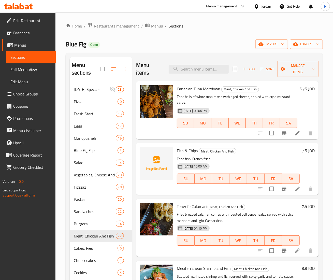
click at [299, 91] on h6 "5.75 JOD" at bounding box center [306, 88] width 15 height 7
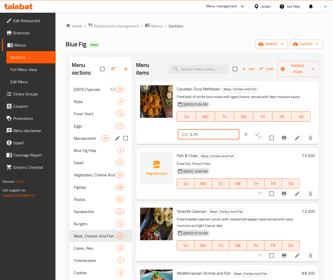
drag, startPoint x: 210, startPoint y: 134, endPoint x: 73, endPoint y: 138, distance: 137.0
click at [73, 138] on div "Menu sections Ramadan Specials 23 Pizza 0 Fresh Start 13 Eggs 17 Manqousheh 19 …" at bounding box center [194, 248] width 249 height 382
type input "6"
click at [254, 132] on icon "ok" at bounding box center [256, 134] width 5 height 5
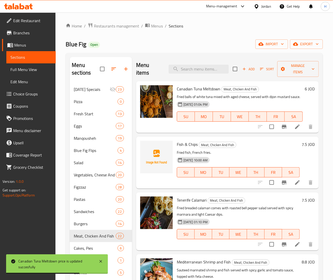
click at [301, 203] on h6 "7.5 JOD" at bounding box center [307, 199] width 13 height 7
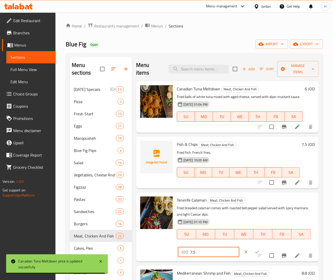
click at [200, 257] on input "7.5" at bounding box center [214, 251] width 49 height 10
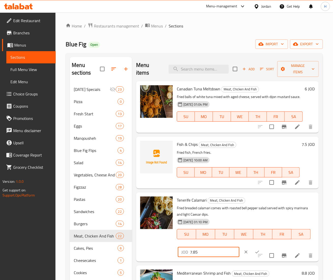
type input "7.85"
click at [253, 255] on button "ok" at bounding box center [256, 251] width 11 height 11
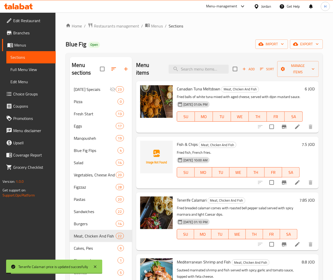
scroll to position [51, 0]
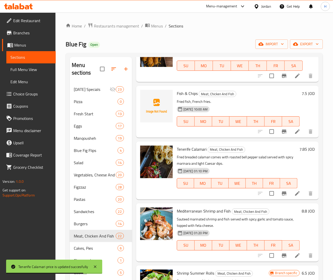
click at [301, 214] on h6 "8.8 JOD" at bounding box center [307, 210] width 13 height 7
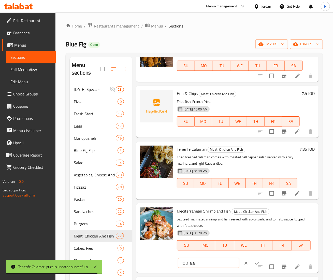
drag, startPoint x: 195, startPoint y: 270, endPoint x: 164, endPoint y: 271, distance: 31.5
click at [164, 270] on div "Mediterranean Shrimp and Fish Meat, Chicken And Fish Sauteed marinated shrimp a…" at bounding box center [227, 237] width 178 height 65
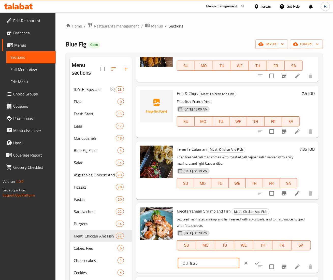
type input "9.25"
click at [252, 267] on button "ok" at bounding box center [256, 262] width 11 height 11
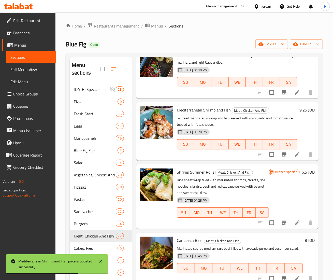
scroll to position [152, 0]
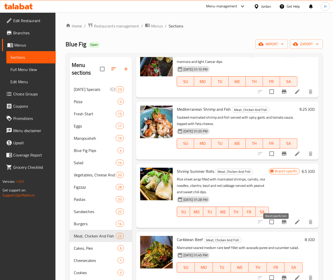
click at [282, 224] on icon "Branch-specific-item" at bounding box center [284, 222] width 5 height 4
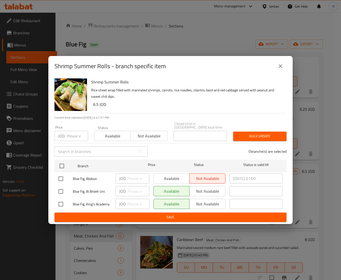
click at [281, 68] on icon "close" at bounding box center [280, 66] width 4 height 4
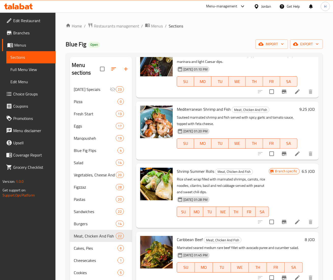
click at [301, 175] on h6 "6.5 JOD" at bounding box center [307, 170] width 13 height 7
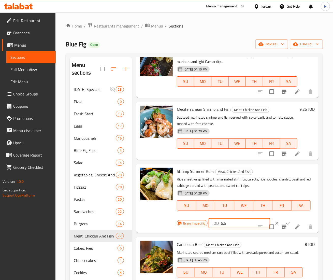
drag, startPoint x: 230, startPoint y: 229, endPoint x: 173, endPoint y: 226, distance: 57.2
click at [173, 226] on div "Shrimp Summer Rolls Meat, Chicken And Fish Rice sheet wrap filled with marinate…" at bounding box center [227, 197] width 178 height 65
type input "7"
click at [285, 225] on icon "ok" at bounding box center [287, 222] width 5 height 5
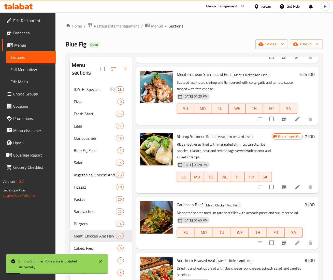
scroll to position [203, 0]
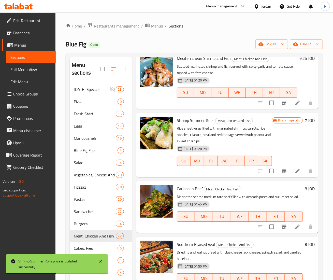
click at [304, 192] on h6 "8 JOD" at bounding box center [309, 188] width 10 height 7
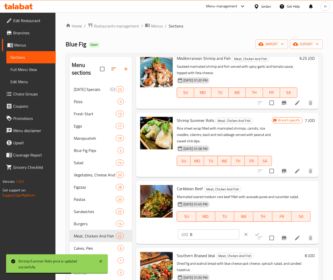
click at [211, 239] on input "8" at bounding box center [214, 234] width 49 height 10
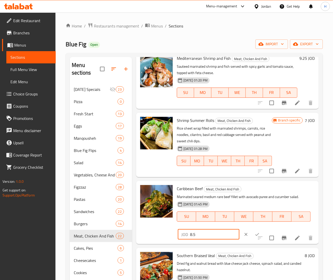
type input "8.5"
click at [251, 237] on button "ok" at bounding box center [256, 233] width 11 height 11
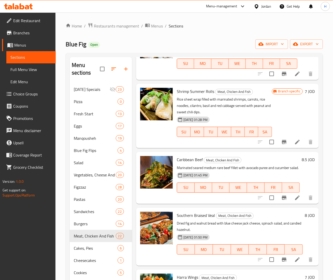
scroll to position [254, 0]
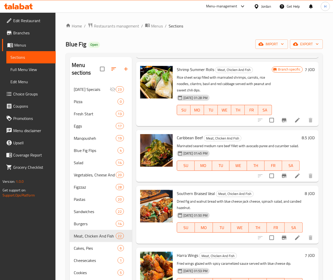
click at [302, 197] on div "8 JOD" at bounding box center [308, 193] width 12 height 7
click at [304, 197] on h6 "8 JOD" at bounding box center [309, 193] width 10 height 7
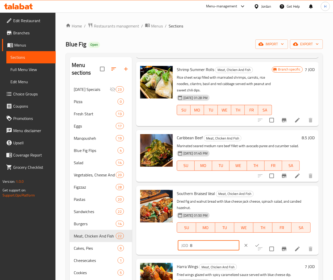
click at [196, 250] on input "8" at bounding box center [214, 245] width 49 height 10
type input "8.5"
click at [254, 247] on icon "ok" at bounding box center [256, 244] width 5 height 5
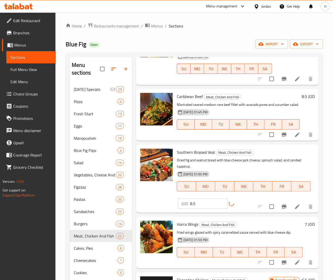
scroll to position [305, 0]
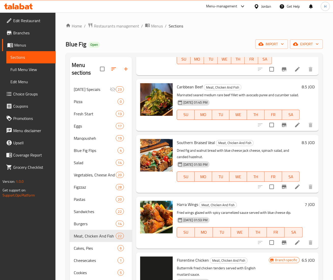
click at [304, 208] on h6 "7 JOD" at bounding box center [309, 203] width 10 height 7
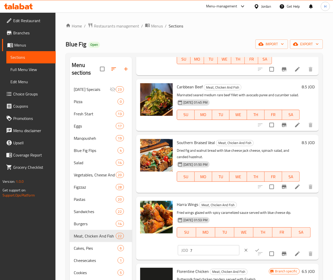
click at [199, 246] on div "Harra Wings Meat, Chicken And Fish Fried wings glazed with spicy caramelized sa…" at bounding box center [244, 222] width 138 height 48
click at [200, 255] on input "7" at bounding box center [214, 250] width 49 height 10
type input "7.35"
click at [251, 255] on button "ok" at bounding box center [256, 249] width 11 height 11
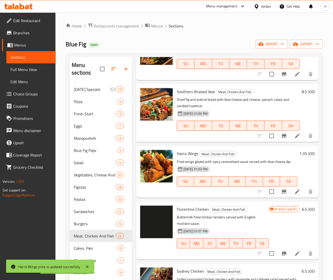
scroll to position [356, 0]
click at [282, 255] on icon "Branch-specific-item" at bounding box center [284, 253] width 5 height 4
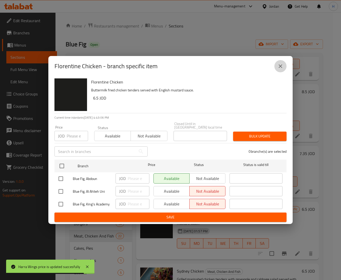
click at [279, 68] on icon "close" at bounding box center [280, 66] width 6 height 6
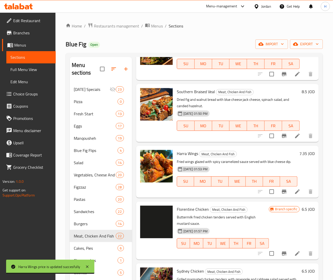
click at [301, 212] on h6 "6.5 JOD" at bounding box center [307, 208] width 13 height 7
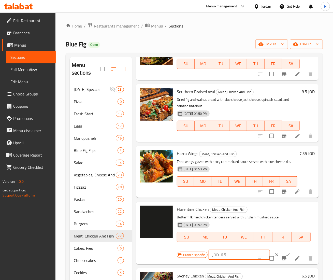
click at [233, 259] on input "6.5" at bounding box center [245, 254] width 49 height 10
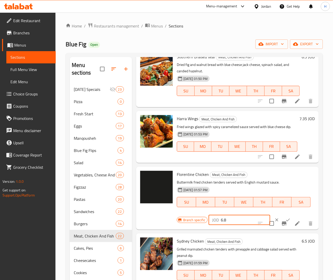
scroll to position [407, 0]
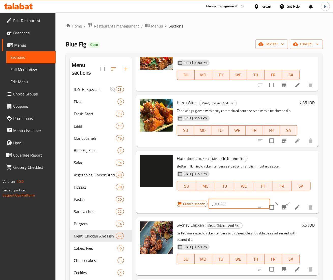
type input "6.8"
click at [285, 206] on icon "ok" at bounding box center [287, 203] width 5 height 5
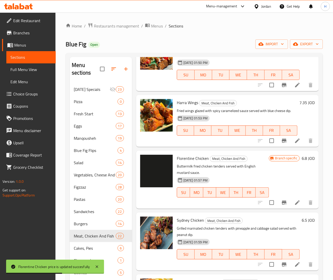
scroll to position [457, 0]
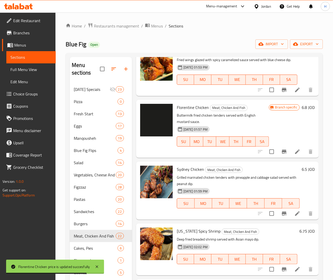
click at [301, 173] on h6 "6.5 JOD" at bounding box center [307, 168] width 13 height 7
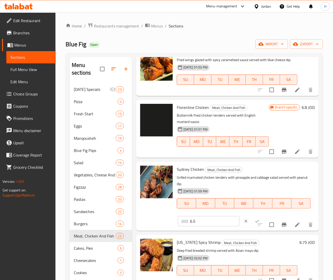
click at [209, 226] on input "6.5" at bounding box center [214, 221] width 49 height 10
type input "6.85"
click at [254, 223] on icon "ok" at bounding box center [256, 220] width 5 height 5
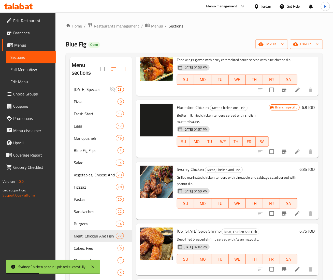
click at [299, 234] on h6 "6.75 JOD" at bounding box center [306, 230] width 15 height 7
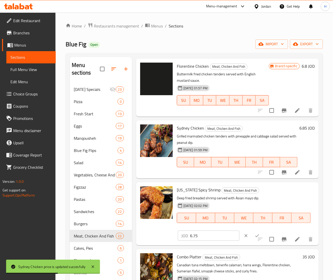
scroll to position [508, 0]
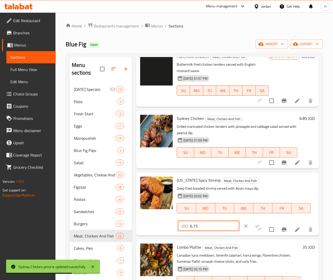
drag, startPoint x: 189, startPoint y: 244, endPoint x: 152, endPoint y: 242, distance: 36.9
click at [152, 233] on div "Louisiana Spicy Shrimp Meat, Chicken And Fish Deep fried breaded shrimp served …" at bounding box center [227, 203] width 178 height 59
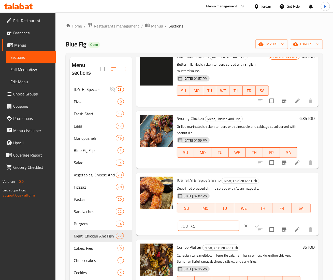
type input "7.5"
click at [251, 231] on button "ok" at bounding box center [256, 225] width 11 height 11
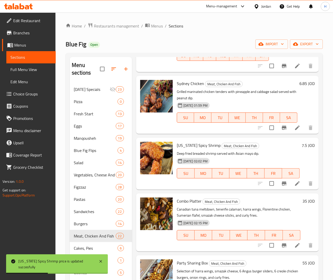
scroll to position [559, 0]
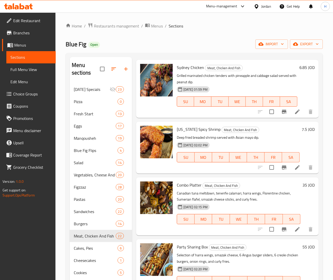
click at [302, 188] on h6 "35 JOD" at bounding box center [308, 184] width 12 height 7
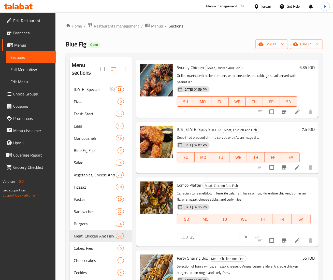
click at [202, 242] on input "35" at bounding box center [214, 236] width 49 height 10
type input "37.5"
click at [254, 239] on icon "ok" at bounding box center [256, 236] width 5 height 5
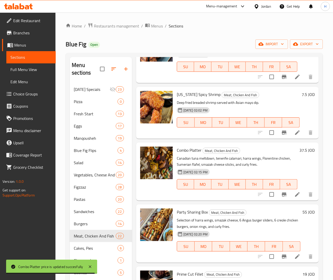
scroll to position [610, 0]
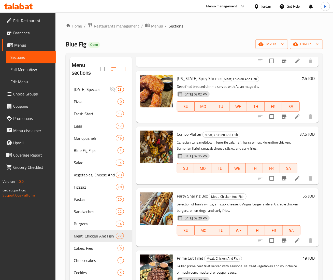
click at [300, 199] on div "55 JOD" at bounding box center [307, 195] width 14 height 7
click at [302, 199] on h6 "55 JOD" at bounding box center [308, 195] width 12 height 7
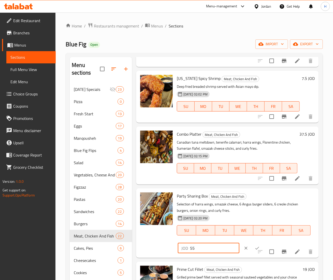
drag, startPoint x: 202, startPoint y: 266, endPoint x: 138, endPoint y: 265, distance: 64.0
click at [138, 255] on div "Party Sharing Box Meat, Chicken And Fish Selection of harra wings, smazak chees…" at bounding box center [227, 222] width 178 height 65
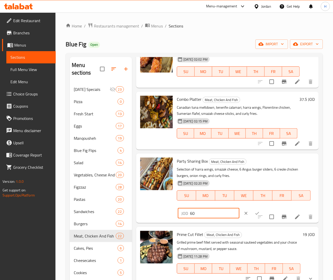
scroll to position [661, 0]
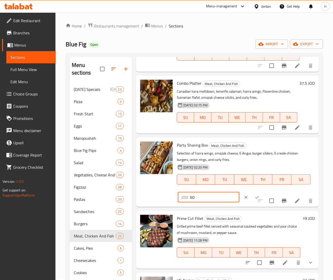
type input "60"
click at [254, 199] on icon "ok" at bounding box center [256, 196] width 5 height 5
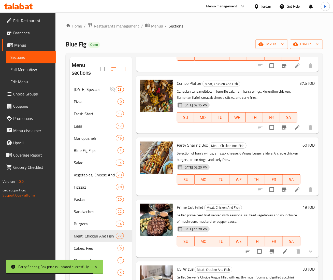
scroll to position [711, 0]
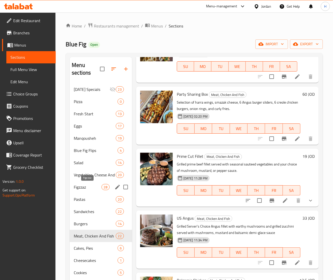
click at [90, 187] on span "Figzzaz" at bounding box center [87, 187] width 27 height 6
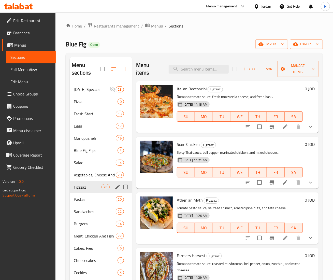
click at [87, 189] on span "Figzzaz" at bounding box center [87, 187] width 27 height 6
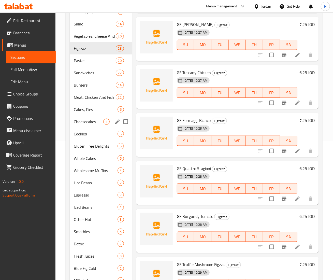
scroll to position [123, 0]
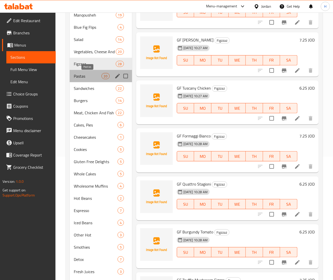
click at [81, 79] on span "Pastas" at bounding box center [87, 76] width 27 height 6
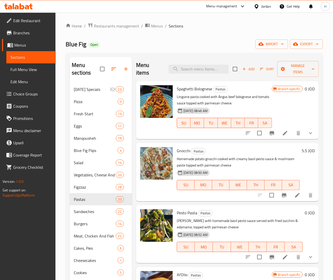
click at [209, 34] on div "Home / Restaurants management / Menus / Sections Blue Fig Open import export Me…" at bounding box center [194, 233] width 257 height 420
click at [269, 131] on icon "Branch-specific-item" at bounding box center [272, 133] width 6 height 6
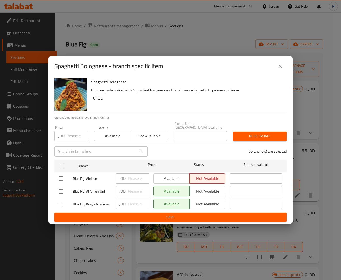
click at [279, 67] on icon "close" at bounding box center [280, 66] width 4 height 4
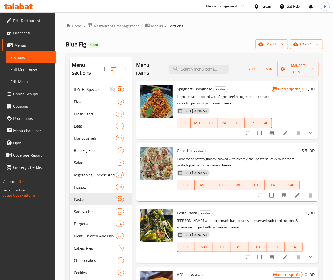
drag, startPoint x: 295, startPoint y: 152, endPoint x: 291, endPoint y: 151, distance: 4.7
click at [301, 150] on h6 "5.5 JOD" at bounding box center [307, 150] width 13 height 7
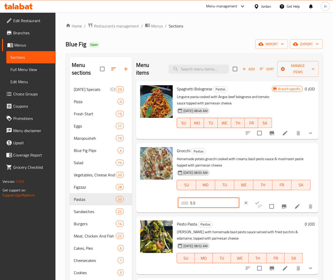
drag, startPoint x: 200, startPoint y: 200, endPoint x: 157, endPoint y: 201, distance: 43.5
click at [156, 201] on div "Gnocchi Pastas Homemade potato gnocchi cooked with creamy basil pesto sauce & m…" at bounding box center [227, 177] width 178 height 65
type input "6"
click at [254, 201] on icon "ok" at bounding box center [256, 202] width 5 height 5
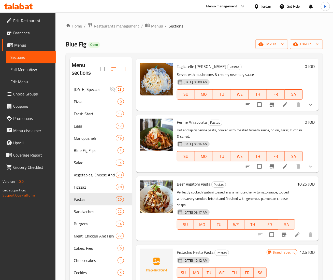
scroll to position [356, 0]
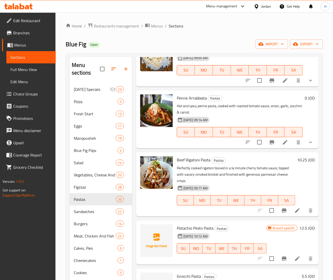
click at [297, 159] on h6 "10.25 JOD" at bounding box center [306, 159] width 18 height 7
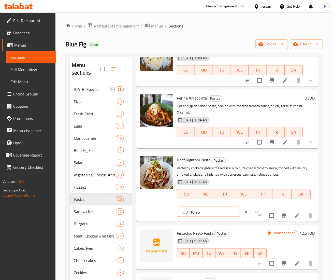
drag, startPoint x: 206, startPoint y: 208, endPoint x: 192, endPoint y: 208, distance: 13.2
click at [155, 208] on div "Beef Rigatoni Pasta Pastas Perfectly cooked rigatoni tossed in a la minute cher…" at bounding box center [227, 186] width 178 height 65
type input "11"
click at [254, 211] on icon "ok" at bounding box center [256, 211] width 5 height 5
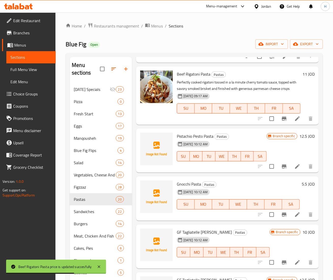
scroll to position [457, 0]
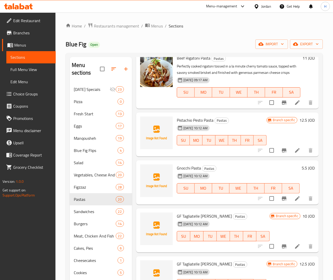
click at [282, 152] on icon "Branch-specific-item" at bounding box center [284, 150] width 5 height 4
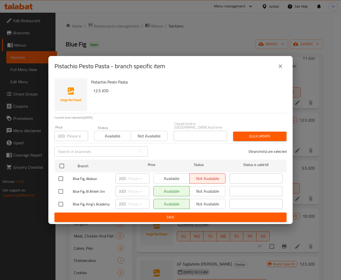
click at [283, 62] on button "close" at bounding box center [280, 66] width 12 height 12
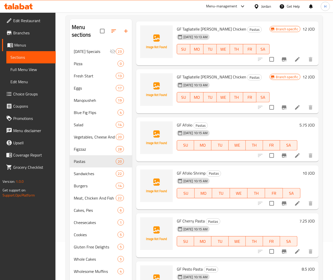
scroll to position [102, 0]
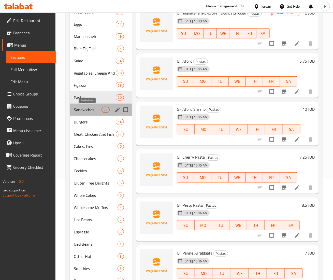
click at [89, 113] on span "Sandwiches" at bounding box center [87, 109] width 27 height 6
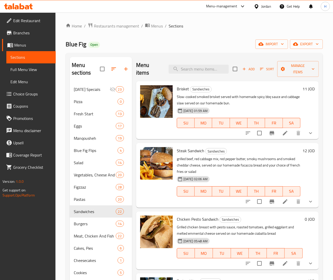
click at [194, 40] on div "Blue Fig Open import export" at bounding box center [194, 43] width 257 height 9
click at [302, 88] on h6 "11 JOD" at bounding box center [308, 88] width 12 height 7
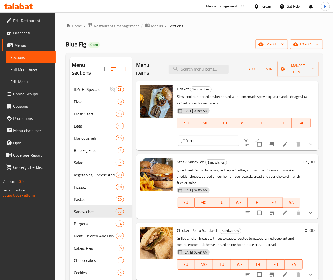
click at [207, 138] on input "11" at bounding box center [214, 140] width 49 height 10
type input "11.5"
click at [254, 140] on input "checkbox" at bounding box center [259, 144] width 11 height 11
checkbox input "false"
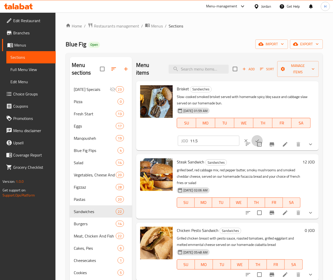
click at [251, 136] on button "ok" at bounding box center [256, 140] width 11 height 11
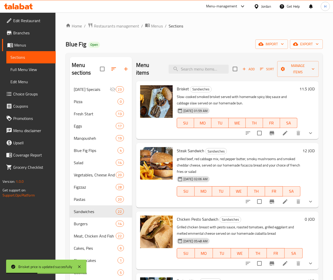
click at [302, 151] on h6 "12 JOD" at bounding box center [308, 150] width 12 height 7
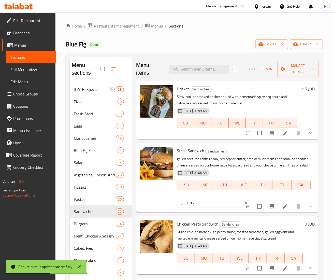
click at [209, 208] on input "12" at bounding box center [214, 202] width 49 height 10
type input "12.5"
click at [253, 205] on button "ok" at bounding box center [256, 202] width 11 height 11
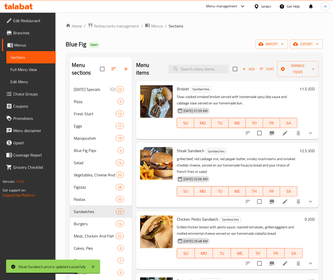
scroll to position [51, 0]
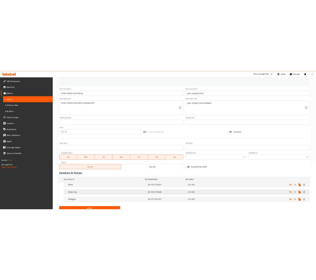
scroll to position [113, 0]
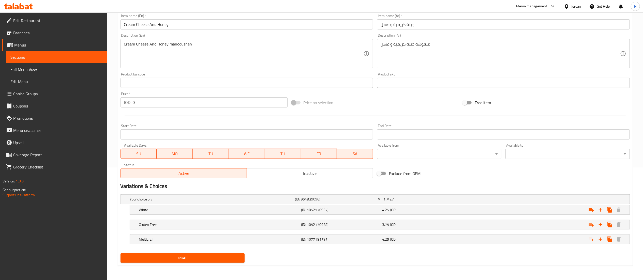
click at [256, 119] on div at bounding box center [374, 116] width 513 height 12
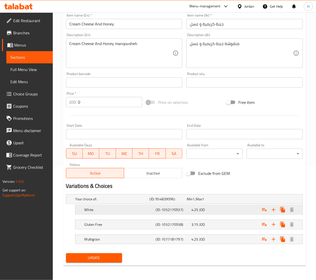
click at [215, 208] on div "4.25 JOD" at bounding box center [209, 209] width 34 height 5
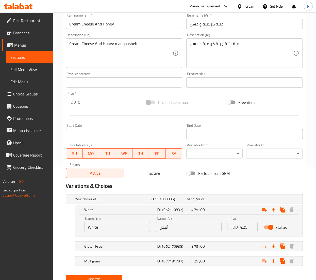
click at [246, 226] on input "4.25" at bounding box center [249, 227] width 18 height 10
type input "4.5"
click at [234, 245] on div "Expand" at bounding box center [261, 245] width 71 height 11
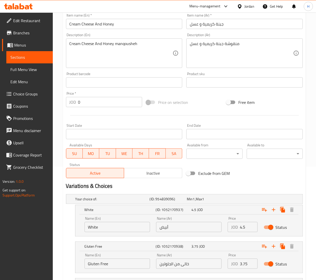
click at [245, 264] on input "3.75" at bounding box center [249, 263] width 18 height 10
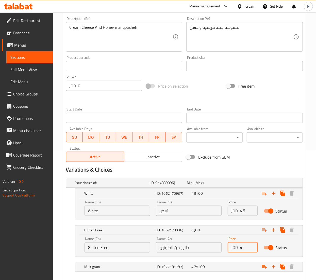
scroll to position [158, 0]
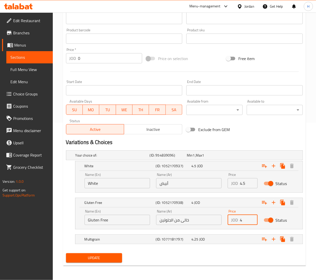
type input "4"
click at [94, 254] on span "Update" at bounding box center [94, 257] width 48 height 6
click at [101, 254] on button "Update" at bounding box center [94, 257] width 56 height 9
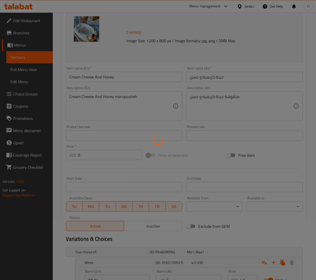
scroll to position [56, 0]
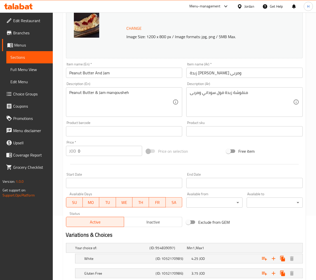
scroll to position [114, 0]
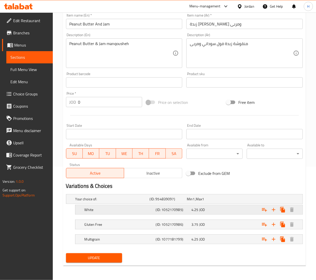
click at [221, 209] on div "4.25 JOD" at bounding box center [209, 209] width 34 height 5
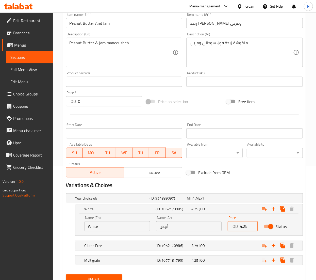
click at [246, 226] on input "4.25" at bounding box center [249, 226] width 18 height 10
type input "4.5"
click at [227, 242] on div "Expand" at bounding box center [261, 245] width 71 height 11
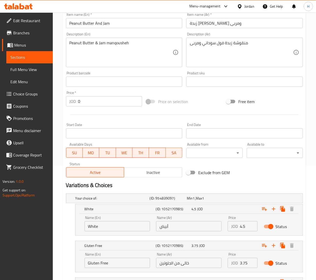
click at [244, 263] on input "3.75" at bounding box center [249, 262] width 18 height 10
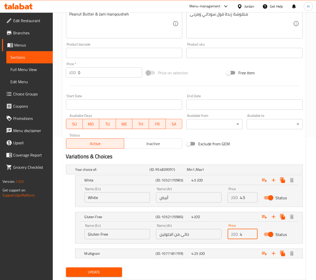
scroll to position [158, 0]
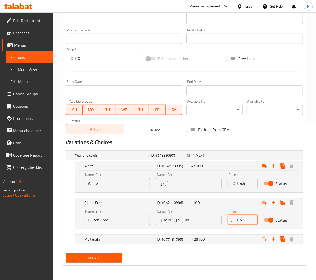
type input "4"
click at [107, 258] on span "Update" at bounding box center [94, 257] width 48 height 6
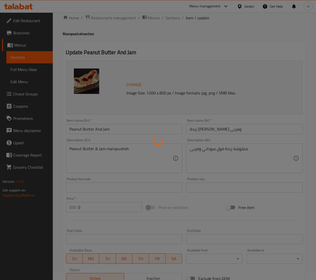
scroll to position [0, 0]
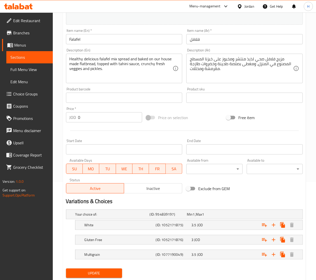
scroll to position [114, 0]
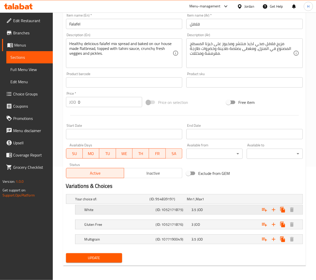
click at [207, 206] on div "3.5 JOD" at bounding box center [209, 209] width 36 height 7
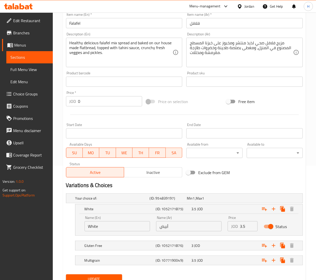
click at [249, 227] on input "3.5" at bounding box center [249, 226] width 18 height 10
type input "3.85"
click at [225, 264] on div "3.5 JOD" at bounding box center [209, 259] width 36 height 7
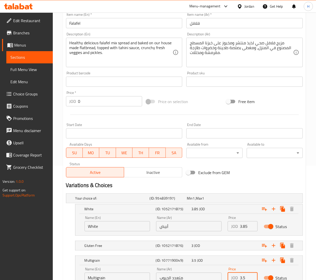
click at [250, 276] on input "3.5" at bounding box center [249, 277] width 18 height 10
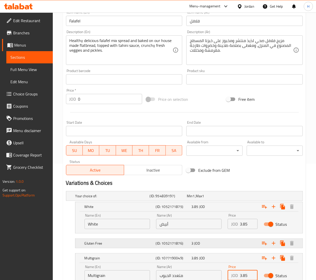
type input "3.85"
click at [226, 244] on div "3 JOD" at bounding box center [209, 242] width 36 height 7
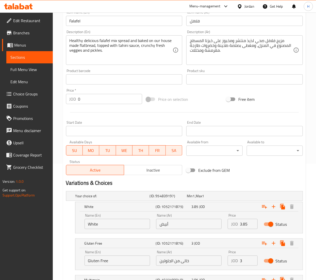
click at [247, 260] on input "3" at bounding box center [249, 260] width 18 height 10
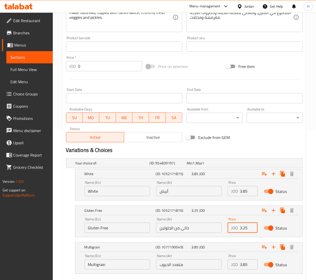
scroll to position [179, 0]
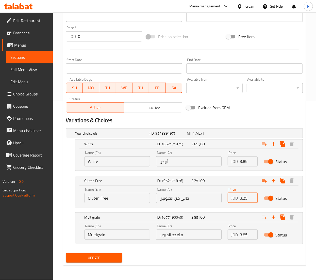
type input "3.25"
click at [94, 260] on span "Update" at bounding box center [94, 257] width 48 height 6
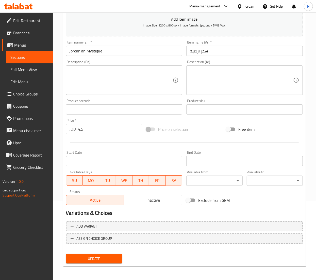
scroll to position [79, 0]
click at [88, 132] on input "4.5" at bounding box center [110, 128] width 64 height 10
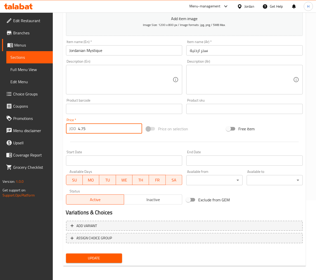
type input "4.75"
click at [111, 256] on span "Update" at bounding box center [94, 258] width 48 height 6
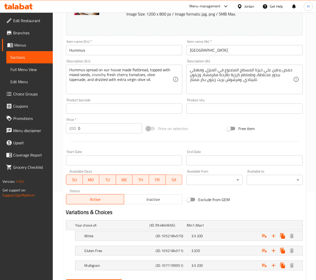
scroll to position [102, 0]
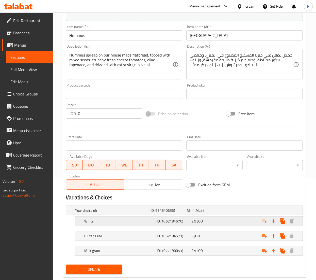
click at [213, 220] on div "3.5 JOD" at bounding box center [209, 220] width 34 height 5
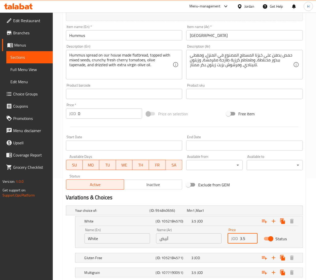
click at [248, 239] on input "3.5" at bounding box center [249, 238] width 18 height 10
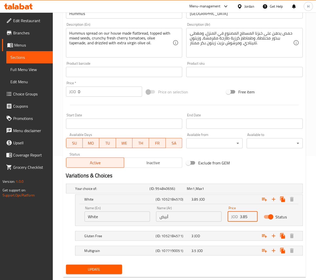
scroll to position [136, 0]
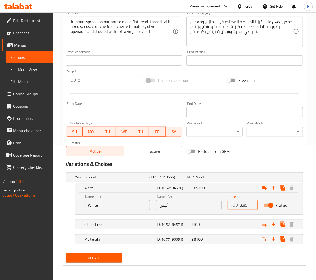
type input "3.85"
click at [213, 246] on nav at bounding box center [184, 247] width 237 height 4
click at [215, 241] on div "3.5 JOD" at bounding box center [209, 238] width 36 height 7
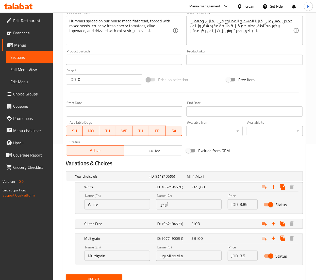
click at [250, 256] on input "3.5" at bounding box center [249, 255] width 18 height 10
type input "3.58"
click at [214, 222] on div "3 JOD" at bounding box center [209, 223] width 34 height 5
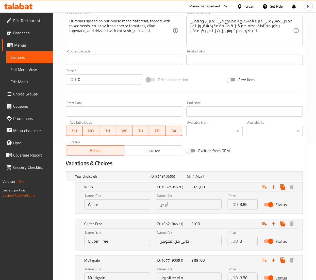
click at [245, 241] on input "3" at bounding box center [249, 241] width 18 height 10
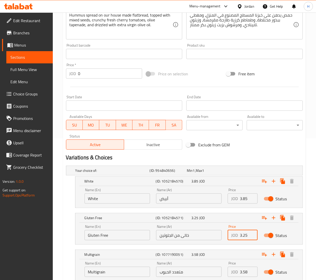
scroll to position [179, 0]
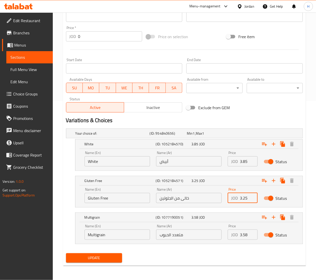
type input "3.25"
click at [76, 252] on div "Update" at bounding box center [94, 257] width 60 height 13
click at [90, 253] on button "Update" at bounding box center [94, 257] width 56 height 9
click at [88, 258] on span "Update" at bounding box center [94, 257] width 48 height 6
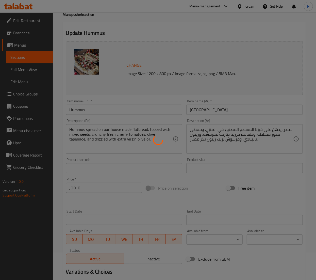
scroll to position [27, 0]
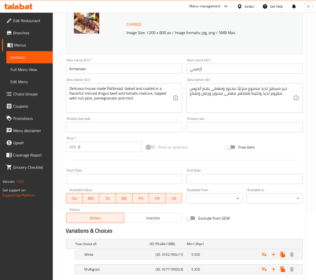
scroll to position [99, 0]
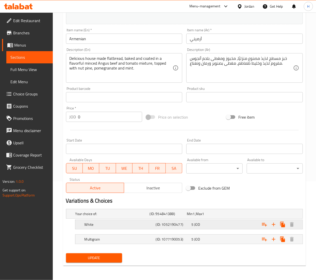
click at [207, 223] on div "5 JOD" at bounding box center [209, 224] width 34 height 5
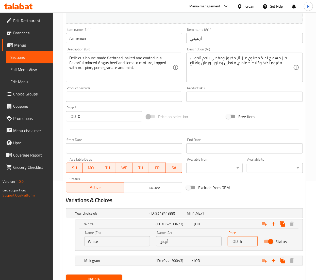
click at [246, 238] on input "5" at bounding box center [249, 241] width 18 height 10
type input "5.5"
click at [220, 258] on div "5 JOD" at bounding box center [209, 260] width 34 height 5
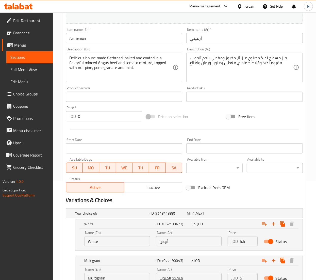
click at [244, 276] on input "5" at bounding box center [249, 277] width 18 height 10
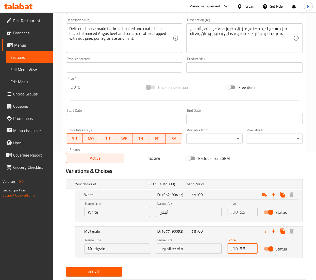
scroll to position [143, 0]
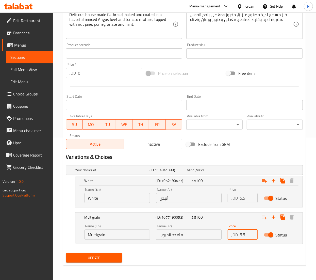
type input "5.5"
click at [104, 257] on span "Update" at bounding box center [94, 257] width 48 height 6
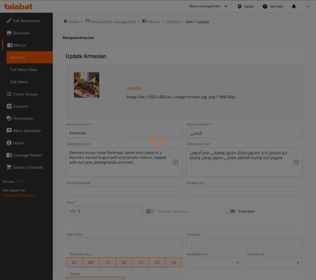
scroll to position [0, 0]
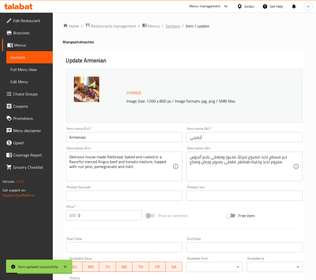
click at [174, 27] on span "Sections" at bounding box center [173, 26] width 14 height 6
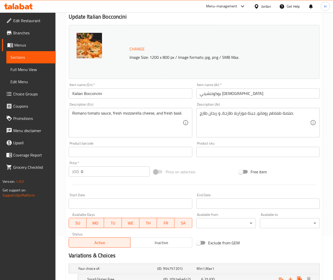
scroll to position [240, 0]
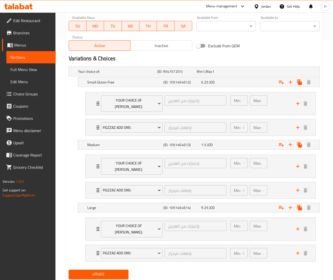
drag, startPoint x: 223, startPoint y: 84, endPoint x: 215, endPoint y: 99, distance: 16.6
click at [223, 84] on div "6.25 JOD" at bounding box center [219, 82] width 36 height 5
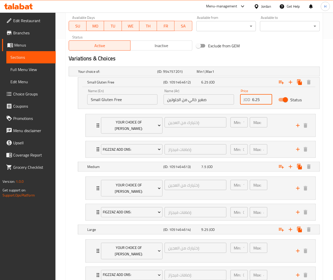
click at [256, 101] on input "6.25" at bounding box center [262, 99] width 20 height 10
type input "6.75"
click at [232, 164] on div "7.5 JOD" at bounding box center [219, 166] width 36 height 5
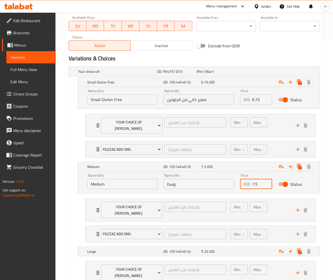
click at [259, 179] on input "7.5" at bounding box center [262, 184] width 20 height 10
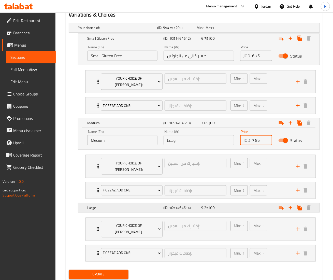
type input "7.85"
click at [226, 205] on div "9.25 JOD" at bounding box center [219, 207] width 36 height 5
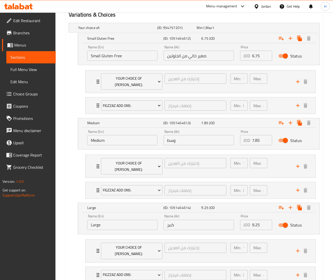
click at [260, 220] on input "9.25" at bounding box center [262, 225] width 20 height 10
type input "9.75"
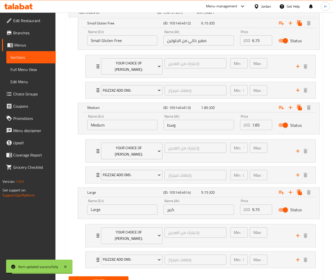
scroll to position [306, 0]
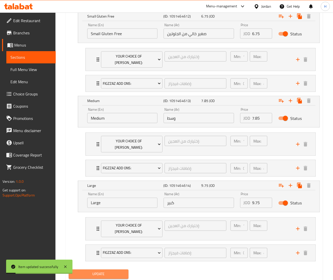
click at [100, 271] on span "Update" at bounding box center [99, 274] width 52 height 6
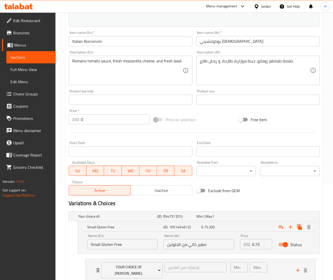
scroll to position [1, 0]
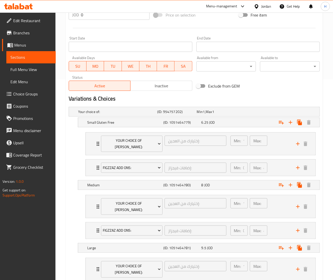
scroll to position [203, 0]
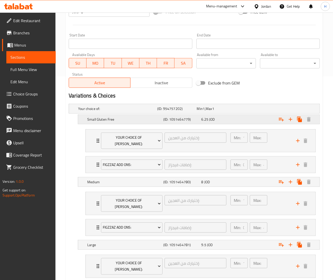
click at [228, 118] on div "6.25 JOD" at bounding box center [219, 119] width 36 height 5
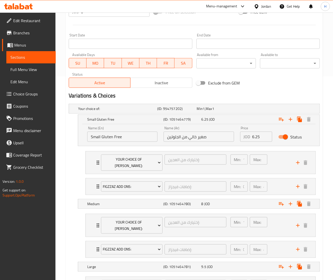
click at [261, 137] on input "6.25" at bounding box center [262, 136] width 20 height 10
type input "6.75"
click at [250, 198] on div "Expand" at bounding box center [276, 203] width 76 height 11
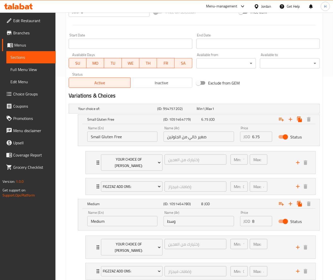
click at [257, 218] on input "8" at bounding box center [262, 221] width 20 height 10
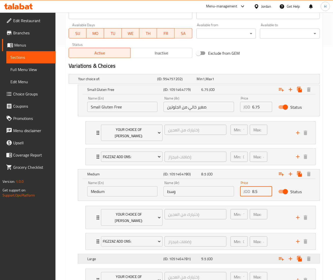
scroll to position [254, 0]
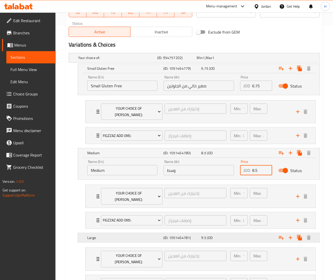
type input "8.5"
click at [245, 232] on div "Expand" at bounding box center [276, 237] width 76 height 11
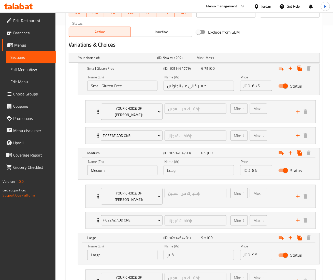
drag, startPoint x: 260, startPoint y: 246, endPoint x: 207, endPoint y: 241, distance: 53.8
click at [207, 241] on div "Name (En) Large Name (En) Name (Ar) كبير Name (Ar) Price JOD 9.5 Price Status" at bounding box center [198, 252] width 229 height 22
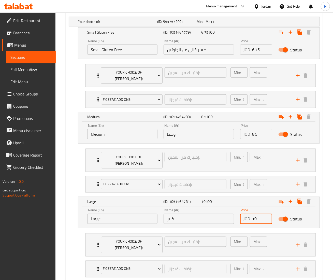
scroll to position [306, 0]
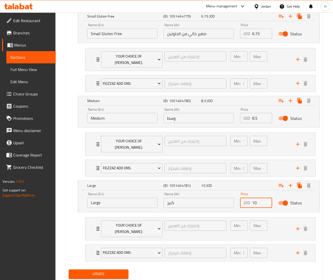
type input "10"
click at [107, 271] on span "Update" at bounding box center [99, 274] width 52 height 6
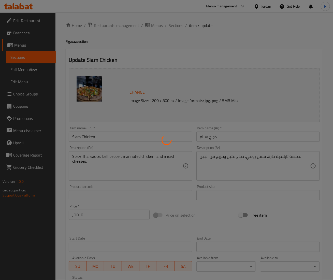
scroll to position [0, 0]
type input "إختيارك من العجين:"
type input "1"
type input "إضافات فيجزاز:"
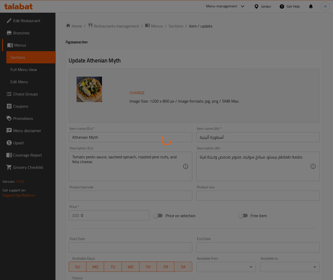
type input "0"
type input "4"
type input "إختيارك من العجين:"
type input "1"
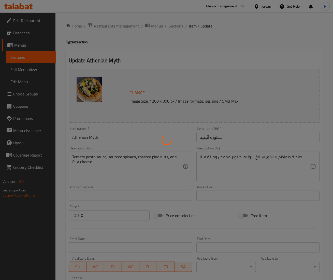
type input "إضافات فيجزاز:"
type input "0"
type input "4"
type input "إختيارك من العجين:"
type input "1"
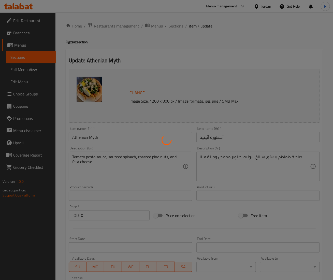
type input "1"
type input "إضافات فيجزاز:"
type input "0"
type input "4"
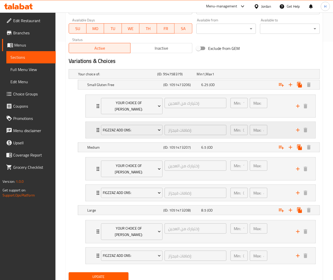
scroll to position [240, 0]
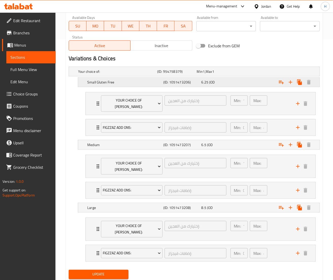
click at [224, 80] on div "6.25 JOD" at bounding box center [219, 82] width 36 height 5
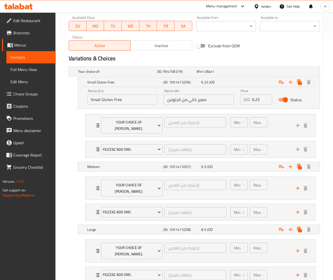
click at [262, 98] on input "6.25" at bounding box center [262, 99] width 20 height 10
type input "6.75"
click at [248, 161] on div "Expand" at bounding box center [276, 166] width 76 height 11
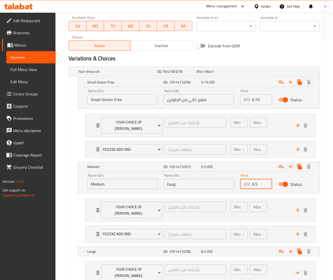
click at [261, 179] on input "6.5" at bounding box center [262, 184] width 20 height 10
type input "6"
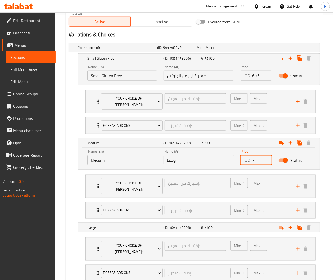
scroll to position [284, 0]
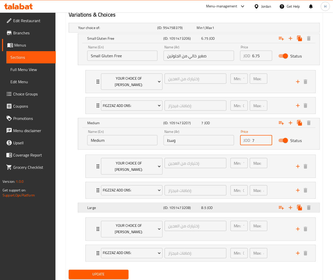
type input "7"
click at [236, 205] on div "8.5 JOD" at bounding box center [219, 207] width 36 height 5
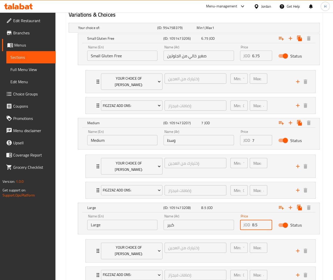
drag, startPoint x: 259, startPoint y: 215, endPoint x: 218, endPoint y: 214, distance: 41.7
click at [218, 214] on div "Name (En) Large Name (En) Name (Ar) كبير Name (Ar) Price JOD 8.5 Price Status" at bounding box center [198, 222] width 229 height 22
type input "9"
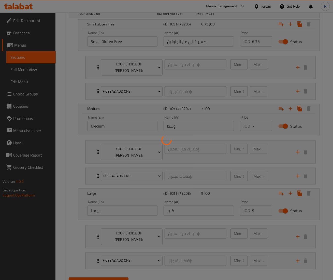
scroll to position [306, 0]
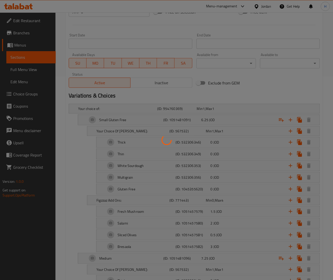
scroll to position [152, 0]
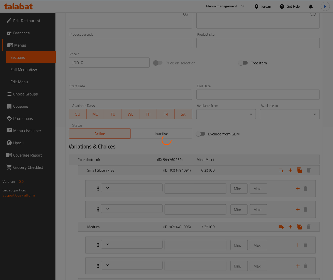
type input "إختيارك من العجين:"
type input "1"
type input "إضافات فيجزاز:"
type input "0"
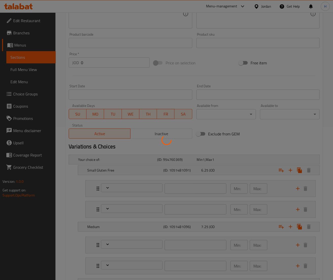
type input "4"
type input "إختيارك من العجين:"
type input "1"
type input "إضافات فيجزاز:"
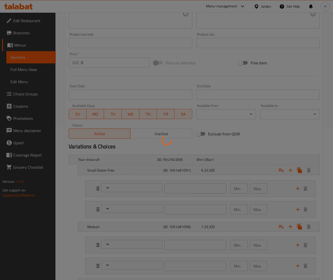
type input "0"
type input "4"
type input "إختيارك من العجين:"
type input "1"
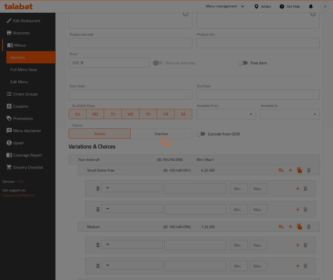
type input "إضافات فيجزاز:"
type input "0"
type input "4"
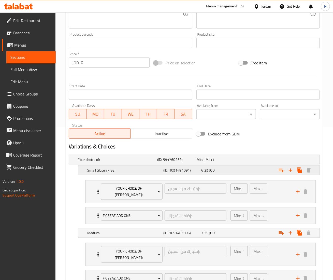
click at [226, 172] on div "6.25 JOD" at bounding box center [219, 169] width 36 height 5
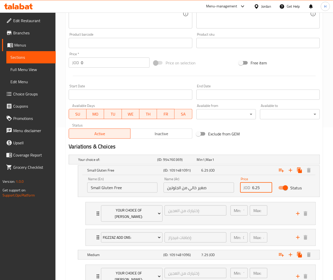
click at [261, 184] on input "6.25" at bounding box center [262, 187] width 20 height 10
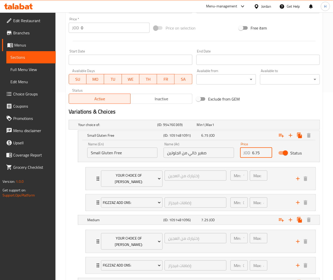
scroll to position [203, 0]
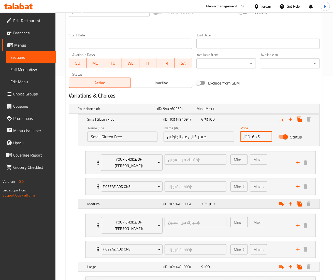
type input "6.75"
click at [238, 202] on div "Expand" at bounding box center [276, 203] width 76 height 11
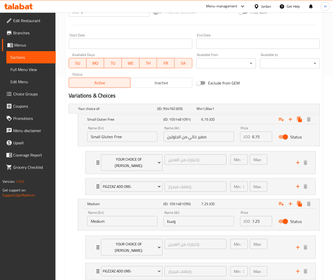
click at [255, 216] on input "7.25" at bounding box center [262, 221] width 20 height 10
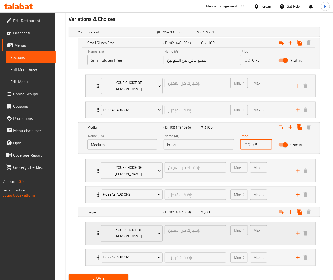
scroll to position [284, 0]
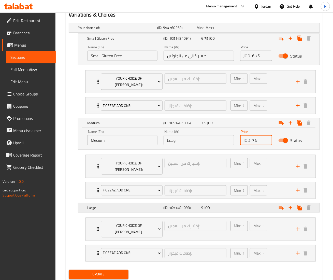
type input "7.5"
click at [224, 205] on div "9 JOD" at bounding box center [219, 207] width 36 height 5
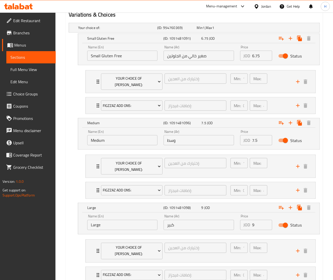
click at [259, 220] on input "9" at bounding box center [262, 225] width 20 height 10
type input "9.5"
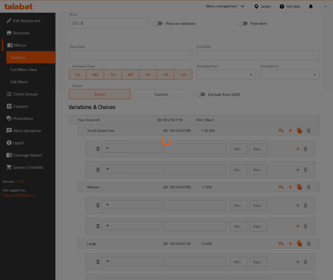
scroll to position [203, 0]
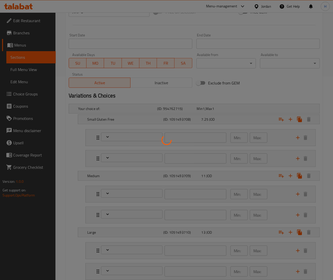
type input "إختيارك من العجين:"
type input "1"
type input "إضافات فيجزاز:"
type input "0"
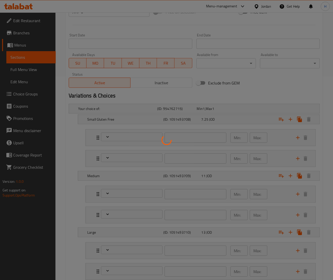
type input "4"
type input "إختيارك من العجين:"
type input "1"
type input "إضافات فيجزاز:"
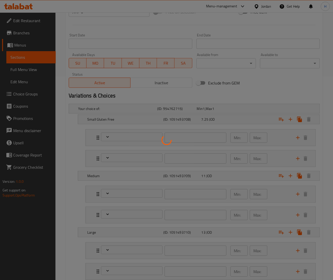
type input "0"
type input "4"
type input "إختيارك من العجين:"
type input "1"
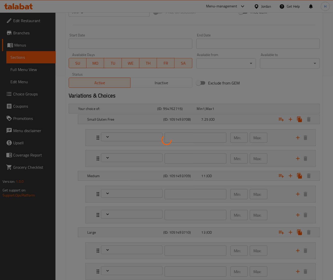
type input "إضافات فيجزاز:"
type input "0"
type input "4"
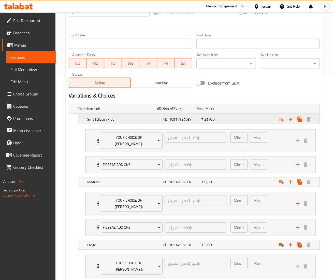
click at [238, 121] on div "Expand" at bounding box center [276, 119] width 76 height 11
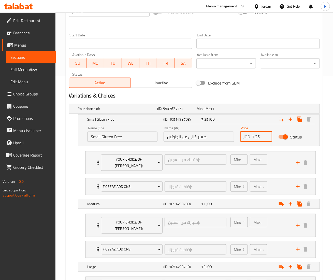
drag, startPoint x: 259, startPoint y: 137, endPoint x: 242, endPoint y: 135, distance: 17.2
click at [242, 135] on div "JOD 7.25 Price" at bounding box center [256, 136] width 32 height 10
type input "7.75"
click at [224, 201] on div "11 JOD" at bounding box center [219, 203] width 36 height 5
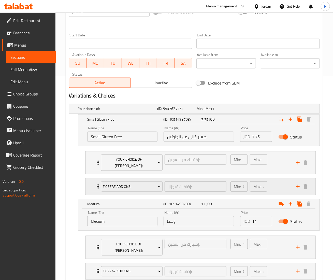
scroll to position [254, 0]
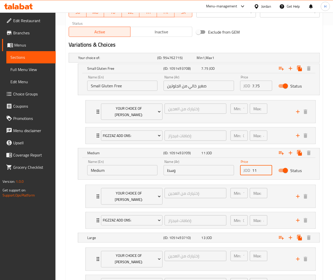
click at [256, 167] on input "11" at bounding box center [262, 170] width 20 height 10
type input "11.5"
click at [247, 232] on div "Expand" at bounding box center [276, 237] width 76 height 11
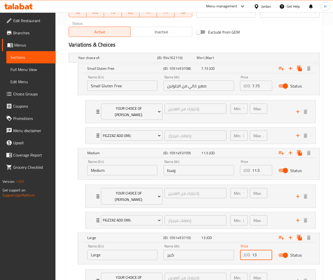
click at [260, 250] on input "13" at bounding box center [262, 255] width 20 height 10
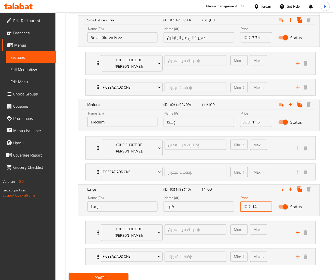
scroll to position [306, 0]
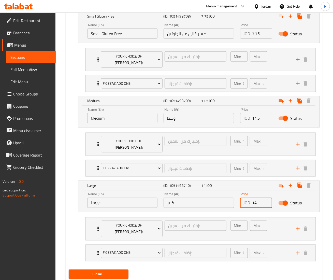
type input "14"
click at [116, 271] on span "Update" at bounding box center [99, 274] width 52 height 6
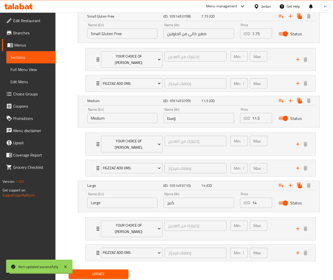
click at [116, 271] on span "Update" at bounding box center [99, 274] width 52 height 6
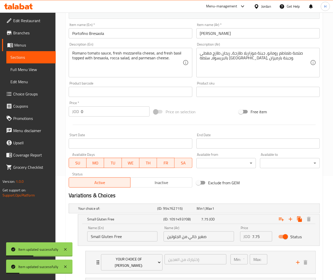
scroll to position [103, 0]
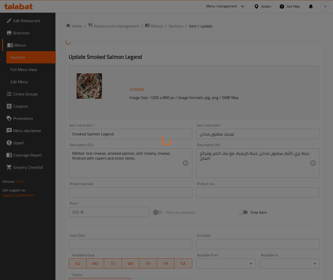
type input "إختيارك من العجين:"
type input "1"
type input "إضافات فيجزاز:"
type input "0"
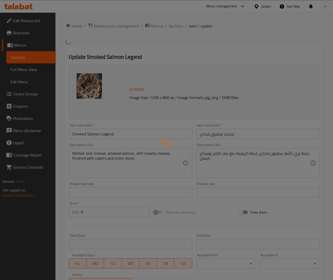
type input "4"
type input "إختيارك من العجين:"
type input "1"
type input "إضافات فيجزاز:"
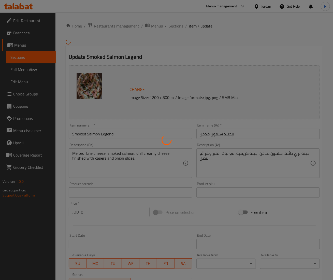
type input "0"
type input "4"
type input "إختيارك من العجين:"
type input "1"
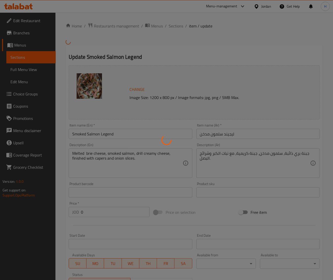
type input "إضافات فيجزاز:"
type input "0"
type input "4"
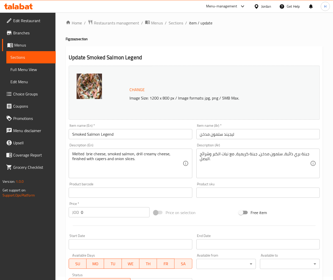
scroll to position [240, 0]
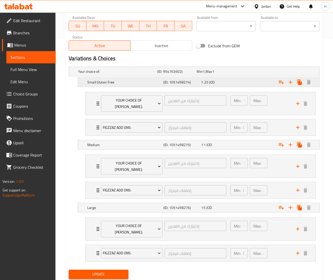
click at [230, 79] on div "7.25 JOD" at bounding box center [219, 82] width 38 height 7
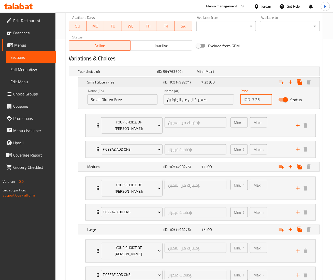
drag, startPoint x: 243, startPoint y: 94, endPoint x: 197, endPoint y: 81, distance: 48.1
click at [202, 87] on div "Small Gluten Free (ID: 1051498274) 7.25 JOD Name (En) Small Gluten Free Name (E…" at bounding box center [198, 93] width 241 height 31
type input "8.5"
click at [236, 164] on div "11 JOD" at bounding box center [219, 166] width 38 height 7
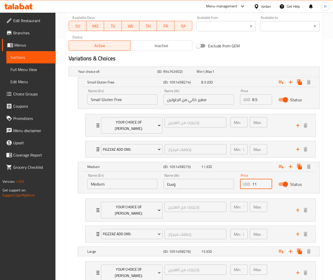
click at [258, 180] on input "11" at bounding box center [262, 184] width 20 height 10
type input "11.5"
drag, startPoint x: 238, startPoint y: 241, endPoint x: 246, endPoint y: 243, distance: 8.4
click at [238, 245] on div "Expand" at bounding box center [276, 250] width 76 height 11
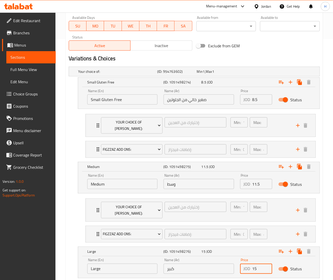
click at [258, 263] on input "15" at bounding box center [262, 268] width 20 height 10
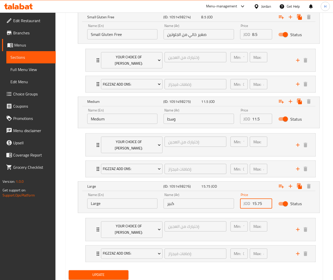
scroll to position [306, 0]
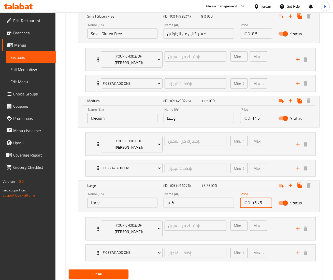
type input "15.75"
click at [114, 271] on span "Update" at bounding box center [99, 274] width 52 height 6
click at [109, 269] on button "Update" at bounding box center [99, 273] width 60 height 9
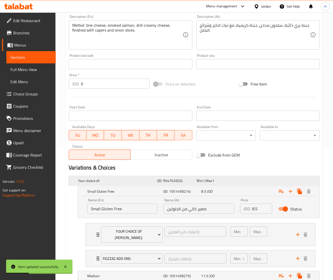
scroll to position [0, 0]
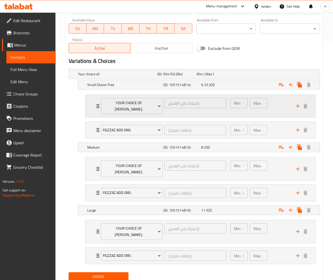
scroll to position [240, 0]
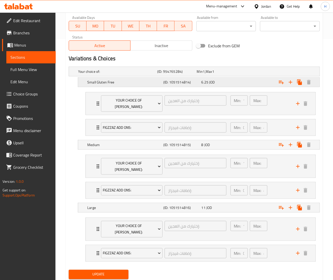
click at [221, 85] on div "6.25 JOD" at bounding box center [219, 82] width 36 height 5
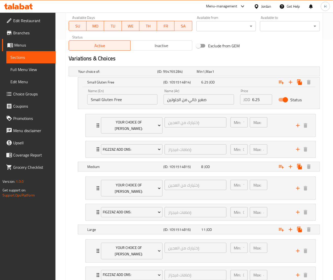
click at [257, 99] on input "6.25" at bounding box center [262, 99] width 20 height 10
type input "6.75"
click at [224, 164] on div "8 JOD" at bounding box center [219, 166] width 36 height 5
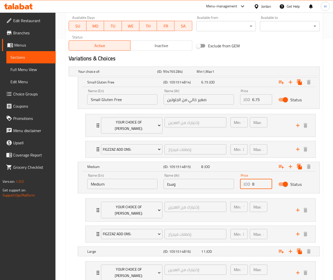
drag, startPoint x: 256, startPoint y: 180, endPoint x: 236, endPoint y: 175, distance: 20.8
click at [236, 175] on div "Name (En) Medium Name (En) Name (Ar) وسط Name (Ar) Price JOD 8 Price Status" at bounding box center [198, 181] width 229 height 22
type input "9.5"
click at [252, 245] on div "Expand" at bounding box center [276, 250] width 76 height 11
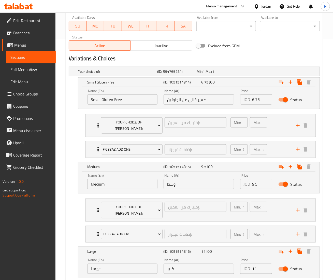
click at [256, 263] on input "11" at bounding box center [262, 268] width 20 height 10
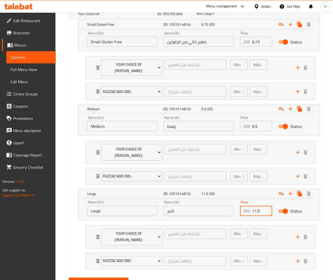
scroll to position [306, 0]
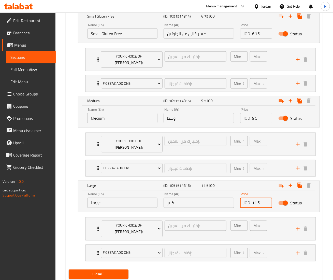
type input "11.5"
click at [101, 271] on span "Update" at bounding box center [99, 274] width 52 height 6
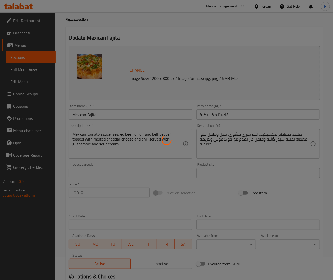
scroll to position [1, 0]
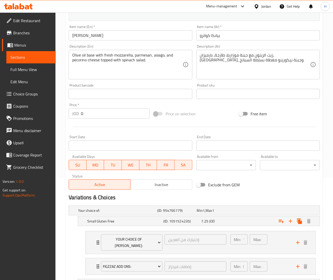
scroll to position [152, 0]
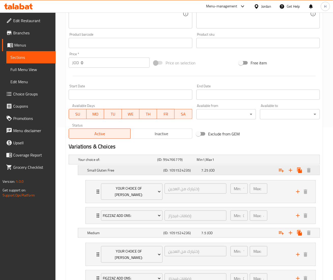
click at [241, 174] on div "Expand" at bounding box center [276, 169] width 76 height 11
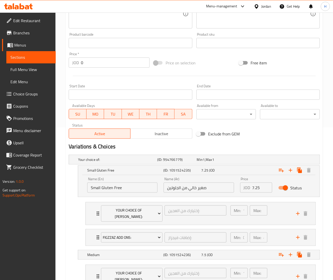
click at [257, 188] on input "7.25" at bounding box center [262, 187] width 20 height 10
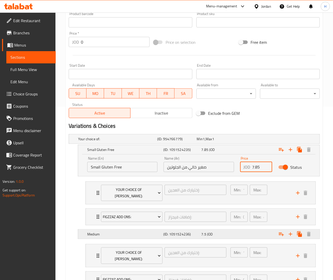
scroll to position [203, 0]
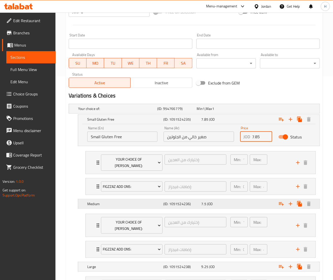
click at [249, 202] on div "Expand" at bounding box center [276, 203] width 76 height 11
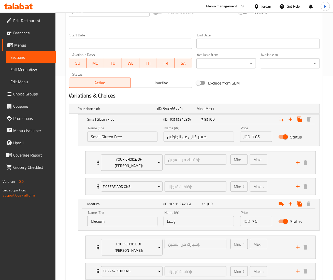
click at [258, 136] on input "7.85" at bounding box center [262, 136] width 20 height 10
type input "7.75"
click at [259, 216] on input "7.5" at bounding box center [262, 221] width 20 height 10
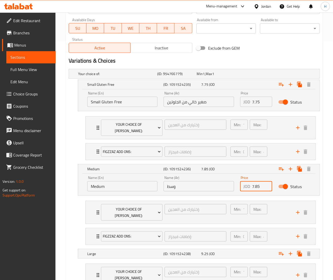
scroll to position [254, 0]
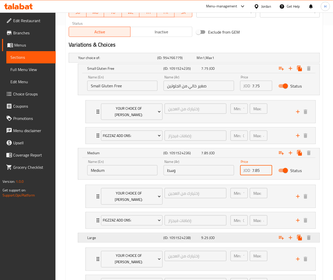
type input "7.85"
click at [237, 235] on div "9.25 JOD" at bounding box center [219, 237] width 36 height 5
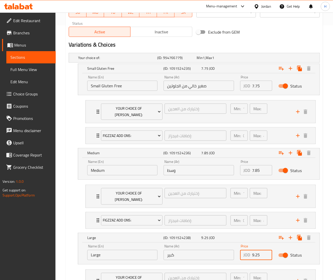
drag, startPoint x: 259, startPoint y: 242, endPoint x: 225, endPoint y: 236, distance: 34.4
click at [225, 241] on div "Name (En) Large Name (En) Name (Ar) كبير Name (Ar) Price JOD 9.25 Price Status" at bounding box center [198, 252] width 229 height 22
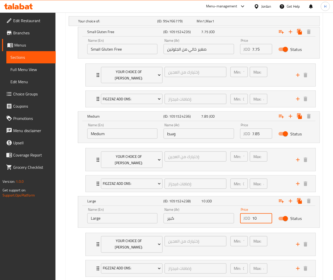
scroll to position [306, 0]
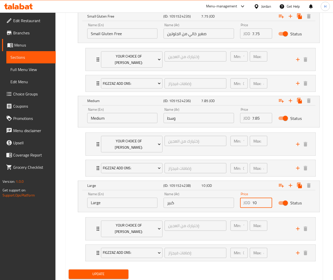
type input "10"
click at [118, 271] on span "Update" at bounding box center [99, 274] width 52 height 6
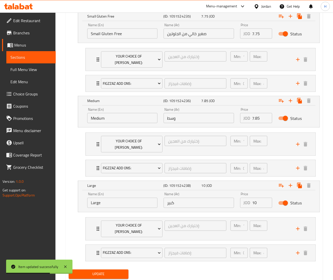
click at [121, 267] on div "Update" at bounding box center [99, 273] width 64 height 13
click at [121, 271] on span "Update" at bounding box center [99, 274] width 52 height 6
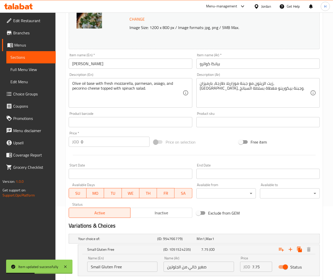
scroll to position [52, 0]
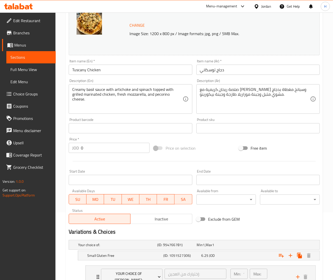
scroll to position [240, 0]
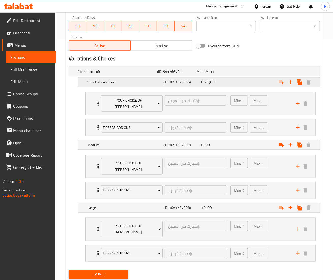
click at [233, 82] on div "6.25 JOD" at bounding box center [219, 82] width 36 height 5
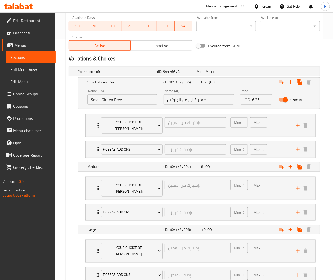
click at [261, 101] on input "6.25" at bounding box center [262, 99] width 20 height 10
type input "6.75"
click at [234, 164] on div "8 JOD" at bounding box center [219, 166] width 36 height 5
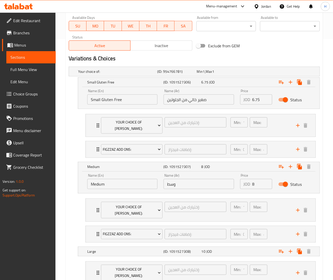
click at [261, 179] on input "8" at bounding box center [262, 184] width 20 height 10
type input "8.5"
click at [250, 245] on div "Expand" at bounding box center [276, 250] width 76 height 11
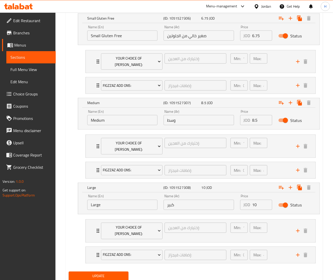
scroll to position [306, 0]
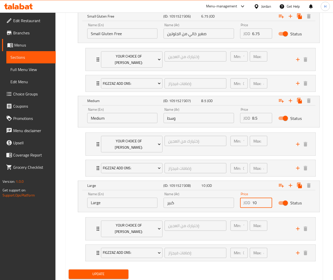
click at [259, 197] on input "10" at bounding box center [262, 202] width 20 height 10
type input "11"
click at [106, 271] on span "Update" at bounding box center [99, 274] width 52 height 6
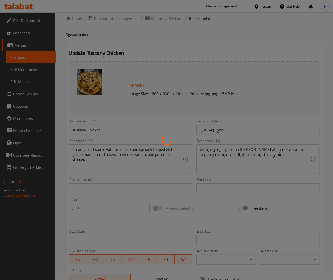
scroll to position [1, 0]
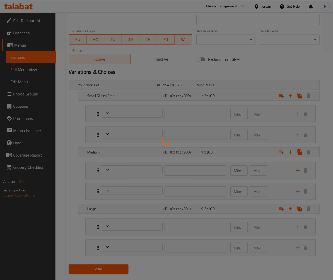
scroll to position [240, 0]
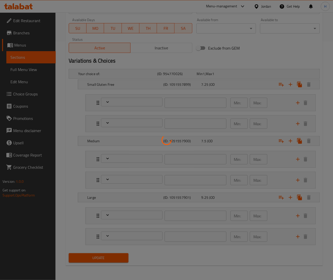
type input "إختيارك من العجين:"
type input "1"
type input "إضافات فيجزاز:"
type input "0"
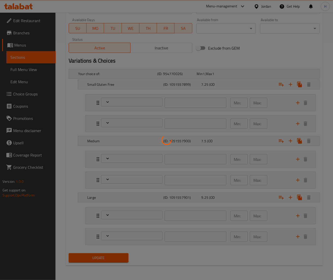
type input "4"
type input "إختيارك من العجين:"
type input "1"
type input "إضافات فيجزاز:"
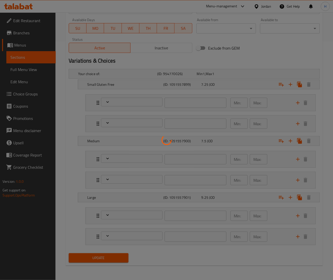
type input "0"
type input "4"
type input "إختيارك من العجين:"
type input "1"
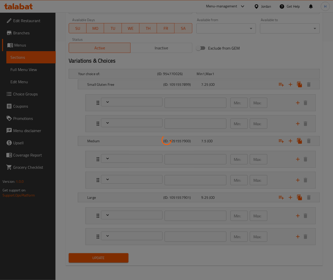
type input "إضافات فيجزاز:"
type input "0"
type input "4"
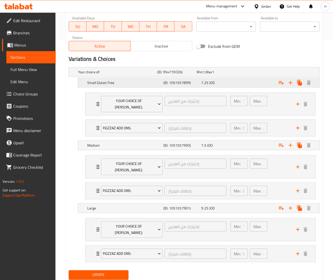
click at [229, 80] on div "7.25 JOD" at bounding box center [219, 82] width 38 height 7
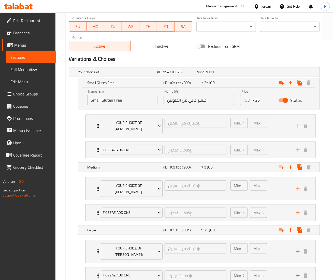
click at [258, 101] on input "7.25" at bounding box center [262, 100] width 20 height 10
type input "7.75"
click at [251, 224] on div "Expand" at bounding box center [276, 229] width 76 height 11
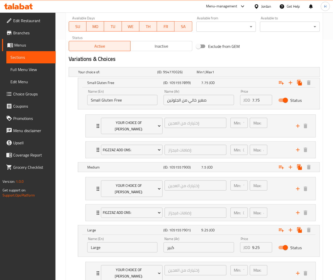
click at [257, 242] on input "9.25" at bounding box center [262, 247] width 20 height 10
type input "9.75"
click at [231, 164] on div "7.5 JOD" at bounding box center [219, 166] width 36 height 5
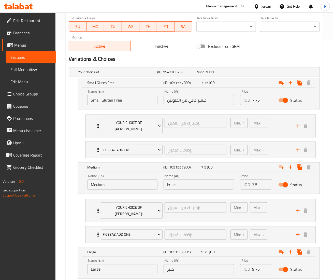
click at [260, 179] on input "7.5" at bounding box center [262, 184] width 20 height 10
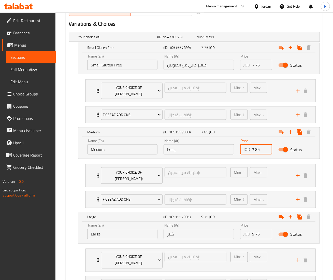
scroll to position [306, 0]
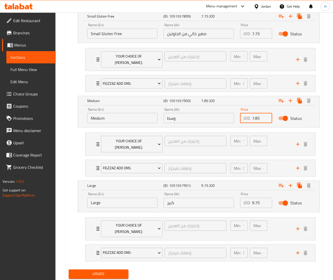
type input "7.85"
click at [113, 271] on span "Update" at bounding box center [99, 274] width 52 height 6
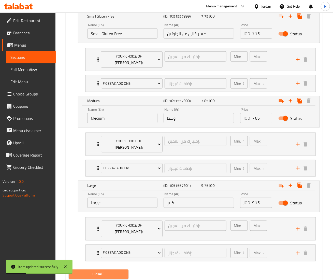
click at [113, 271] on span "Update" at bounding box center [99, 274] width 52 height 6
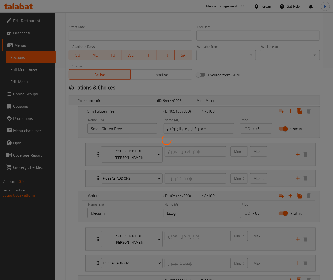
scroll to position [205, 0]
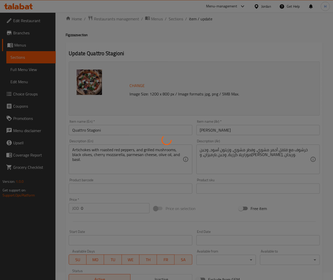
type input "إختيارك من العجين:"
type input "1"
type input "إضافات فيجزاز:"
type input "0"
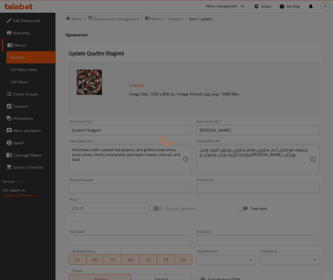
type input "4"
type input "إختيارك من العجين:"
type input "1"
type input "إضافات فيجزاز:"
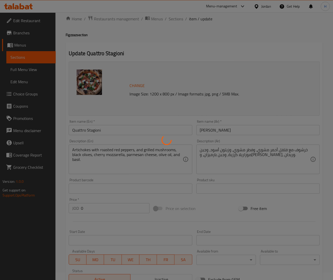
type input "0"
type input "4"
type input "إختيارك من العجين:"
type input "1"
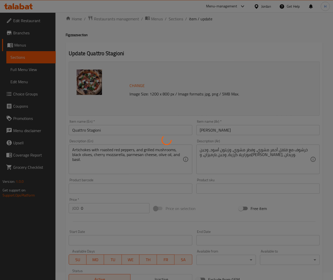
type input "إضافات فيجزاز:"
type input "0"
type input "4"
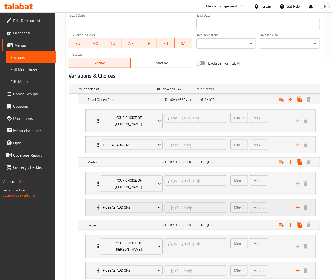
scroll to position [240, 0]
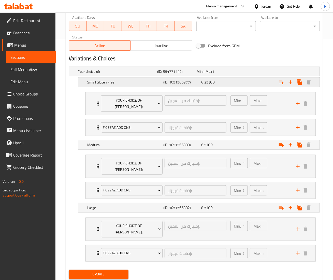
click at [226, 81] on div "6.25 JOD" at bounding box center [219, 82] width 36 height 5
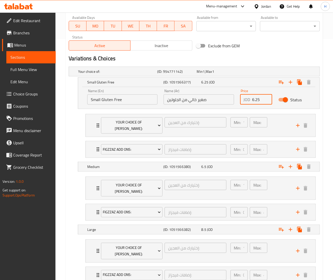
click at [257, 98] on input "6.25" at bounding box center [262, 99] width 20 height 10
type input "6.75"
click at [249, 162] on div "Expand" at bounding box center [276, 166] width 76 height 11
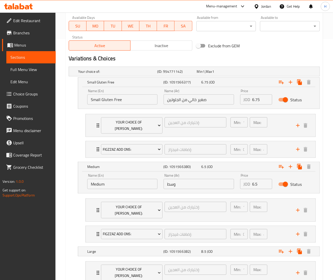
click at [258, 179] on input "6.5" at bounding box center [262, 184] width 20 height 10
type input "6.85"
click at [262, 245] on div "Expand" at bounding box center [276, 250] width 76 height 11
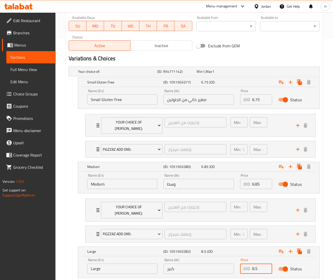
drag, startPoint x: 262, startPoint y: 258, endPoint x: 230, endPoint y: 258, distance: 32.3
click at [230, 258] on div "Name (En) Large Name (En) Name (Ar) كبير Name (Ar) Price JOD 8.5 Price Status" at bounding box center [198, 266] width 229 height 22
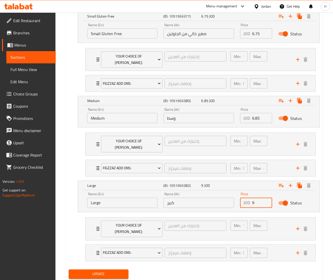
type input "9"
click at [123, 271] on span "Update" at bounding box center [99, 274] width 52 height 6
click at [84, 271] on span "Update" at bounding box center [99, 274] width 52 height 6
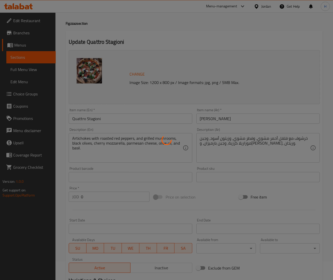
scroll to position [0, 0]
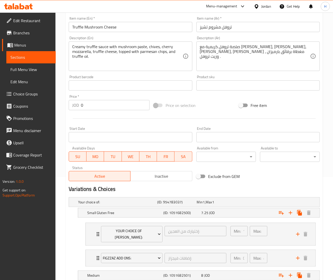
scroll to position [152, 0]
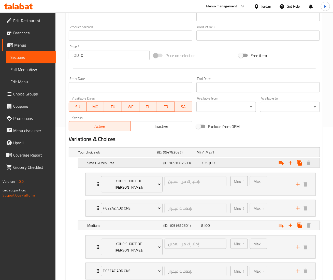
click at [236, 165] on div "7.25 JOD" at bounding box center [219, 162] width 36 height 5
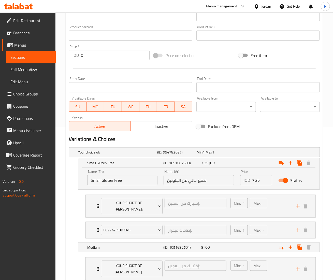
drag, startPoint x: 256, startPoint y: 178, endPoint x: 262, endPoint y: 179, distance: 5.7
click at [256, 178] on input "7.25" at bounding box center [262, 180] width 20 height 10
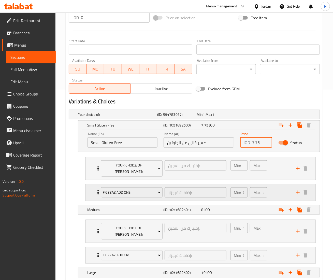
scroll to position [203, 0]
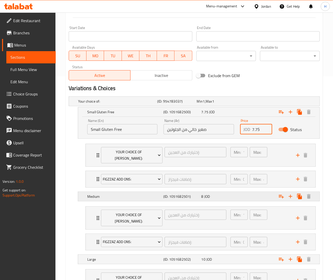
type input "7.75"
click at [221, 195] on div "Medium (ID: 1051682501) 8 JOD" at bounding box center [200, 196] width 228 height 11
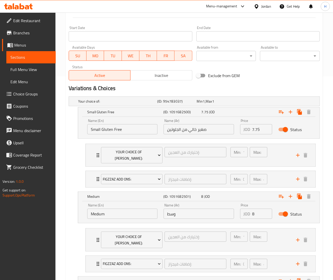
click at [255, 208] on input "8" at bounding box center [262, 213] width 20 height 10
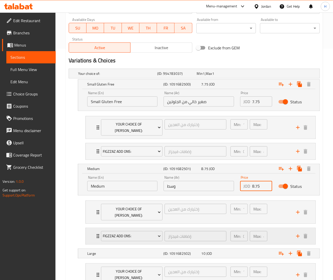
scroll to position [254, 0]
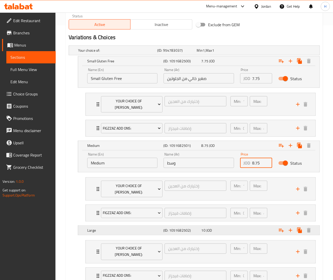
type input "8.75"
click at [223, 227] on div "10 JOD" at bounding box center [219, 229] width 36 height 5
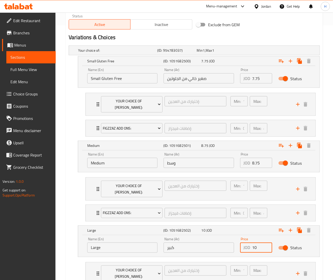
click at [259, 242] on input "10" at bounding box center [262, 247] width 20 height 10
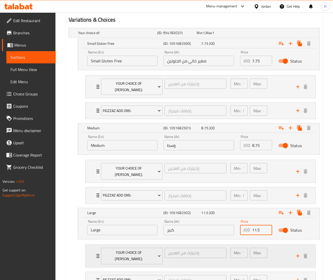
scroll to position [299, 0]
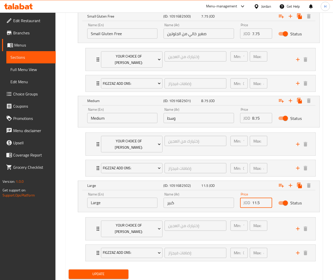
type input "11.5"
click at [93, 271] on span "Update" at bounding box center [99, 274] width 52 height 6
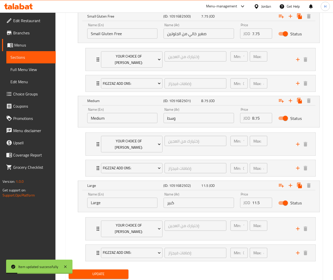
click at [95, 271] on span "Update" at bounding box center [99, 274] width 52 height 6
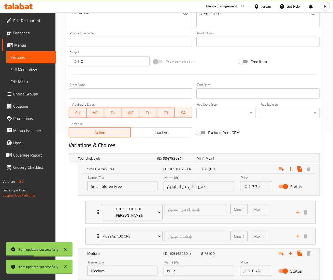
scroll to position [0, 0]
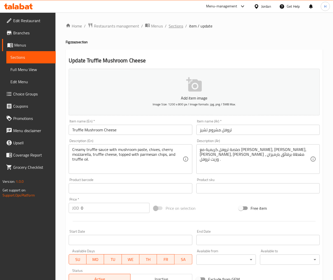
click at [173, 24] on span "Sections" at bounding box center [175, 26] width 14 height 6
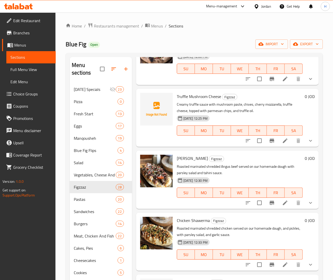
scroll to position [661, 0]
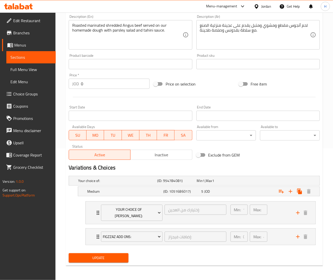
scroll to position [126, 0]
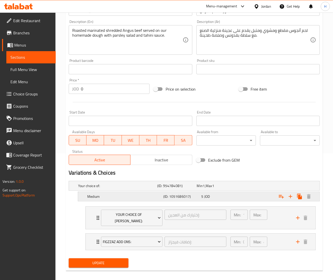
click at [227, 198] on div "5 JOD" at bounding box center [219, 196] width 36 height 5
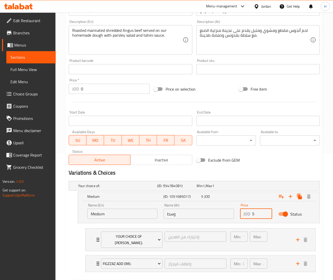
drag, startPoint x: 258, startPoint y: 212, endPoint x: 215, endPoint y: 207, distance: 43.3
click at [215, 207] on div "Name (En) Medium Name (En) Name (Ar) وسط Name (Ar) Price JOD 5 Price Status" at bounding box center [198, 211] width 229 height 22
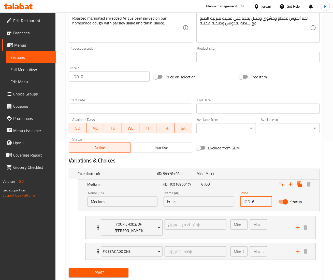
scroll to position [148, 0]
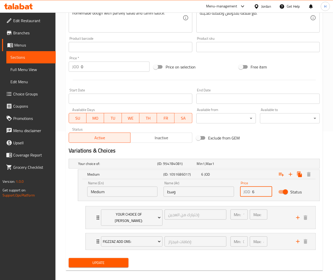
type input "6"
click at [99, 258] on button "Update" at bounding box center [99, 262] width 60 height 9
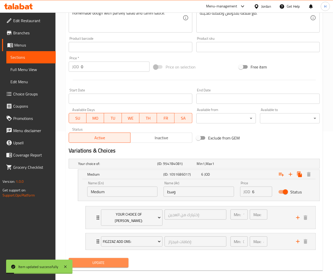
click at [103, 258] on button "Update" at bounding box center [99, 262] width 60 height 9
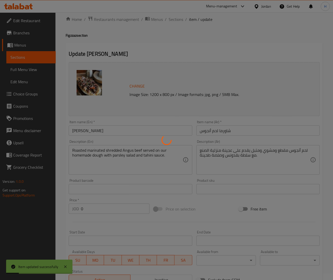
scroll to position [0, 0]
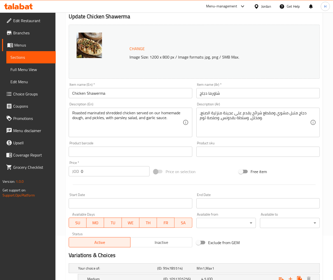
scroll to position [126, 0]
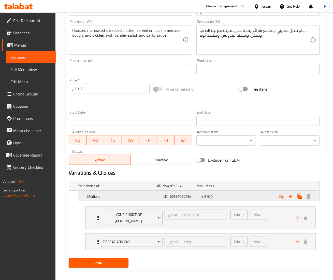
click at [219, 196] on div "4.5 JOD" at bounding box center [219, 196] width 36 height 5
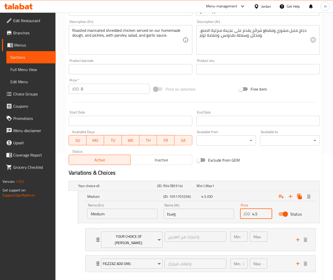
drag, startPoint x: 259, startPoint y: 213, endPoint x: 231, endPoint y: 210, distance: 28.1
click at [231, 210] on div "Name (En) Medium Name (En) Name (Ar) وسط Name (Ar) Price JOD 4.5 Price Status" at bounding box center [198, 211] width 229 height 22
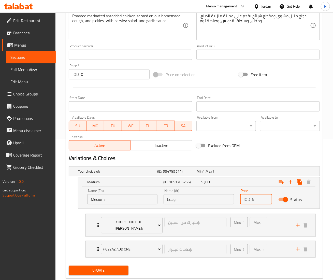
scroll to position [148, 0]
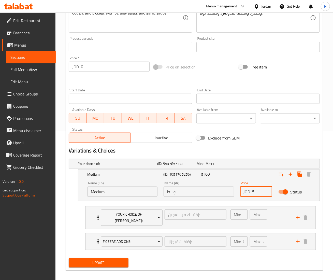
type input "5"
click at [103, 259] on span "Update" at bounding box center [99, 262] width 52 height 6
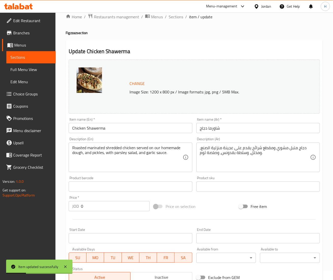
scroll to position [0, 0]
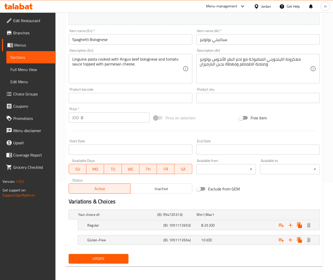
scroll to position [99, 0]
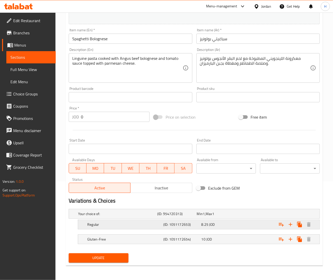
click at [224, 224] on div "8.25 JOD" at bounding box center [219, 224] width 36 height 5
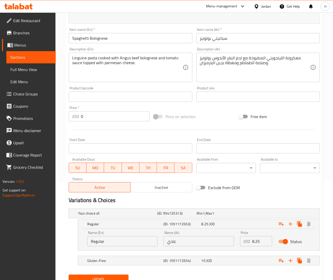
click at [259, 239] on input "8.25" at bounding box center [262, 241] width 20 height 10
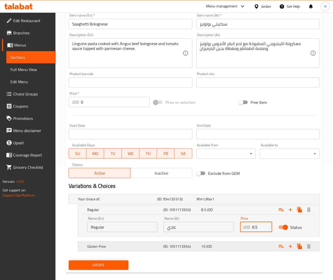
scroll to position [121, 0]
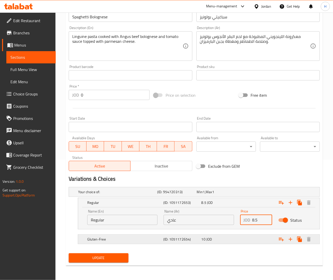
type input "8.5"
click at [234, 240] on div "10 JOD" at bounding box center [219, 238] width 36 height 5
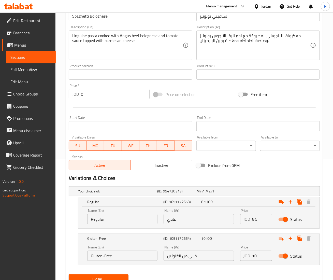
click at [262, 256] on input "10" at bounding box center [262, 255] width 20 height 10
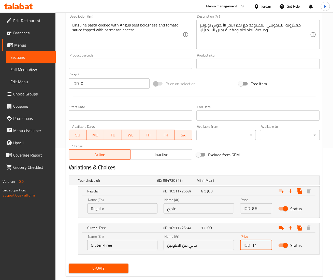
scroll to position [143, 0]
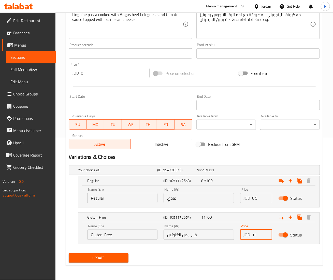
type input "11"
click at [110, 259] on span "Update" at bounding box center [99, 257] width 52 height 6
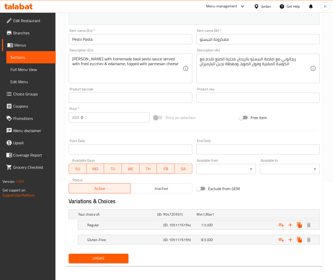
scroll to position [99, 0]
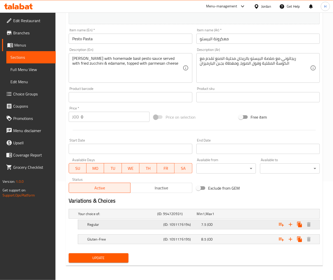
click at [225, 222] on div "7.5 JOD" at bounding box center [219, 224] width 36 height 5
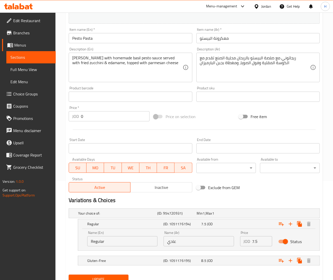
click at [261, 241] on input "7.5" at bounding box center [262, 241] width 20 height 10
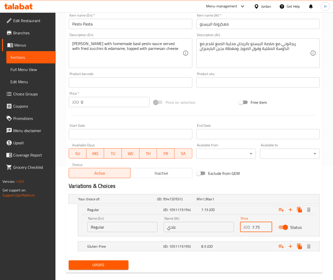
scroll to position [121, 0]
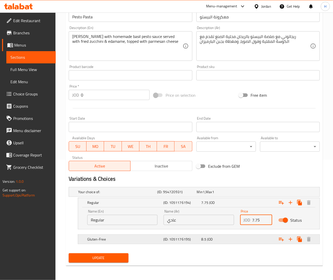
type input "7.75"
click at [236, 235] on div "Gluten-Free (ID: 1051176195) 8.5 JOD" at bounding box center [200, 238] width 228 height 11
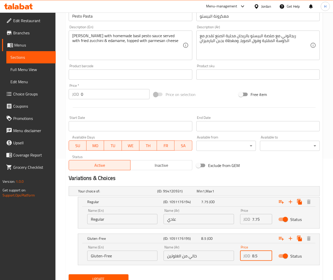
drag, startPoint x: 259, startPoint y: 256, endPoint x: 180, endPoint y: 251, distance: 78.4
click at [180, 251] on div "Name (En) Gluten-Free Name (En) Name (Ar) خالي من الغلوتين Name (Ar) Price JOD …" at bounding box center [198, 253] width 229 height 22
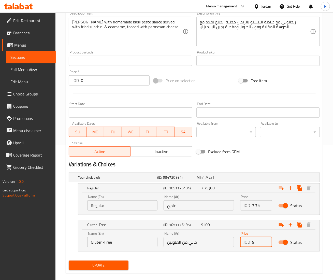
scroll to position [143, 0]
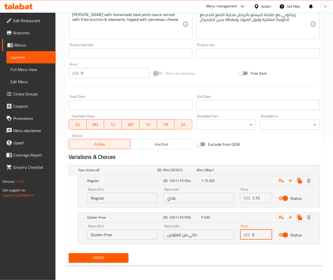
type input "9"
click at [114, 264] on div "Update" at bounding box center [99, 257] width 64 height 13
click at [112, 254] on button "Update" at bounding box center [99, 257] width 60 height 9
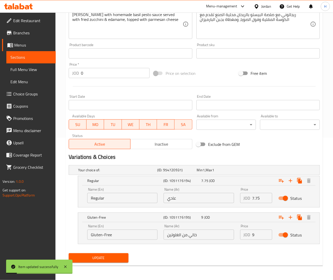
click at [108, 263] on div "Update" at bounding box center [99, 257] width 64 height 13
click at [109, 262] on button "Update" at bounding box center [99, 257] width 60 height 9
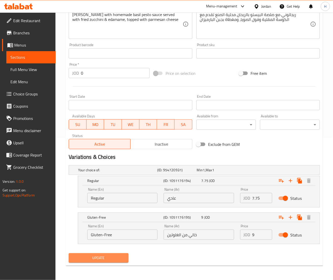
click at [112, 261] on button "Update" at bounding box center [99, 257] width 60 height 9
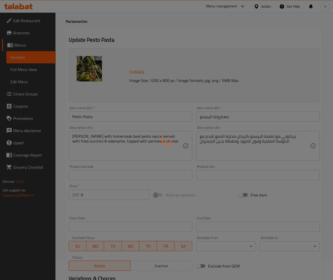
scroll to position [0, 0]
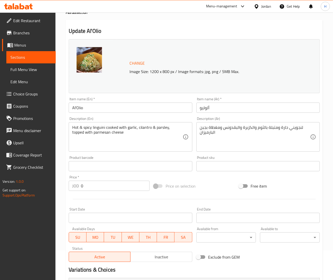
scroll to position [141, 0]
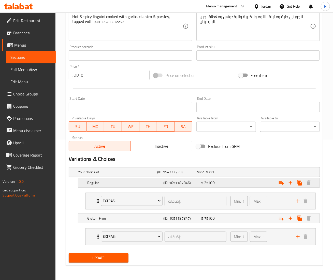
click at [226, 184] on div "5.25 JOD" at bounding box center [219, 182] width 38 height 7
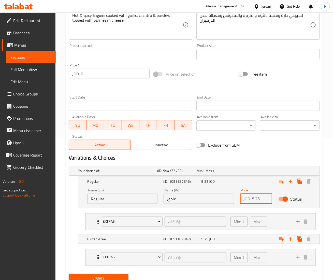
drag, startPoint x: 261, startPoint y: 200, endPoint x: 216, endPoint y: 194, distance: 45.1
click at [216, 194] on div "Name (En) Regular Name (En) Name (Ar) عادي Name (Ar) Price JOD 5.25 Price Status" at bounding box center [198, 196] width 229 height 22
type input "6"
click at [227, 239] on div "5.75 JOD" at bounding box center [219, 238] width 36 height 5
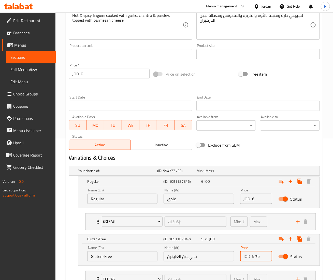
drag, startPoint x: 257, startPoint y: 258, endPoint x: 224, endPoint y: 258, distance: 33.3
click at [224, 258] on div "Name (En) Gluten-Free Name (En) Name (Ar) خالي من الغلوتين Name (Ar) Price JOD …" at bounding box center [198, 253] width 229 height 22
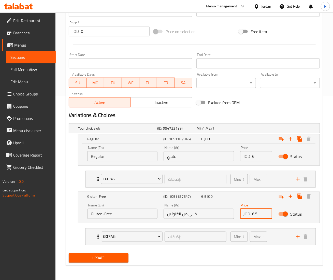
type input "6.5"
click at [112, 260] on span "Update" at bounding box center [99, 257] width 52 height 6
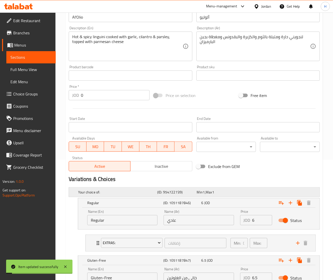
scroll to position [185, 0]
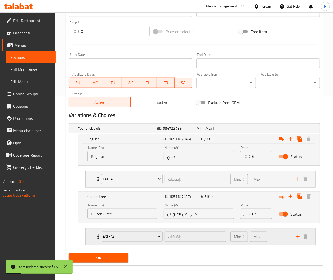
click at [281, 237] on div "Min: 0 ​ Max: 1 ​" at bounding box center [260, 236] width 66 height 16
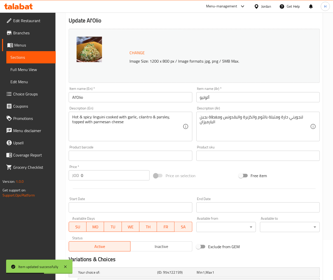
scroll to position [0, 0]
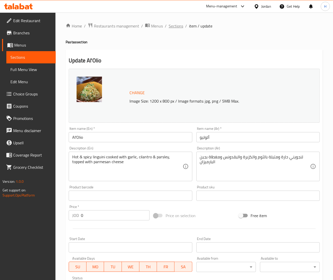
click at [176, 28] on span "Sections" at bounding box center [175, 26] width 14 height 6
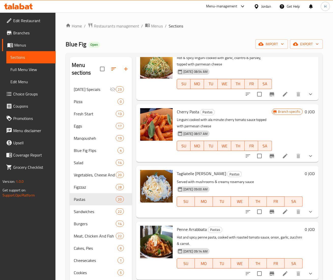
scroll to position [203, 0]
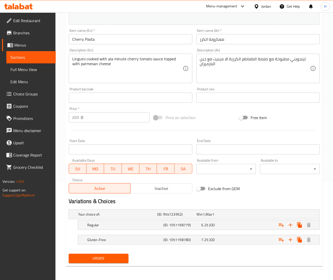
scroll to position [99, 0]
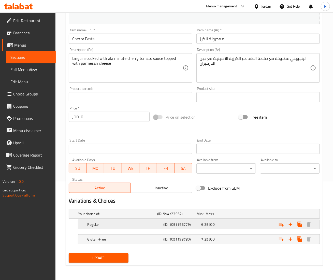
click at [226, 222] on div "6.25 JOD" at bounding box center [219, 224] width 36 height 5
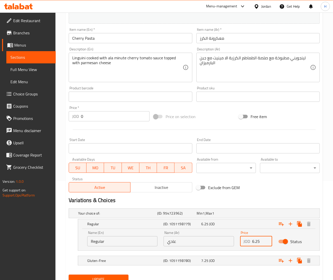
drag, startPoint x: 259, startPoint y: 243, endPoint x: 190, endPoint y: 237, distance: 69.6
click at [190, 237] on div "Name (En) Regular Name (En) Name (Ar) عادي Name (Ar) Price JOD 6.25 Price Status" at bounding box center [198, 238] width 229 height 22
type input "7"
drag, startPoint x: 238, startPoint y: 259, endPoint x: 236, endPoint y: 261, distance: 2.9
click at [236, 261] on div "Gluten-Free (ID: 1051198780) 7.25 JOD" at bounding box center [200, 260] width 228 height 11
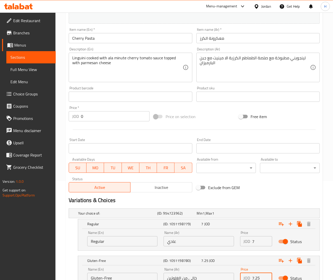
click at [257, 275] on input "7.25" at bounding box center [262, 277] width 20 height 10
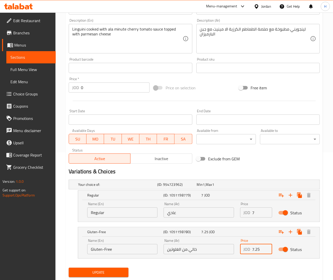
scroll to position [143, 0]
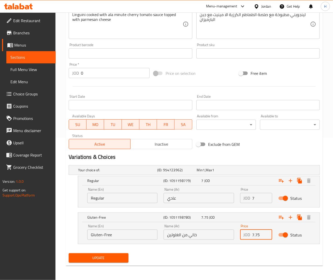
type input "7.75"
click at [89, 257] on span "Update" at bounding box center [99, 257] width 52 height 6
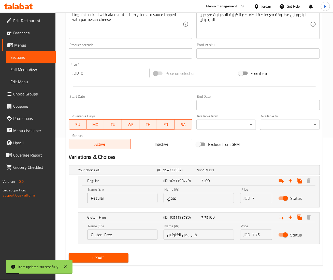
click at [114, 259] on span "Update" at bounding box center [99, 257] width 52 height 6
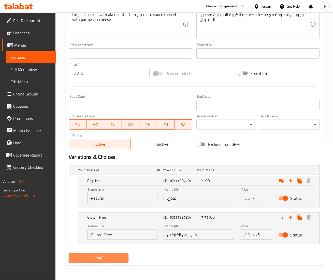
click at [109, 262] on button "Update" at bounding box center [99, 257] width 60 height 9
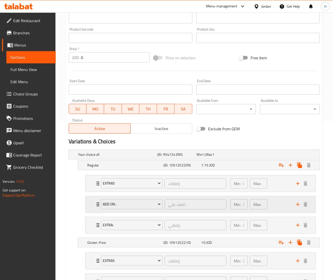
scroll to position [203, 0]
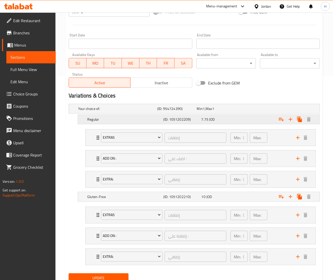
click at [243, 120] on div "Expand" at bounding box center [276, 119] width 76 height 11
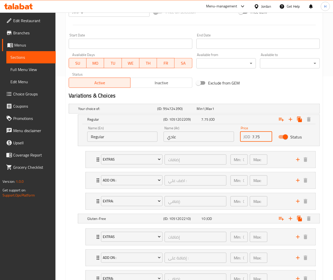
drag, startPoint x: 261, startPoint y: 137, endPoint x: 198, endPoint y: 133, distance: 62.6
click at [198, 133] on div "Name (En) Regular Name (En) Name (Ar) عادي Name (Ar) Price JOD 7.75 Price Status" at bounding box center [198, 134] width 229 height 22
type input "8.5"
click at [240, 221] on div "Expand" at bounding box center [276, 218] width 76 height 11
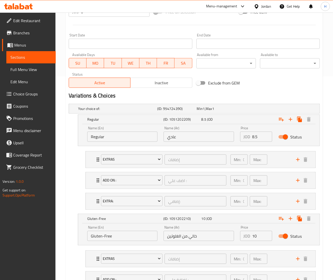
click at [258, 235] on input "10" at bounding box center [262, 235] width 20 height 10
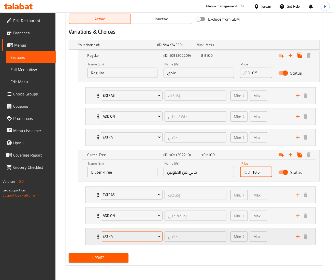
scroll to position [269, 0]
type input "10.5"
click at [77, 256] on span "Update" at bounding box center [99, 257] width 52 height 6
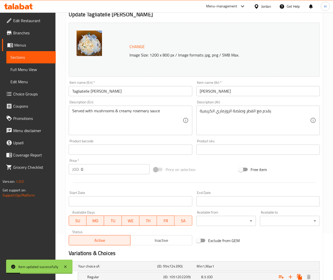
scroll to position [15, 0]
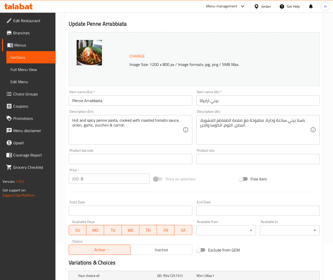
scroll to position [99, 0]
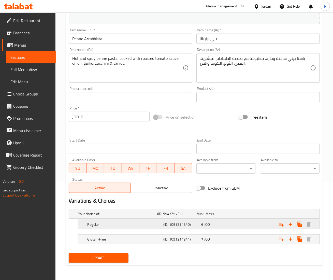
click at [219, 225] on div "6 JOD" at bounding box center [219, 224] width 36 height 5
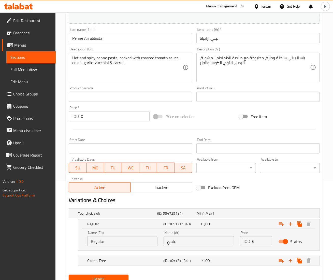
click at [255, 241] on input "6" at bounding box center [262, 241] width 20 height 10
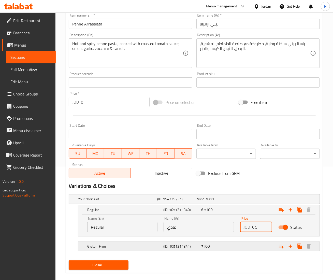
scroll to position [121, 0]
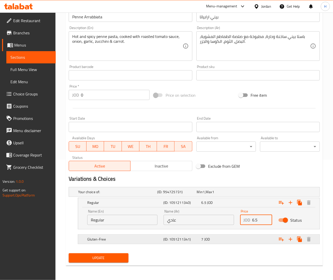
type input "6.5"
click at [226, 235] on div "7 JOD" at bounding box center [219, 238] width 38 height 7
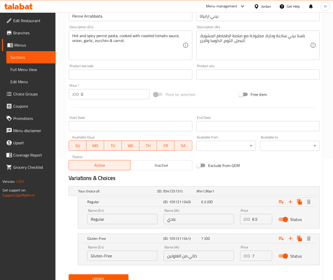
click at [256, 253] on input "7" at bounding box center [262, 255] width 20 height 10
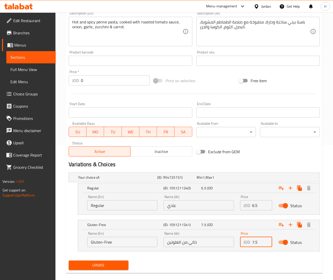
scroll to position [143, 0]
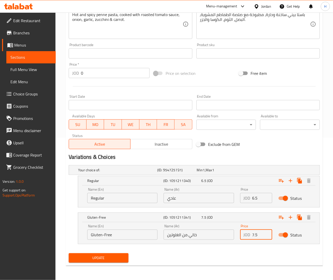
type input "7.5"
click at [114, 256] on span "Update" at bounding box center [99, 257] width 52 height 6
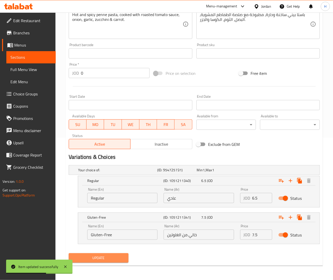
click at [97, 260] on span "Update" at bounding box center [99, 257] width 52 height 6
click at [90, 257] on span "Update" at bounding box center [99, 257] width 52 height 6
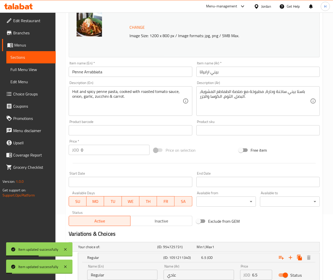
scroll to position [0, 0]
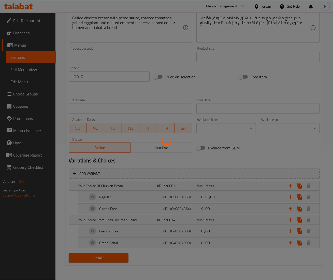
scroll to position [123, 0]
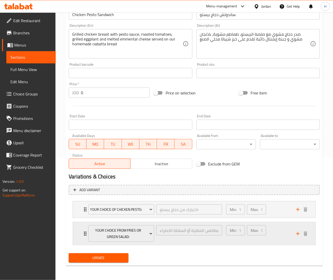
click at [282, 236] on div "Min: 1 ​ Max: 1 ​" at bounding box center [258, 233] width 70 height 23
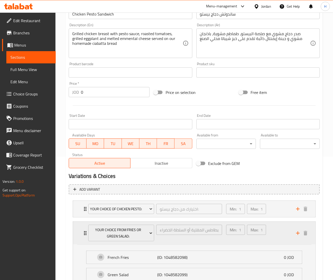
scroll to position [136, 0]
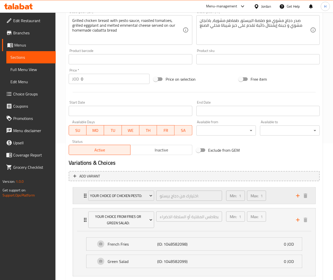
click at [277, 189] on div "Min: 1 ​ Max: 1 ​" at bounding box center [258, 195] width 70 height 16
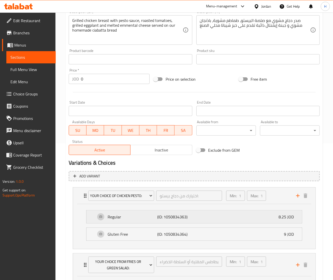
click at [235, 219] on div "Regular (ID: 1050834363) 8.25 JOD" at bounding box center [196, 216] width 200 height 13
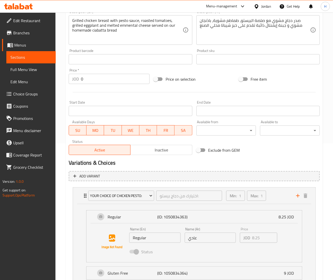
scroll to position [187, 0]
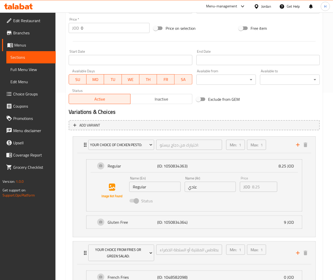
click at [22, 95] on span "Choice Groups" at bounding box center [32, 94] width 38 height 6
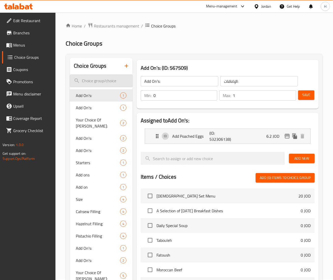
click at [99, 83] on input "search" at bounding box center [101, 80] width 63 height 13
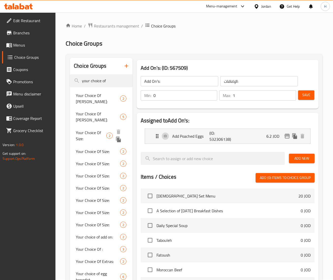
type input "your choice of"
click at [96, 130] on div "Your Choice Of Size: 2" at bounding box center [101, 135] width 63 height 19
type input "Your Choice Of Size:"
type input "إختيارك من الحجم:"
type input "1"
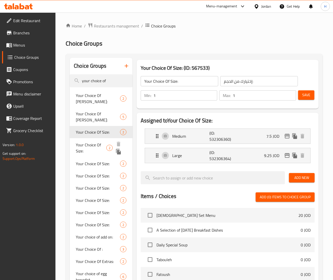
click at [96, 142] on span "Your Choice Of Size:" at bounding box center [91, 148] width 30 height 12
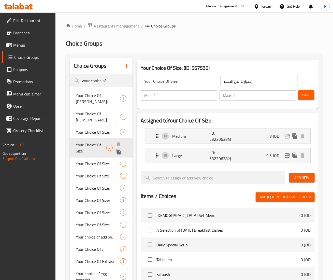
click at [96, 142] on span "Your Choice Of Size:" at bounding box center [91, 148] width 30 height 12
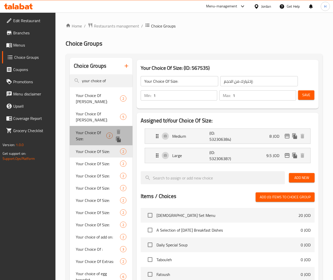
click at [95, 129] on span "Your Choice Of Size:" at bounding box center [91, 135] width 30 height 12
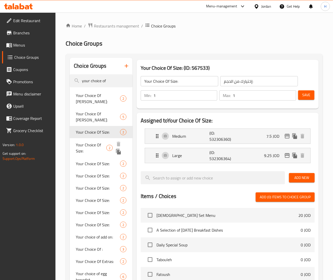
click div "Your Choice Of Size: 2"
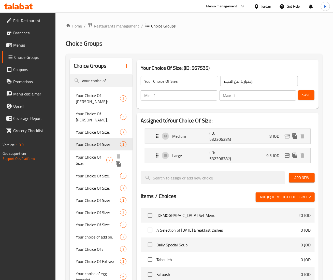
click span "Your Choice Of Size:"
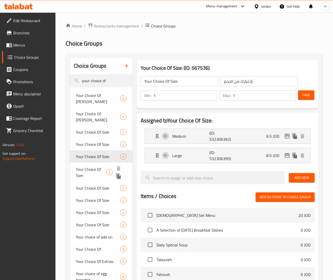
drag, startPoint x: 91, startPoint y: 168, endPoint x: 96, endPoint y: 193, distance: 25.3
click div "Your Choice Of Size: 2"
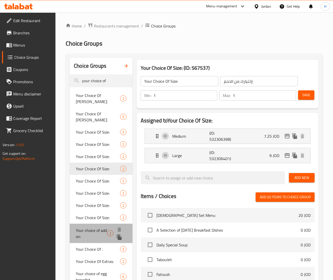
click span "Your choice of add on:"
type input "Your choice of add on:"
type input "اختيارك للاضافة"
type input "0"
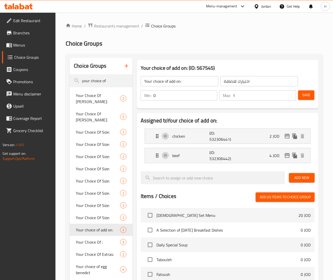
click span "Menus"
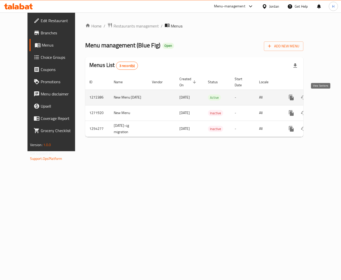
click link "enhanced table"
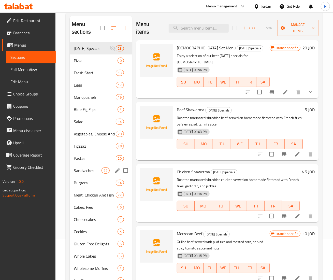
scroll to position [51, 0]
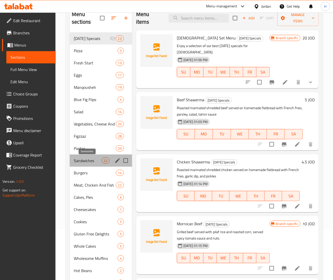
click span "Sandwiches"
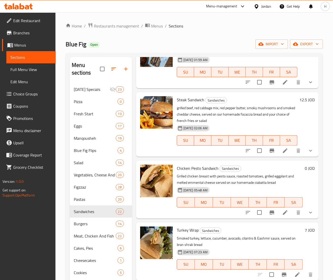
scroll to position [102, 0]
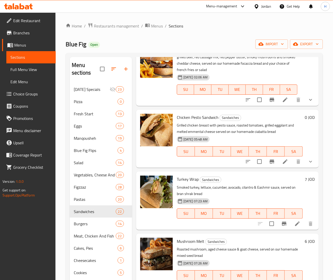
click h6 "7 JOD"
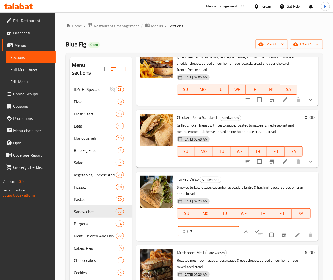
click input "7"
type input "7.5"
click button "ok"
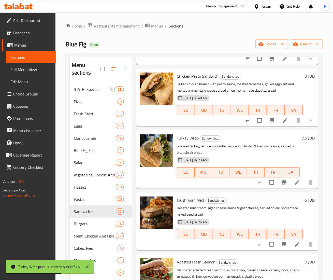
scroll to position [152, 0]
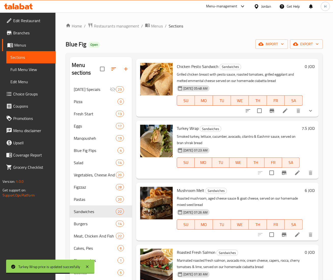
click h6 "6 JOD"
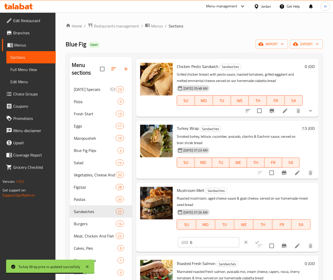
click input "6"
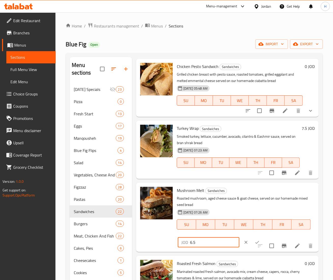
type input "6.5"
click icon "ok"
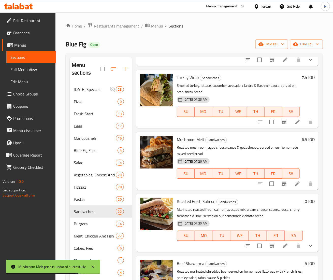
scroll to position [254, 0]
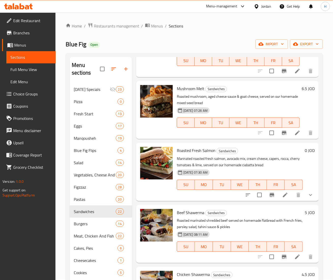
drag, startPoint x: 22, startPoint y: 94, endPoint x: 33, endPoint y: 84, distance: 14.6
click span "Choice Groups"
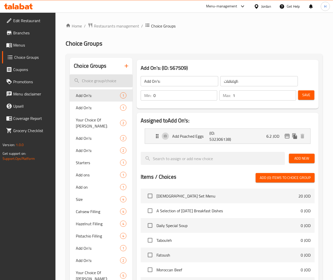
click input "search"
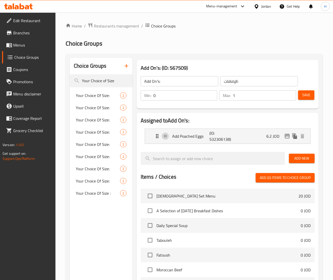
type input "Your Choice of Size"
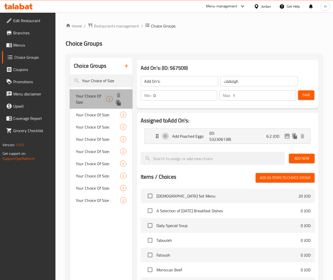
click span "Your Choice Of Size:"
type input "Your Choice Of Size:"
type input "إختيارك من الحجم:"
type input "1"
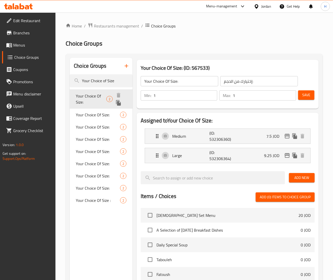
click div "Your Choice Of Size: 2"
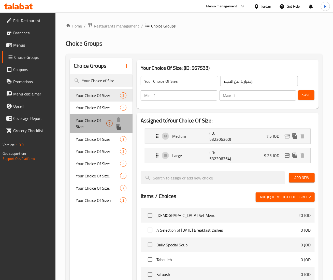
click span "Your Choice Of Size:"
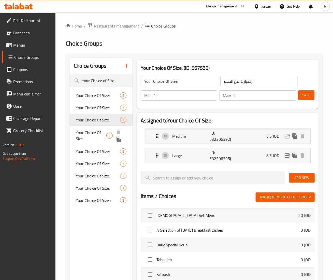
click span "Your Choice Of Size:"
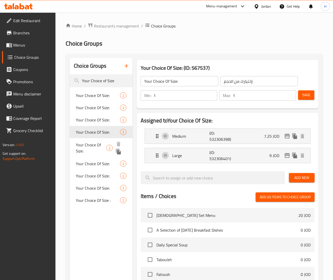
click span "Your Choice Of Size:"
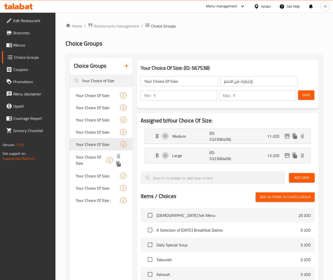
click span "Your Choice Of Size:"
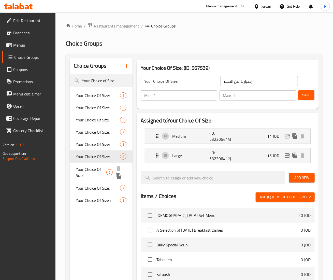
click div "Your Choice Of Size: 2"
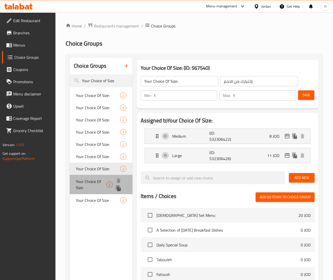
click div "Your Choice Of Size: 2"
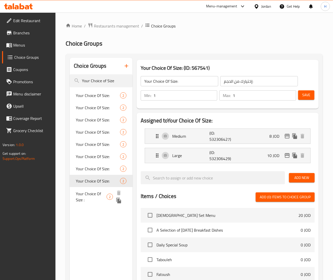
click div "Your Choice Of Size : 2"
type input "Your Choice Of Size :"
type input "اختيارك للحجم:"
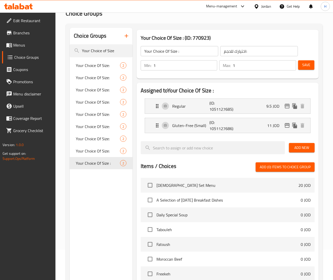
scroll to position [51, 0]
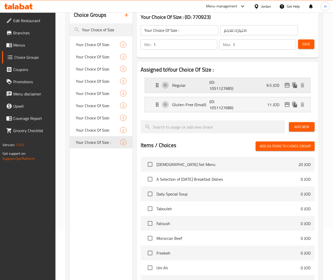
click div "Regular (ID: 1051127685) 9.5 JOD"
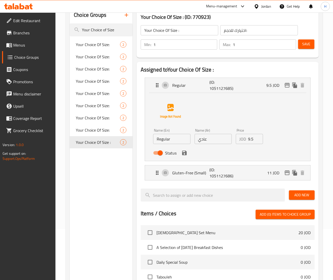
drag, startPoint x: 251, startPoint y: 139, endPoint x: 240, endPoint y: 140, distance: 10.9
click div "JOD 9.5 Price"
click div "Name (Ar) عادي Name (Ar)"
click p "11 JOD"
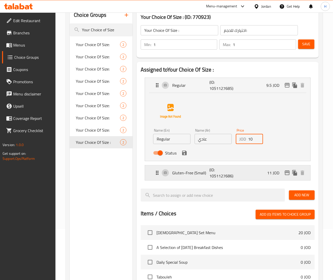
click div "Gluten-Free (Small) (ID: 1051127686) 11 JOD"
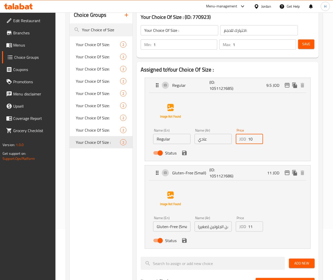
type input "10"
click input "11"
click icon "save"
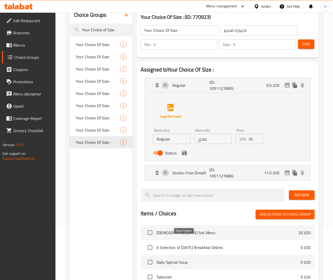
type input "11.5"
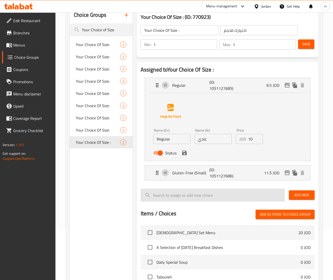
scroll to position [0, 0]
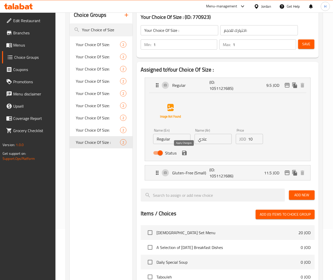
click icon "save"
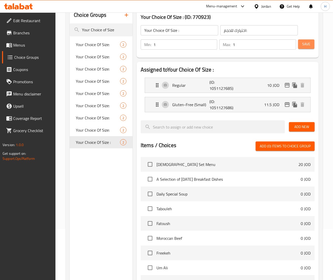
click span "Save"
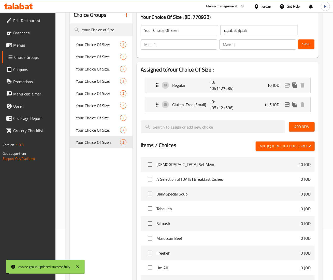
click span "Save"
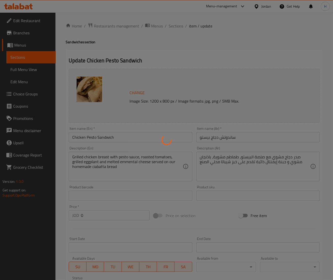
type input "اختيارك من دجاج بيستو:"
type input "1"
type input "اختيارك من البطاطس المقلية أو السلطة الخضراء:"
type input "1"
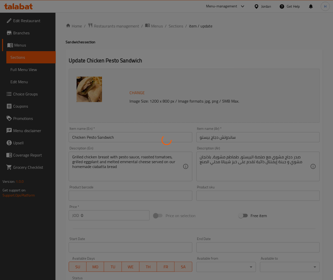
type input "1"
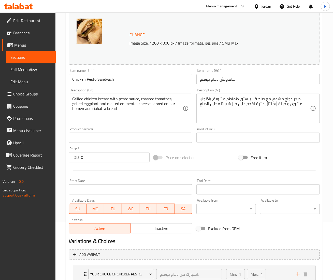
scroll to position [123, 0]
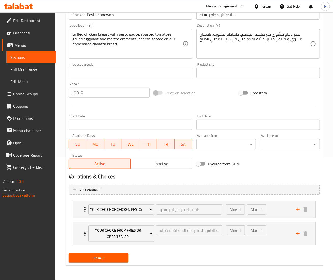
click at [24, 92] on span "Choice Groups" at bounding box center [32, 94] width 38 height 6
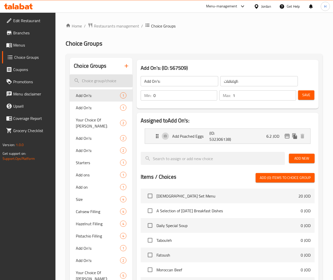
click at [96, 81] on input "search" at bounding box center [101, 80] width 63 height 13
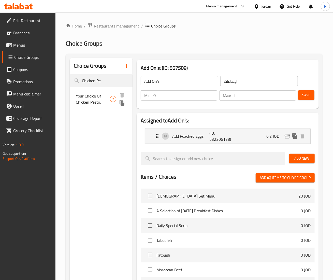
type input "Chicken Pe"
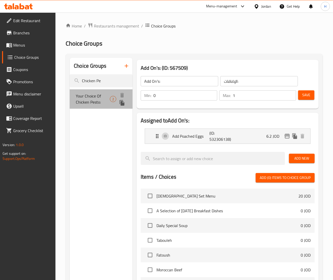
click at [97, 97] on span "Your Choice Of Chicken Pesto:" at bounding box center [93, 99] width 34 height 12
type input "Your Choice Of Chicken Pesto:"
type input "اختيارك من دجاج بيستو:"
type input "1"
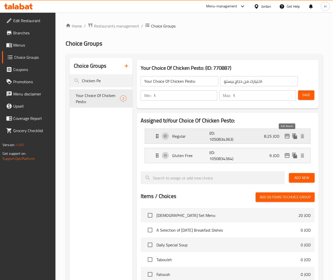
click at [288, 136] on icon "edit" at bounding box center [287, 136] width 6 height 6
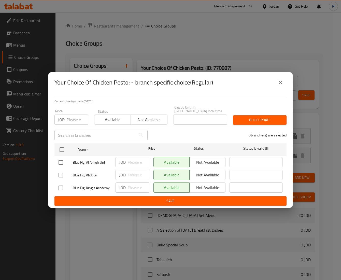
click at [278, 84] on icon "close" at bounding box center [280, 82] width 6 height 6
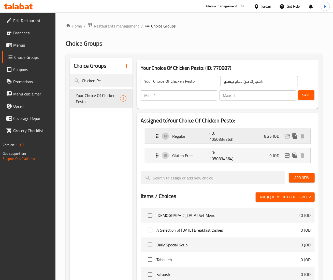
click at [255, 132] on div "Regular (ID: 1050834363) 8.25 JOD" at bounding box center [229, 136] width 150 height 15
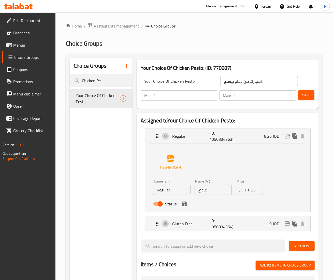
click at [252, 191] on input "8.25" at bounding box center [255, 189] width 15 height 10
click at [242, 224] on div "Gluten Free (ID: 1050834364) 9 JOD" at bounding box center [229, 223] width 150 height 15
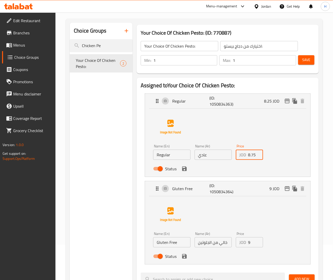
scroll to position [51, 0]
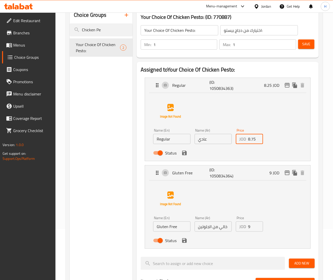
type input "8.75"
click at [250, 226] on input "9" at bounding box center [255, 226] width 15 height 10
click at [183, 241] on icon "save" at bounding box center [184, 240] width 6 height 6
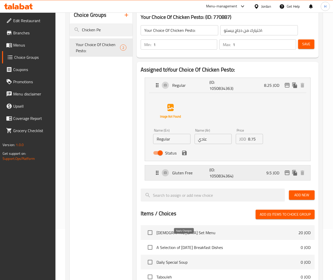
type input "9.5"
click at [183, 152] on icon "save" at bounding box center [184, 152] width 5 height 5
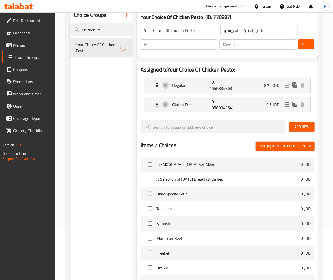
click at [306, 43] on span "Save" at bounding box center [306, 44] width 8 height 6
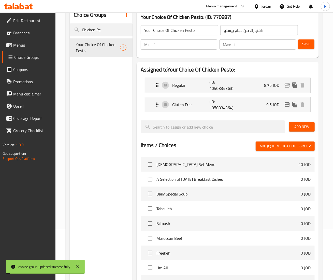
click at [306, 43] on span "Save" at bounding box center [306, 44] width 8 height 6
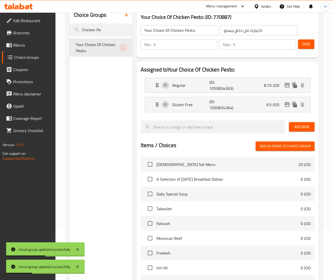
scroll to position [0, 0]
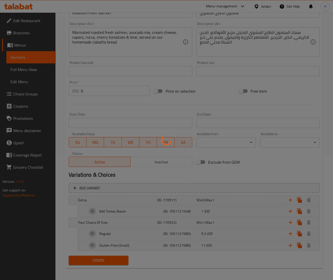
scroll to position [117, 0]
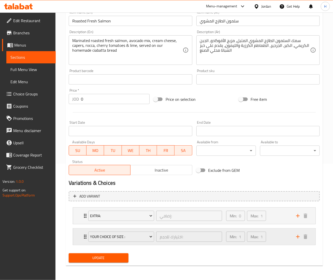
click at [276, 237] on div "Min: 1 ​ Max: 1 ​" at bounding box center [258, 236] width 70 height 16
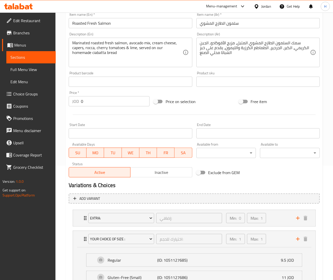
scroll to position [9, 0]
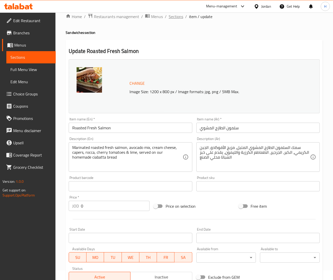
click at [174, 17] on span "Sections" at bounding box center [175, 16] width 14 height 6
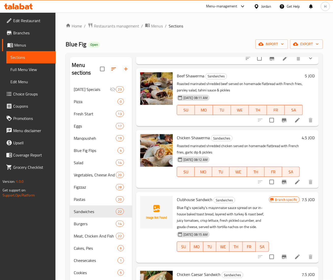
scroll to position [407, 0]
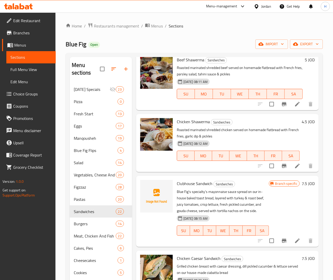
click at [304, 60] on h6 "5 JOD" at bounding box center [309, 59] width 10 height 7
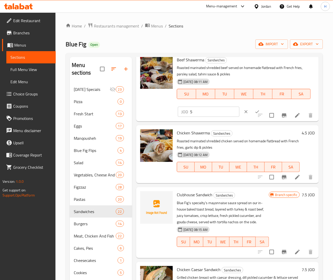
click at [195, 113] on input "5" at bounding box center [214, 111] width 49 height 10
type input "5.5"
click at [251, 108] on button "ok" at bounding box center [256, 111] width 11 height 11
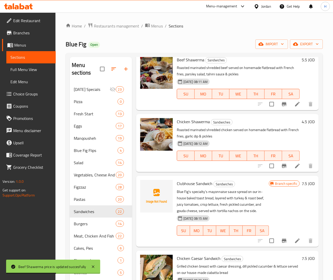
click at [301, 121] on h6 "4.5 JOD" at bounding box center [307, 121] width 13 height 7
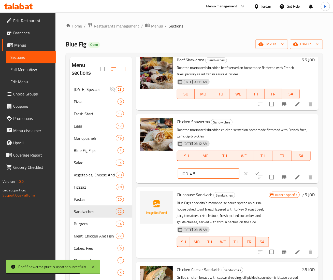
click at [196, 174] on input "4.5" at bounding box center [214, 173] width 49 height 10
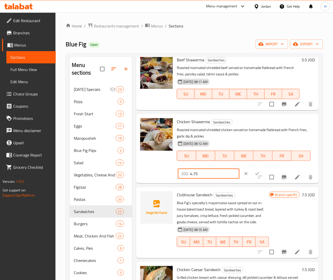
type input "4.75"
click at [254, 172] on icon "ok" at bounding box center [256, 173] width 5 height 5
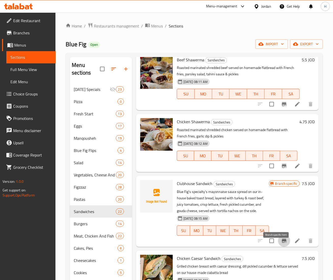
click at [281, 243] on icon "Branch-specific-item" at bounding box center [284, 240] width 6 height 6
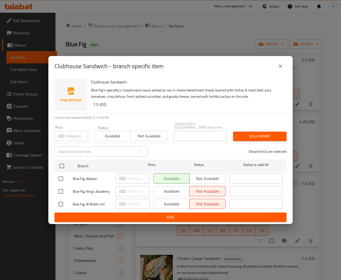
click at [280, 69] on icon "close" at bounding box center [280, 66] width 6 height 6
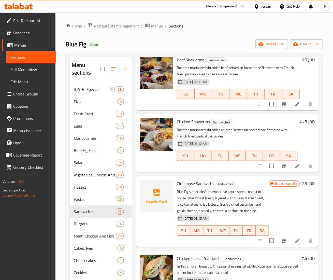
click at [301, 183] on h6 "7.5 JOD" at bounding box center [307, 183] width 13 height 7
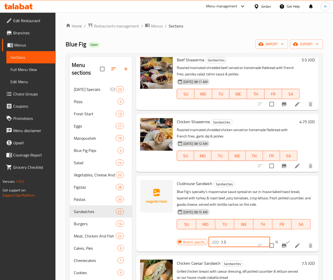
click at [231, 242] on input "7.5" at bounding box center [245, 242] width 49 height 10
type input "7.85"
click at [285, 241] on icon "ok" at bounding box center [287, 241] width 5 height 5
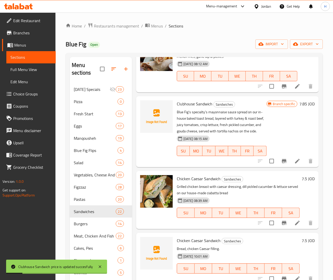
scroll to position [508, 0]
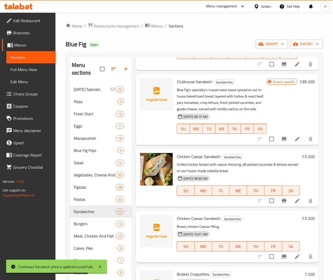
click at [301, 222] on h6 "7.5 JOD" at bounding box center [307, 217] width 13 height 7
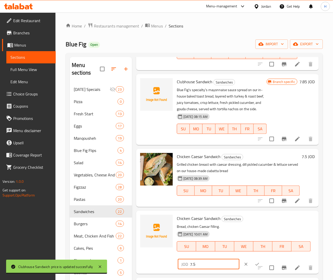
click at [203, 269] on input "7.5" at bounding box center [214, 264] width 49 height 10
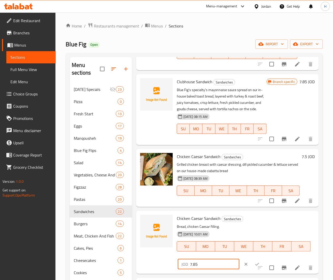
type input "7.85"
click at [254, 266] on icon "ok" at bounding box center [256, 263] width 5 height 5
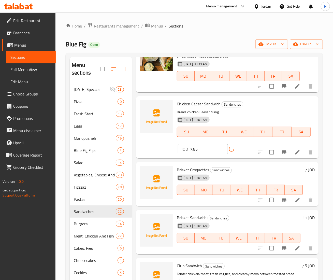
scroll to position [661, 0]
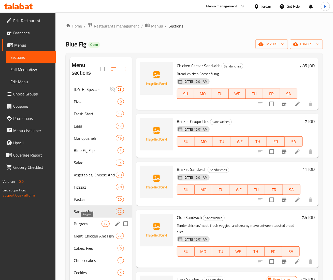
click at [80, 227] on div "Burgers 14" at bounding box center [101, 223] width 62 height 12
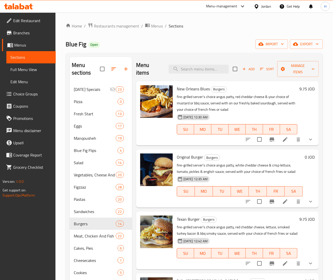
click at [299, 89] on h6 "9.75 JOD" at bounding box center [306, 88] width 15 height 7
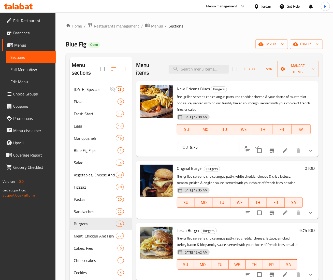
click at [321, 172] on div "Menu sections [DATE] Specials 23 Pizza 0 Fresh Start 13 Eggs 17 Manqousheh 19 B…" at bounding box center [194, 248] width 257 height 390
click at [26, 95] on span "Choice Groups" at bounding box center [32, 94] width 38 height 6
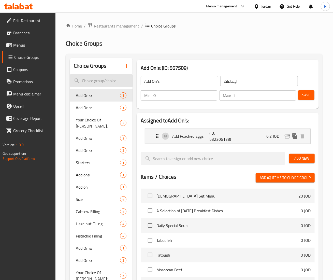
click at [94, 82] on input "search" at bounding box center [101, 80] width 63 height 13
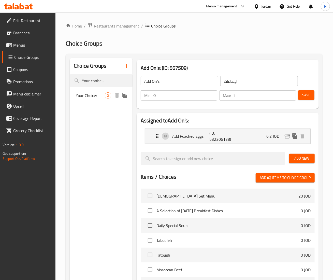
type input "Your choice:-"
click at [102, 98] on span "Your Choice:-" at bounding box center [90, 95] width 29 height 6
type input "Your Choice:-"
type input "اختيارك:-"
type input "1"
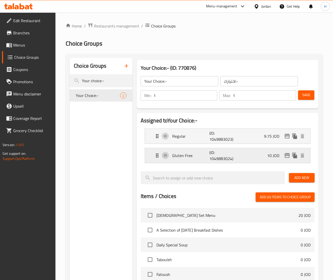
click at [248, 155] on div "Gluten Free (ID: 1049883024) 10 JOD" at bounding box center [229, 155] width 150 height 15
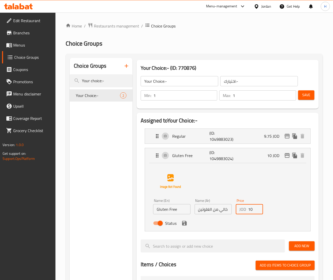
click at [254, 211] on input "10" at bounding box center [255, 209] width 15 height 10
click at [184, 225] on icon "save" at bounding box center [184, 223] width 5 height 5
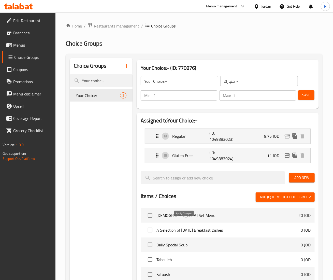
type input "11"
drag, startPoint x: 308, startPoint y: 94, endPoint x: 276, endPoint y: 97, distance: 32.4
click at [308, 95] on span "Save" at bounding box center [306, 95] width 8 height 6
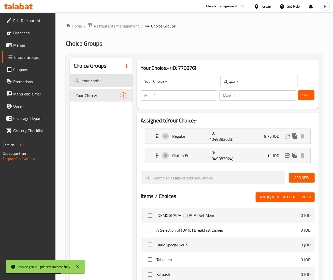
click at [111, 80] on input "Your choice:-" at bounding box center [101, 80] width 63 height 13
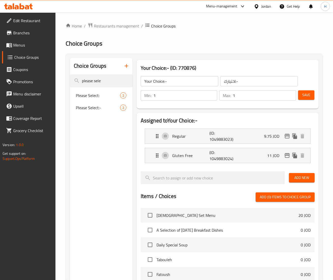
type input "please sele"
click at [98, 95] on span "Please Select:" at bounding box center [90, 95] width 29 height 6
type input "Please Select:"
type input "برجاء الاختيار:"
click at [252, 136] on div "Regular (ID: 1049883033) 8.5 JOD" at bounding box center [229, 136] width 150 height 15
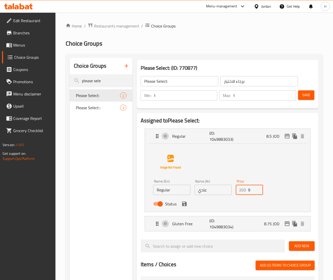
drag, startPoint x: 255, startPoint y: 191, endPoint x: 213, endPoint y: 189, distance: 42.2
click at [248, 189] on input "9" at bounding box center [255, 189] width 15 height 10
click at [250, 219] on div "Gluten Free (ID: 1049883034) 8.75 JOD" at bounding box center [229, 223] width 150 height 15
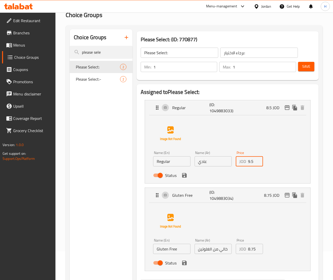
scroll to position [51, 0]
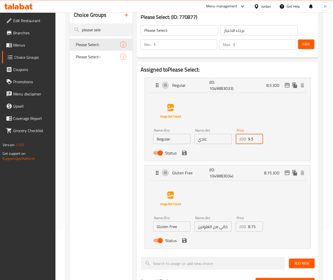
type input "9.5"
click at [251, 228] on input "8.75" at bounding box center [255, 226] width 15 height 10
type input "10"
click at [302, 43] on span "Save" at bounding box center [306, 44] width 8 height 6
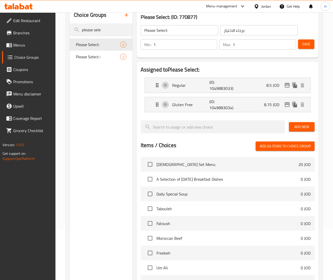
click at [302, 42] on span "Save" at bounding box center [306, 44] width 8 height 6
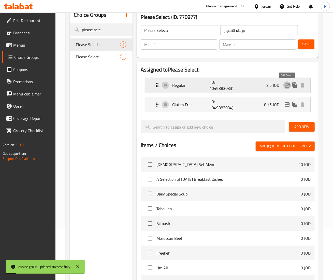
click at [287, 84] on icon "edit" at bounding box center [286, 85] width 5 height 5
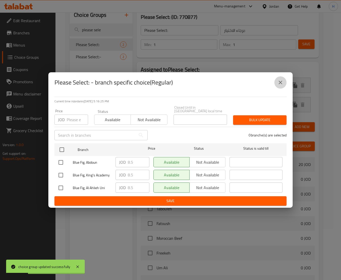
click at [283, 83] on icon "close" at bounding box center [280, 82] width 6 height 6
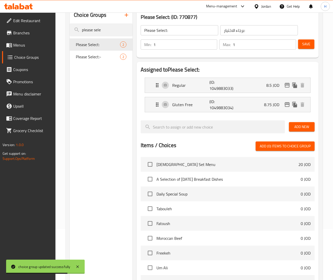
scroll to position [0, 0]
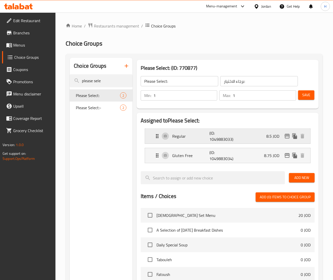
click at [249, 137] on div "Regular (ID: 1049883033) 8.5 JOD" at bounding box center [229, 136] width 150 height 15
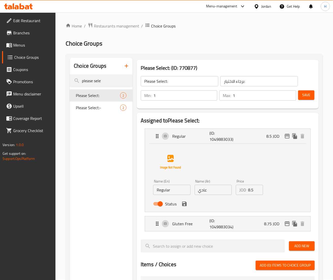
click at [251, 190] on input "8.5" at bounding box center [255, 189] width 15 height 10
click at [250, 190] on input "8.5" at bounding box center [255, 189] width 15 height 10
click at [244, 227] on div "Gluten Free (ID: 1049883034) 8.75 JOD" at bounding box center [229, 223] width 150 height 15
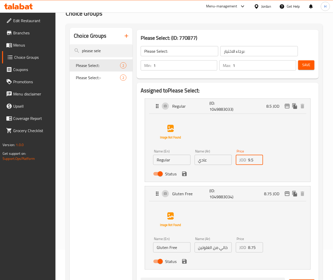
scroll to position [51, 0]
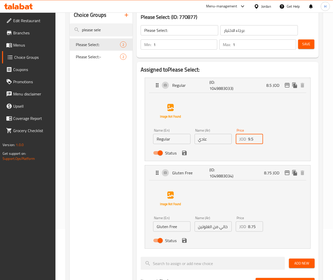
type input "9.5"
click at [253, 226] on input "8.75" at bounding box center [255, 226] width 15 height 10
click at [184, 240] on icon "save" at bounding box center [184, 240] width 5 height 5
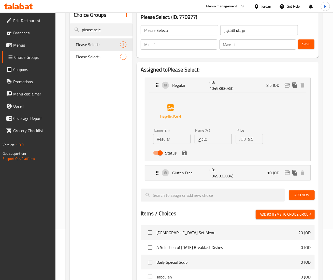
type input "10"
click at [183, 154] on icon "save" at bounding box center [184, 152] width 5 height 5
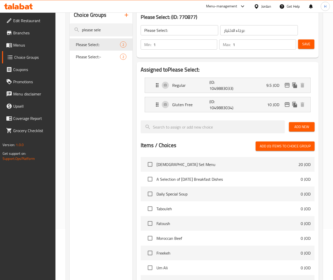
click at [305, 48] on button "Save" at bounding box center [306, 43] width 16 height 9
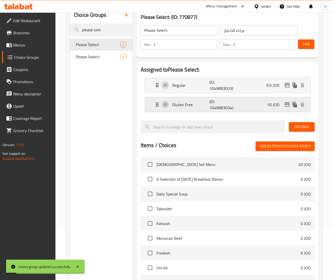
click at [287, 106] on icon "edit" at bounding box center [287, 104] width 6 height 6
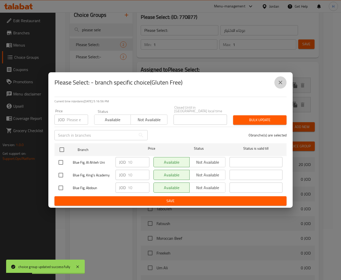
click at [280, 83] on icon "close" at bounding box center [280, 82] width 6 height 6
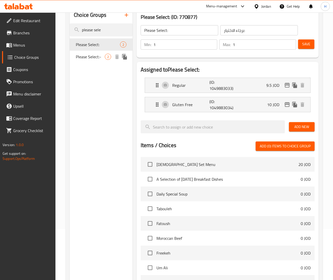
click at [92, 58] on span "Please Select:-" at bounding box center [90, 57] width 29 height 6
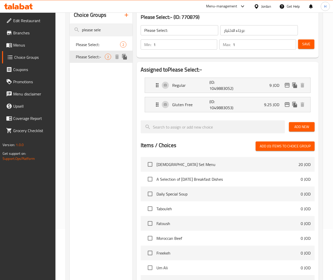
type input "Please Select:-"
type input "برجاء الاختيار:-"
click at [257, 85] on div "Regular (ID: 1049883052) 9 JOD" at bounding box center [229, 85] width 150 height 15
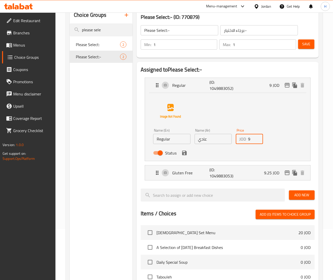
click at [253, 141] on input "9" at bounding box center [255, 139] width 15 height 10
click at [244, 170] on div "Gluten Free (ID: 1049883053) 9.25 JOD" at bounding box center [229, 172] width 150 height 15
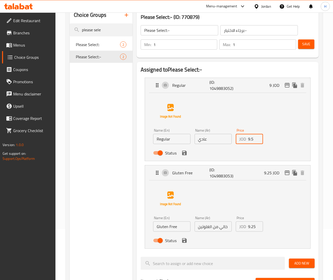
type input "9.5"
click at [252, 227] on input "9.25" at bounding box center [255, 226] width 15 height 10
click at [184, 240] on icon "save" at bounding box center [184, 240] width 5 height 5
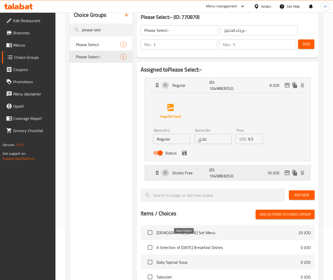
type input "10"
click at [185, 153] on icon "save" at bounding box center [184, 152] width 5 height 5
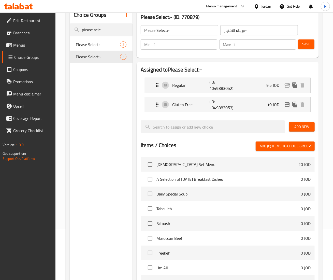
click at [304, 45] on span "Save" at bounding box center [306, 44] width 8 height 6
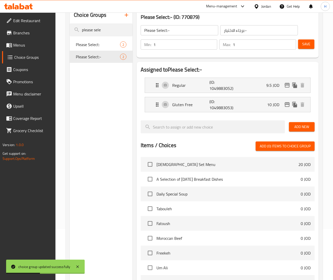
click at [302, 44] on span "Save" at bounding box center [306, 44] width 8 height 6
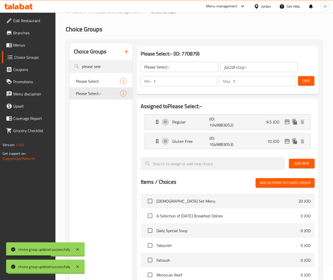
scroll to position [0, 0]
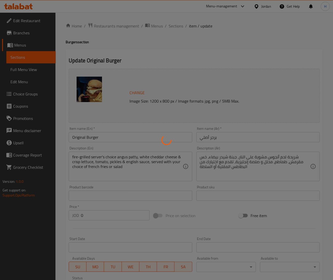
type input "إختيارك من:"
type input "1"
type input "اختيارك:-"
type input "1"
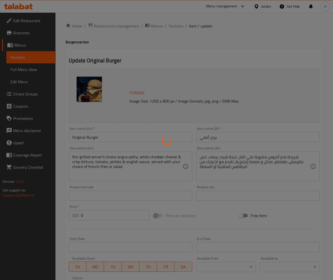
type input "1"
type input "الاضافات:"
type input "0"
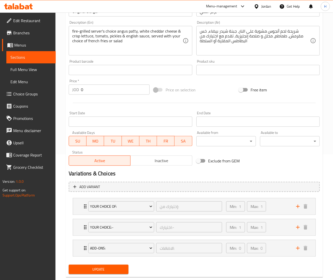
scroll to position [138, 0]
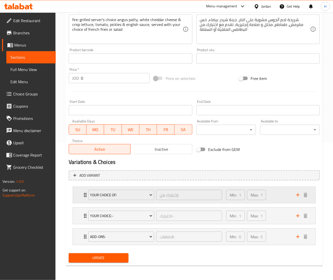
click at [279, 200] on div "Min: 1 ​ Max: 1 ​" at bounding box center [258, 195] width 70 height 16
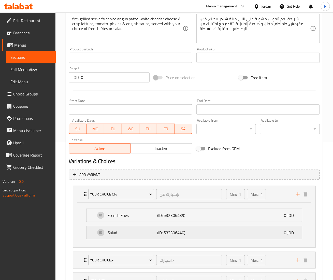
scroll to position [183, 0]
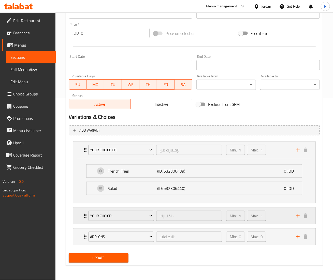
click at [280, 216] on div "Min: 1 ​ Max: 1 ​" at bounding box center [258, 215] width 70 height 16
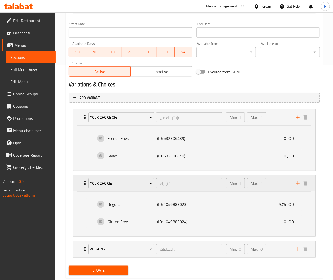
scroll to position [229, 0]
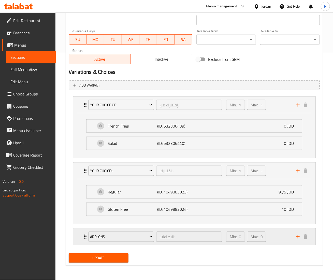
click at [275, 235] on div "Min: 0 ​ Max: 0 ​" at bounding box center [258, 236] width 70 height 16
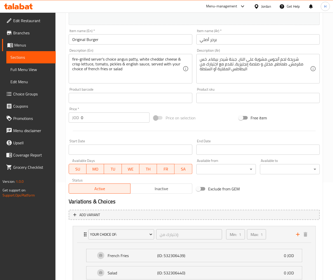
scroll to position [0, 0]
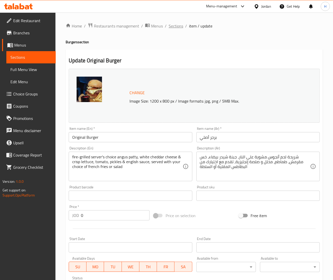
click at [175, 23] on span "Sections" at bounding box center [175, 26] width 14 height 6
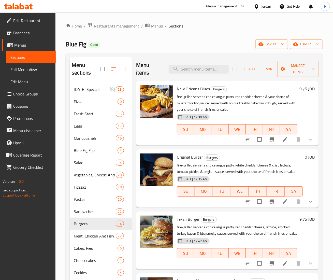
scroll to position [51, 0]
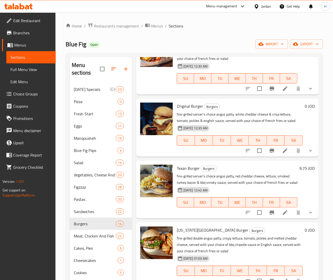
click at [299, 172] on h6 "9.75 JOD" at bounding box center [306, 167] width 15 height 7
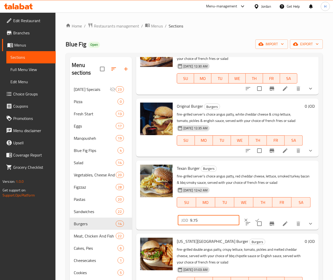
click at [125, 219] on div "Menu sections [DATE] Specials 23 Pizza 0 Fresh Start 13 Eggs 17 Manqousheh 19 B…" at bounding box center [194, 248] width 249 height 382
type input "11"
click at [254, 217] on icon "ok" at bounding box center [256, 219] width 5 height 5
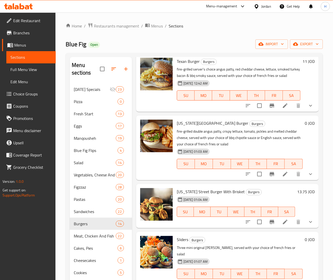
scroll to position [254, 0]
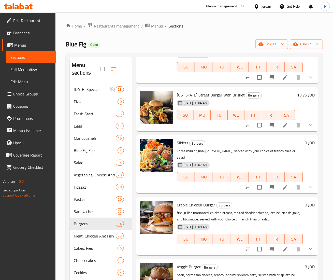
click at [295, 106] on div "13.75 JOD" at bounding box center [305, 109] width 20 height 36
click at [297, 98] on h6 "13.75 JOD" at bounding box center [306, 94] width 18 height 7
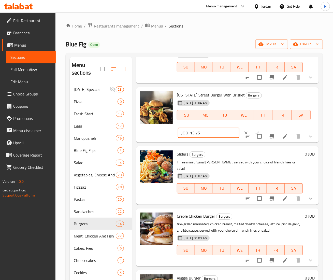
drag, startPoint x: 200, startPoint y: 139, endPoint x: 160, endPoint y: 139, distance: 40.1
click at [160, 139] on div "[US_STATE] Street Burger With Brisket Burgers [DATE] 01:04 AM SU MO TU WE TH FR…" at bounding box center [227, 114] width 178 height 51
type input "14.5"
click at [253, 136] on button "ok" at bounding box center [256, 132] width 11 height 11
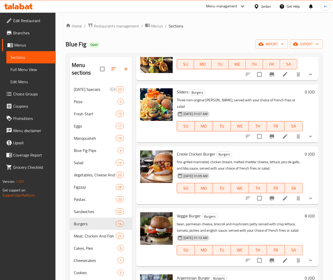
scroll to position [356, 0]
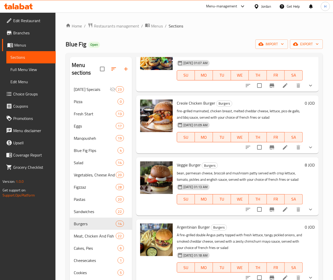
click at [302, 168] on div "8 JOD" at bounding box center [308, 164] width 12 height 7
click at [304, 168] on h6 "8 JOD" at bounding box center [309, 164] width 10 height 7
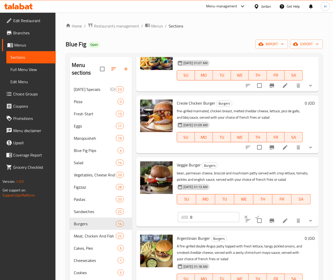
click at [193, 220] on input "8" at bounding box center [214, 217] width 49 height 10
type input "8.5"
click at [254, 221] on input "checkbox" at bounding box center [259, 220] width 11 height 11
checkbox input "false"
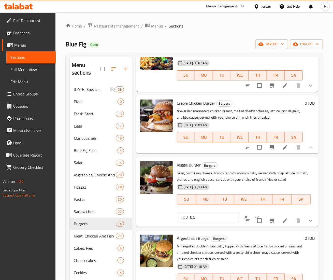
click at [251, 220] on button "ok" at bounding box center [256, 216] width 11 height 11
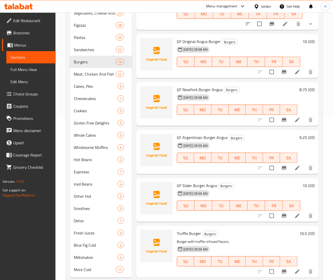
scroll to position [174, 0]
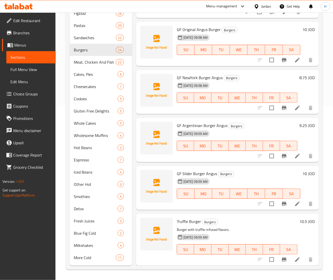
click at [299, 219] on h6 "10.5 JOD" at bounding box center [306, 221] width 15 height 7
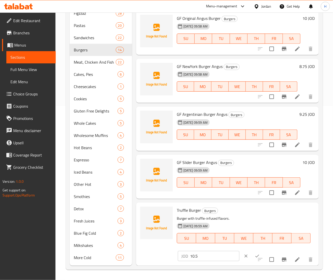
scroll to position [471, 0]
click at [194, 254] on input "10.5" at bounding box center [214, 256] width 49 height 10
type input "11"
click at [252, 250] on div at bounding box center [251, 255] width 22 height 11
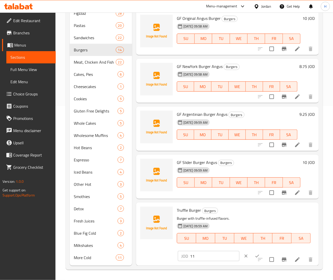
click at [251, 251] on button "ok" at bounding box center [256, 255] width 11 height 11
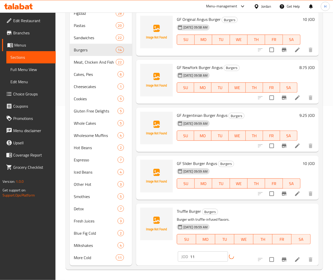
scroll to position [460, 0]
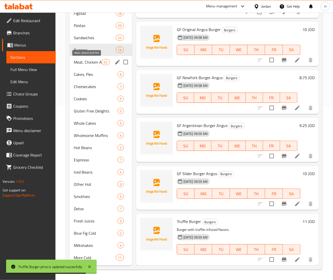
click at [91, 60] on span "Meat, Chicken And Fish" at bounding box center [87, 62] width 27 height 6
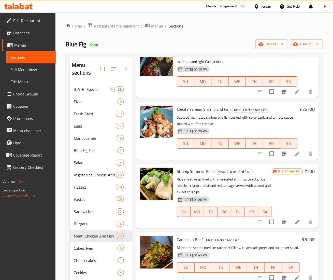
scroll to position [203, 0]
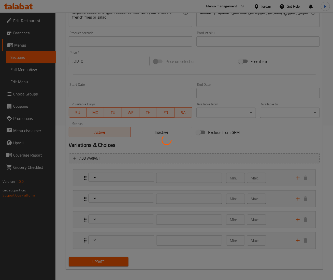
scroll to position [159, 0]
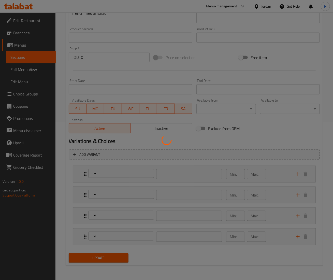
type input "برجاء الاختيار:"
type input "1"
type input "إختيارك من:"
type input "1"
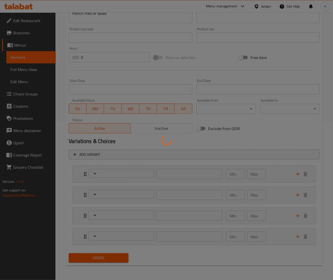
type input "1"
type input "اختيارك من الصلصة:"
type input "1"
type input "الاضافات:"
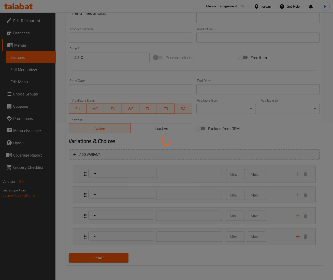
type input "0"
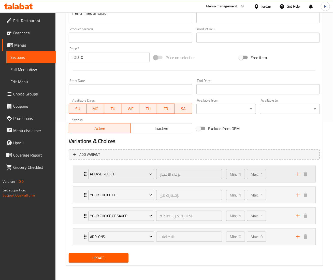
click at [276, 172] on div "Min: 1 ​ Max: 1 ​" at bounding box center [258, 174] width 70 height 16
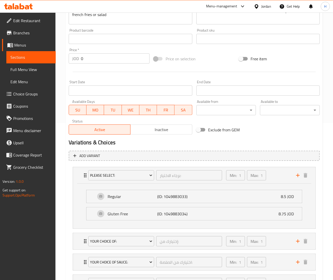
scroll to position [204, 0]
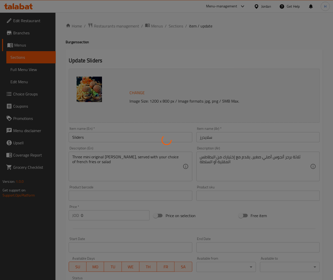
type input "إختيارك من:"
type input "1"
type input "اختيارك:-"
type input "1"
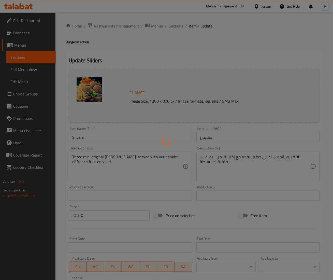
type input "1"
type input "الاضافات:"
type input "0"
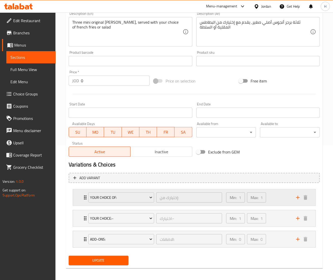
scroll to position [138, 0]
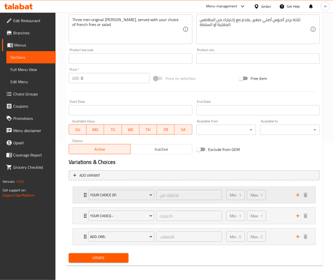
click at [285, 193] on div "Min: 1 ​ Max: 1 ​" at bounding box center [258, 195] width 70 height 16
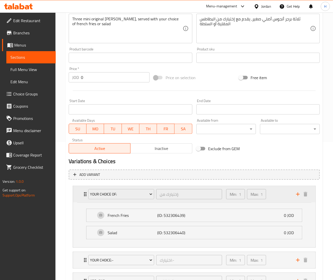
click at [275, 196] on div "Min: 1 ​ Max: 1 ​" at bounding box center [258, 194] width 70 height 16
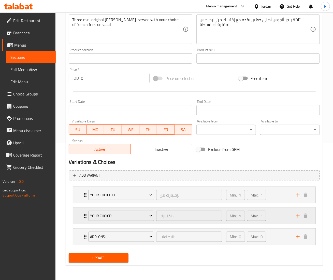
click at [279, 215] on div "Min: 1 ​ Max: 1 ​" at bounding box center [258, 215] width 70 height 16
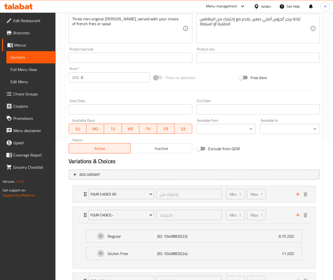
scroll to position [0, 0]
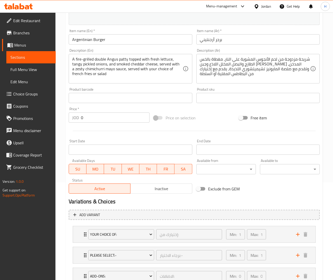
scroll to position [138, 0]
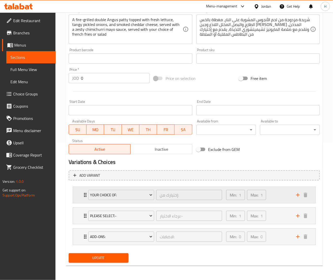
click at [282, 192] on div "Min: 1 ​ Max: 1 ​" at bounding box center [258, 195] width 70 height 16
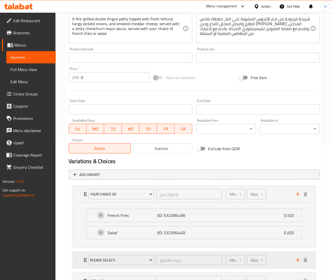
click at [275, 263] on div "Min: 1 ​ Max: 1 ​" at bounding box center [258, 260] width 70 height 16
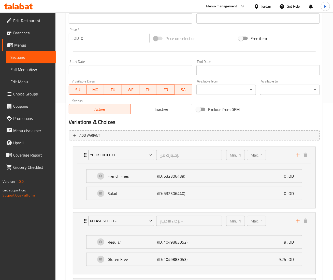
scroll to position [229, 0]
